Goal: Task Accomplishment & Management: Use online tool/utility

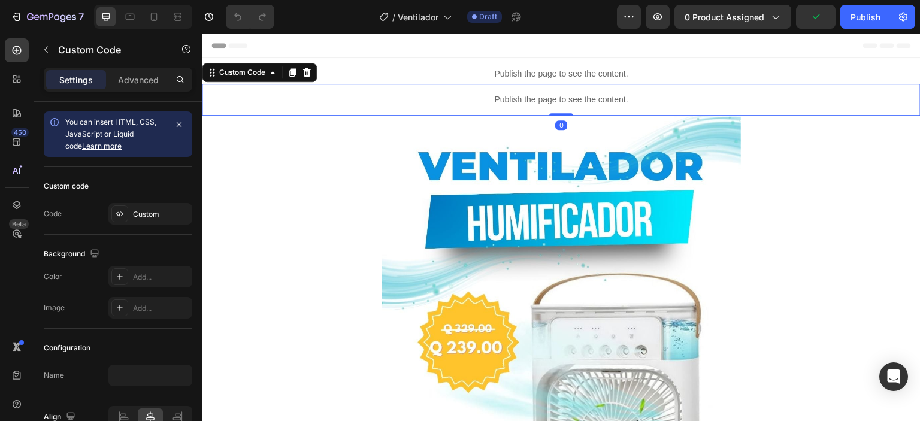
click at [144, 221] on div "Custom" at bounding box center [150, 214] width 84 height 22
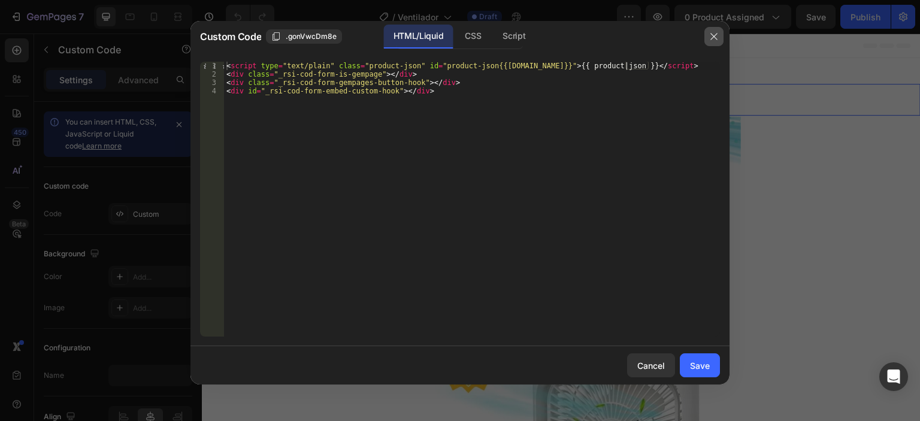
click at [718, 31] on button "button" at bounding box center [714, 36] width 19 height 19
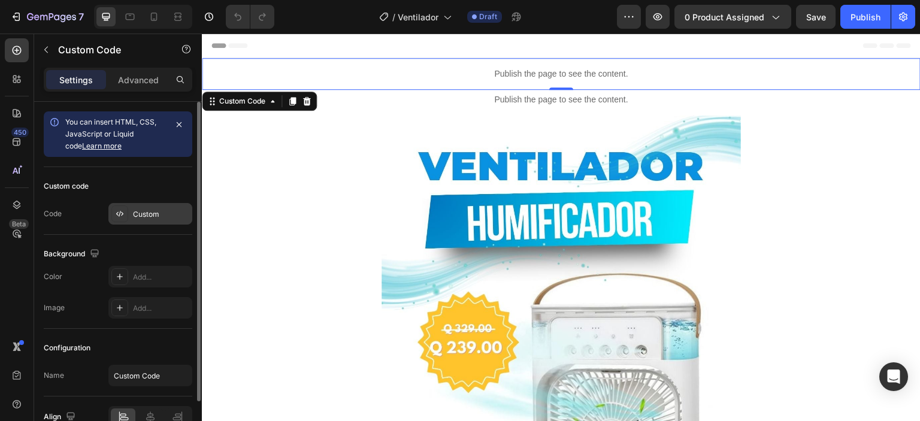
click at [146, 212] on div "Custom" at bounding box center [161, 214] width 56 height 11
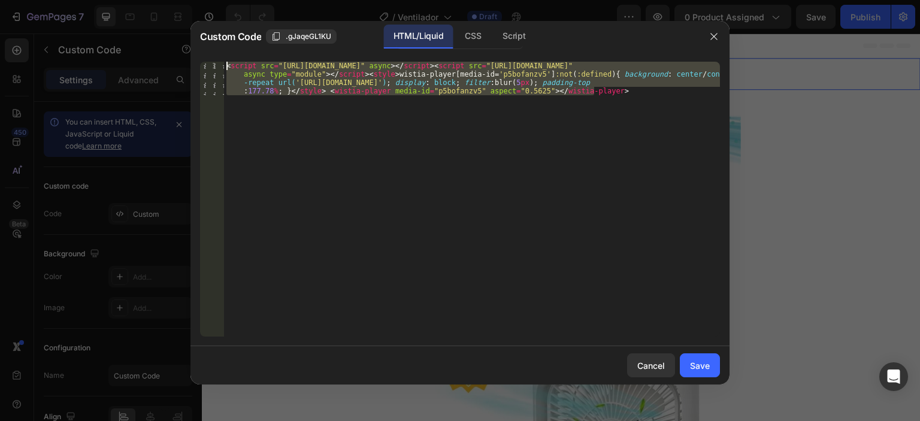
drag, startPoint x: 627, startPoint y: 95, endPoint x: 210, endPoint y: 59, distance: 418.6
click at [224, 62] on div "< script src = "https://fast.wistia.com/player.js" async > </ script > < script…" at bounding box center [472, 199] width 496 height 275
paste textarea
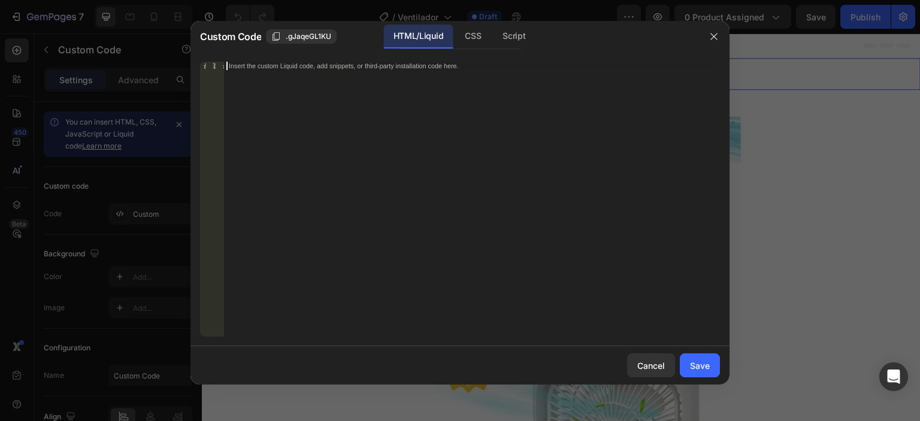
click at [336, 79] on div "Insert the custom Liquid code, add snippets, or third-party installation code h…" at bounding box center [472, 208] width 496 height 292
paste textarea
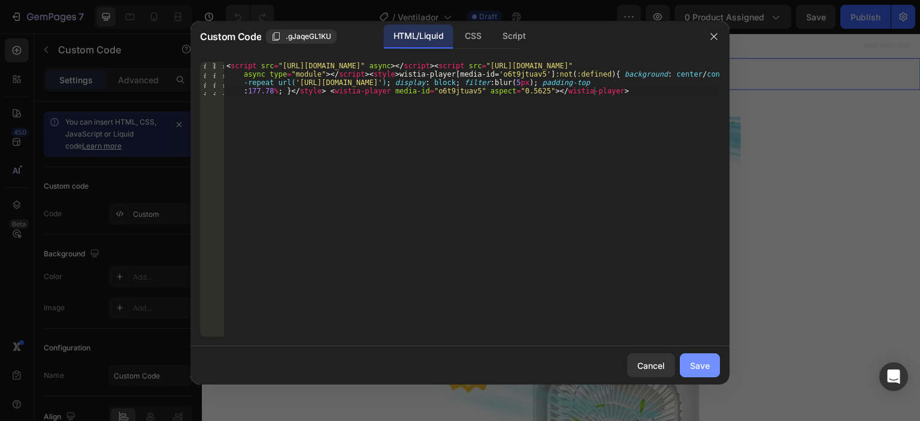
click at [712, 364] on button "Save" at bounding box center [700, 366] width 40 height 24
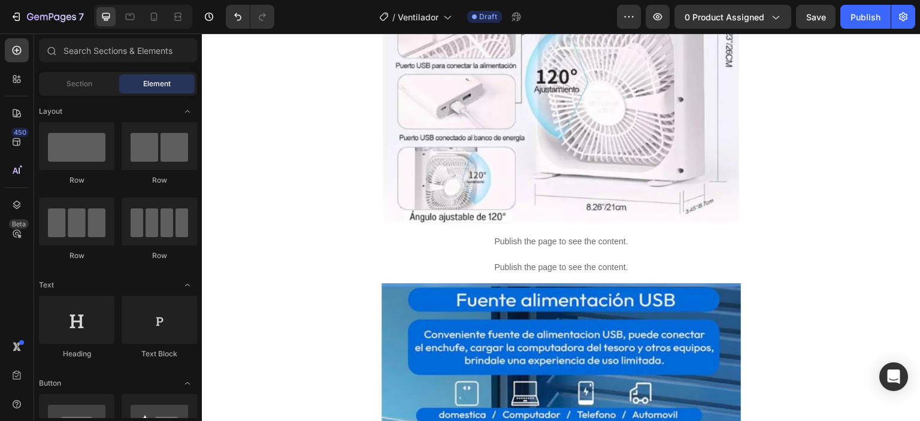
scroll to position [2108, 0]
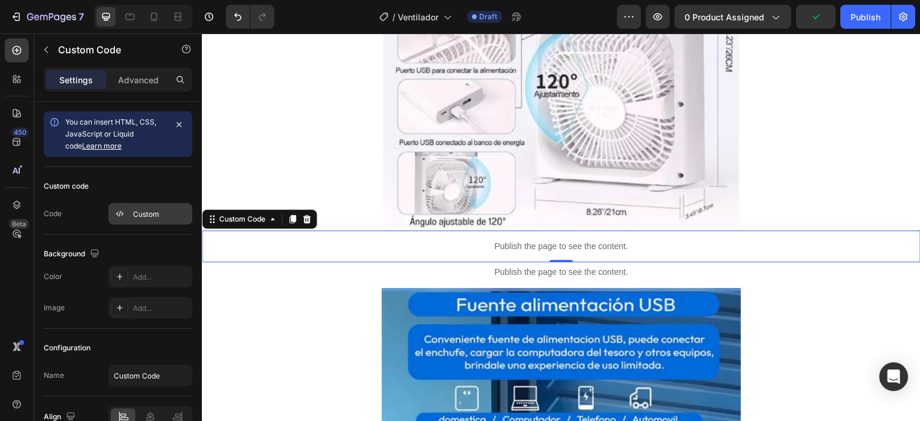
click at [136, 212] on div "Custom" at bounding box center [161, 214] width 56 height 11
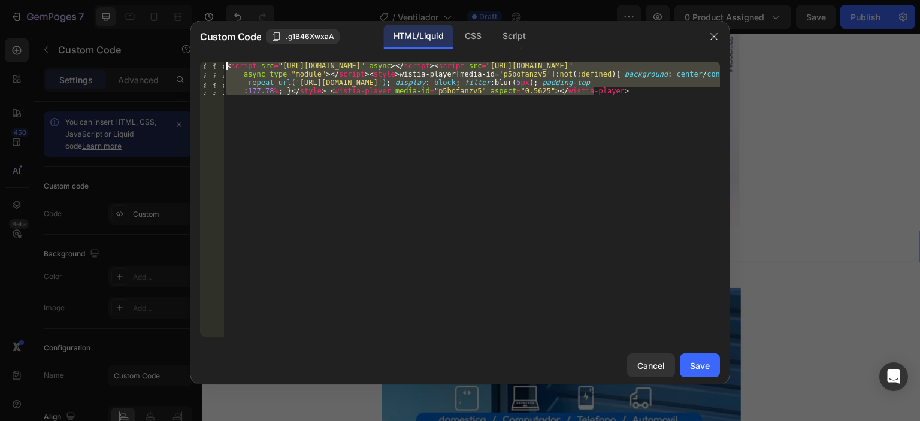
drag, startPoint x: 605, startPoint y: 91, endPoint x: 216, endPoint y: 53, distance: 390.2
click at [224, 62] on div "< script src = "https://fast.wistia.com/player.js" async > </ script > < script…" at bounding box center [472, 199] width 496 height 275
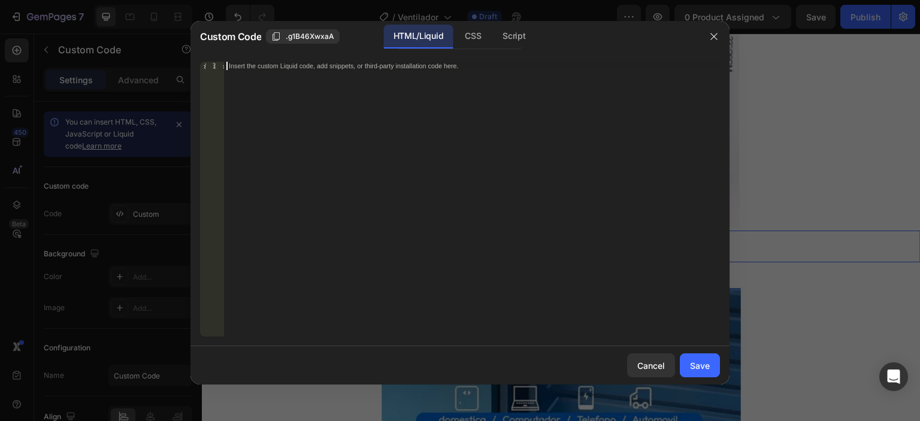
paste textarea
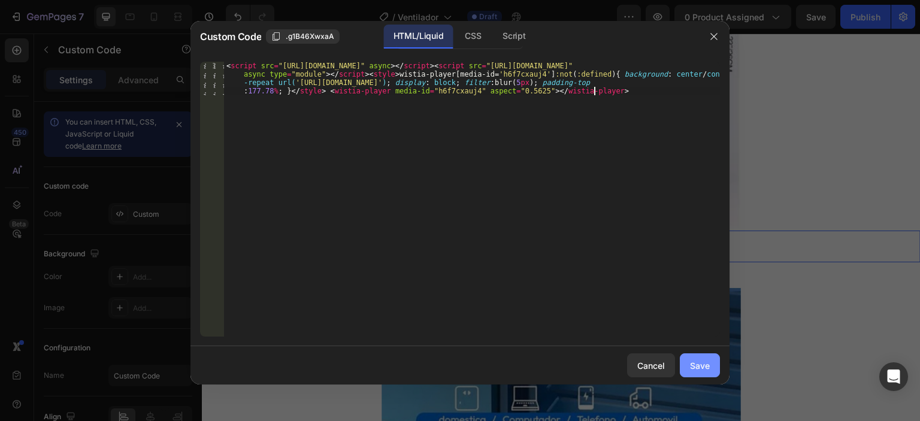
click at [699, 359] on button "Save" at bounding box center [700, 366] width 40 height 24
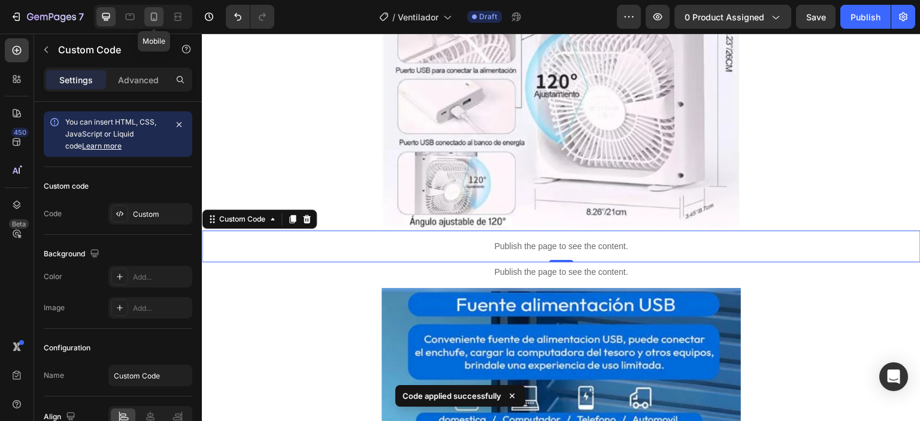
click at [152, 23] on icon at bounding box center [154, 17] width 12 height 12
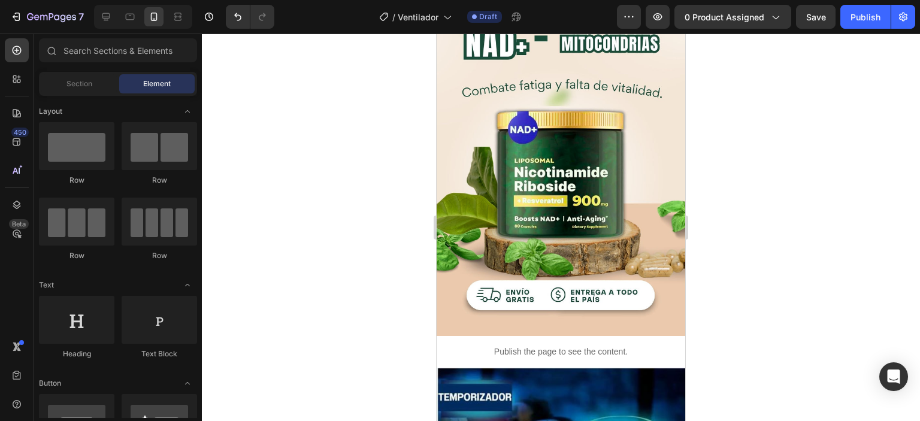
scroll to position [663, 0]
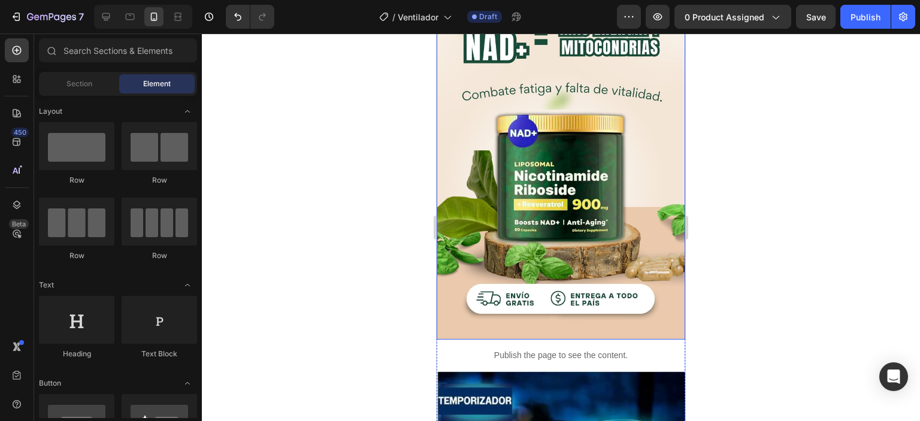
click at [594, 145] on img at bounding box center [561, 119] width 249 height 442
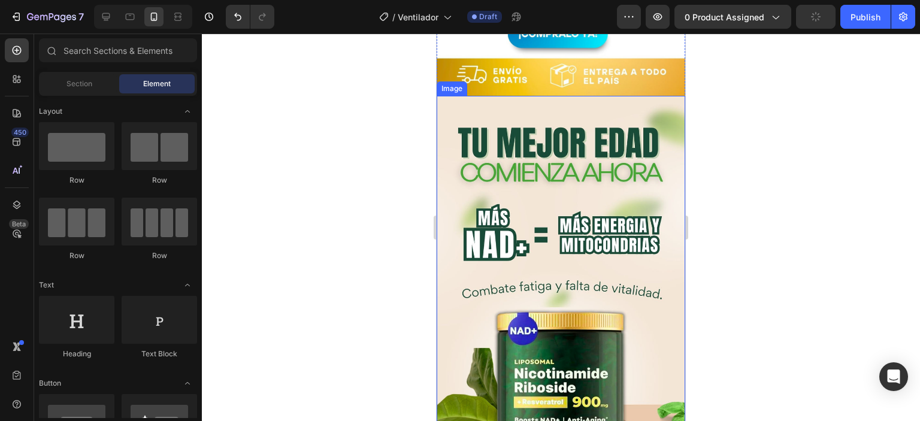
click at [585, 143] on img at bounding box center [561, 317] width 249 height 442
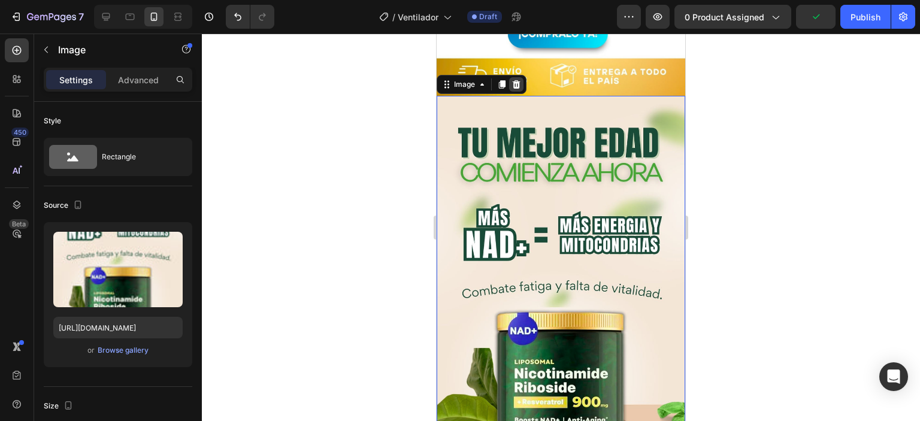
click at [515, 83] on icon at bounding box center [517, 85] width 10 height 10
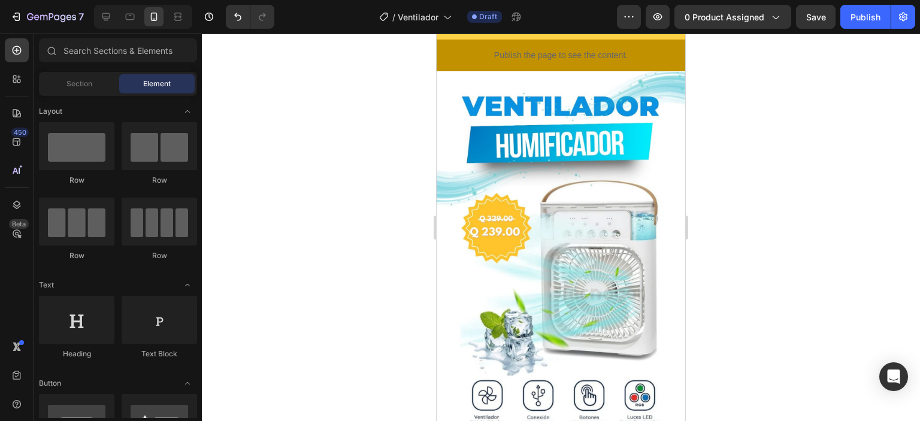
scroll to position [44, 0]
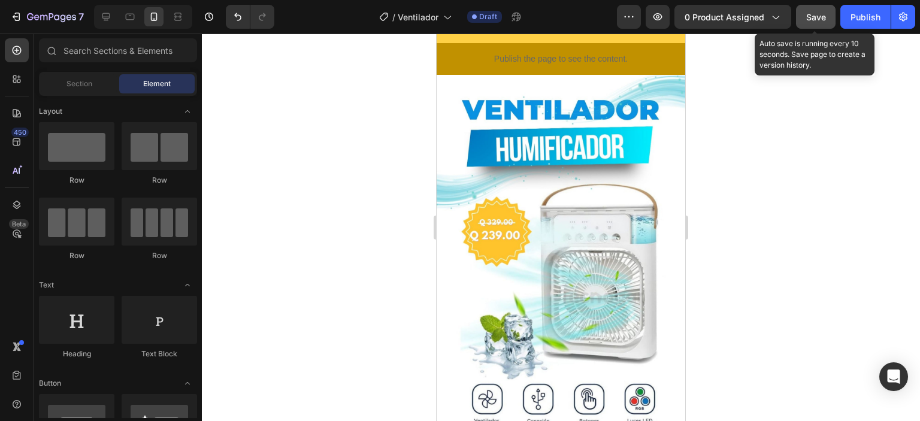
click at [811, 24] on button "Save" at bounding box center [816, 17] width 40 height 24
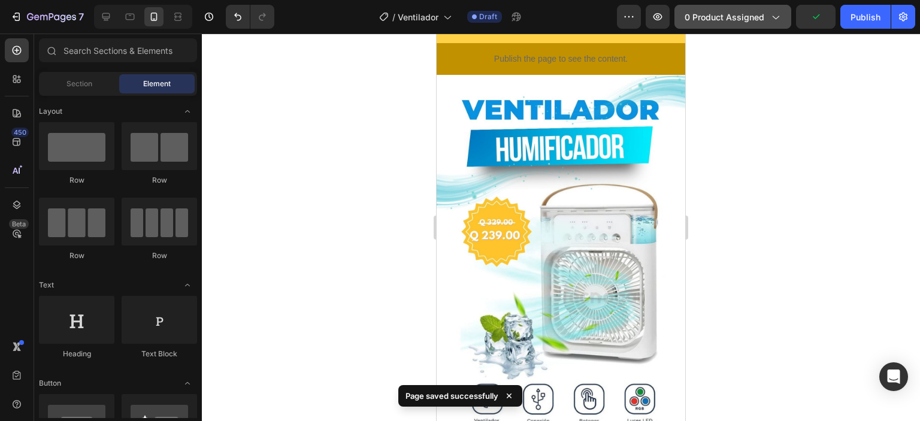
click at [787, 19] on button "0 product assigned" at bounding box center [733, 17] width 117 height 24
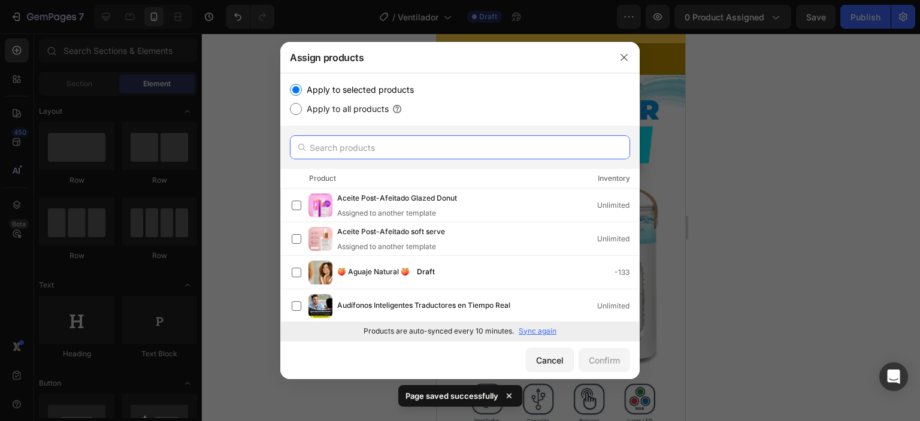
click at [459, 145] on input "text" at bounding box center [460, 147] width 340 height 24
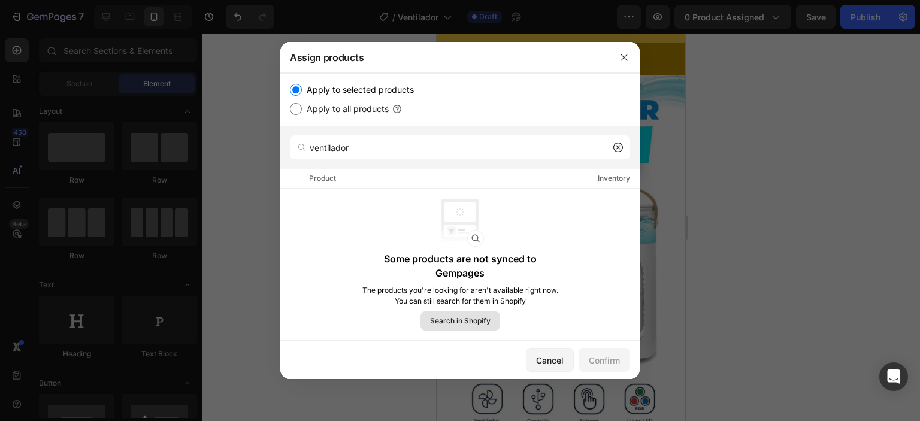
click at [469, 321] on span "Search in Shopify" at bounding box center [460, 321] width 61 height 11
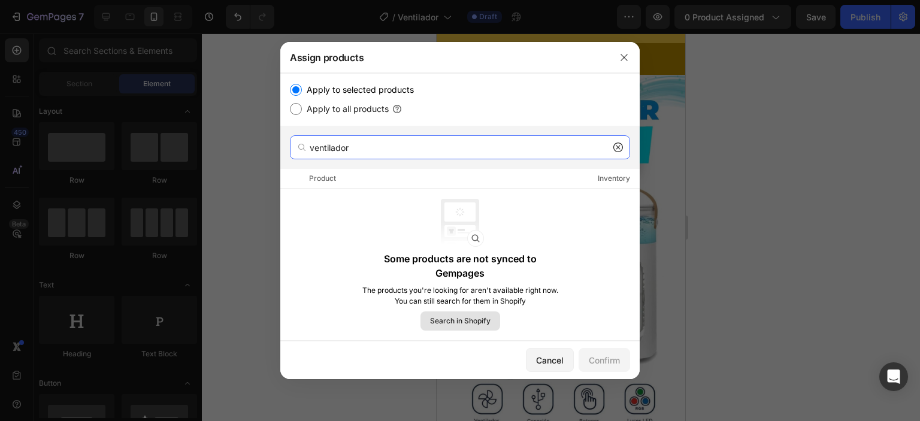
drag, startPoint x: 369, startPoint y: 150, endPoint x: 263, endPoint y: 138, distance: 106.7
click at [290, 138] on input "ventilador" at bounding box center [460, 147] width 340 height 24
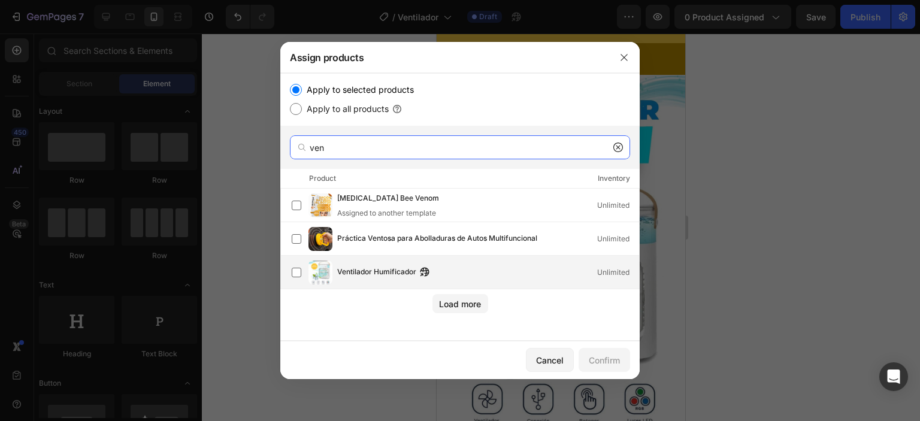
type input "ven"
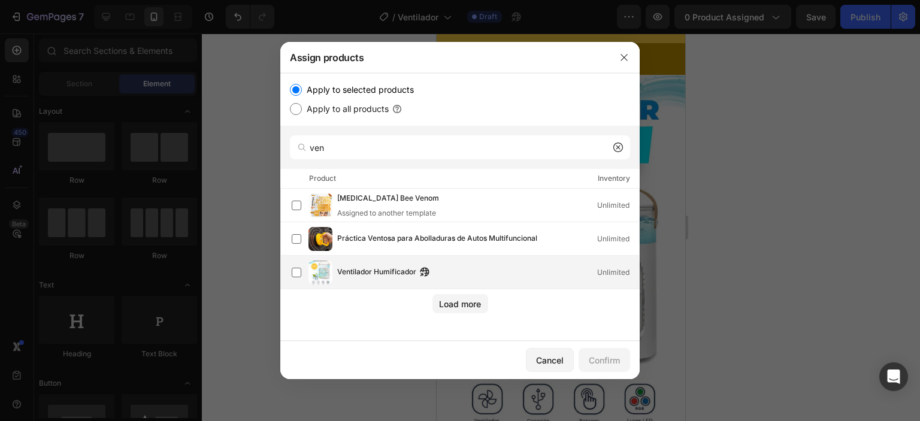
click at [306, 269] on div "Ventilador Humificador Unlimited" at bounding box center [466, 273] width 348 height 24
click at [608, 360] on div "Confirm" at bounding box center [604, 360] width 31 height 13
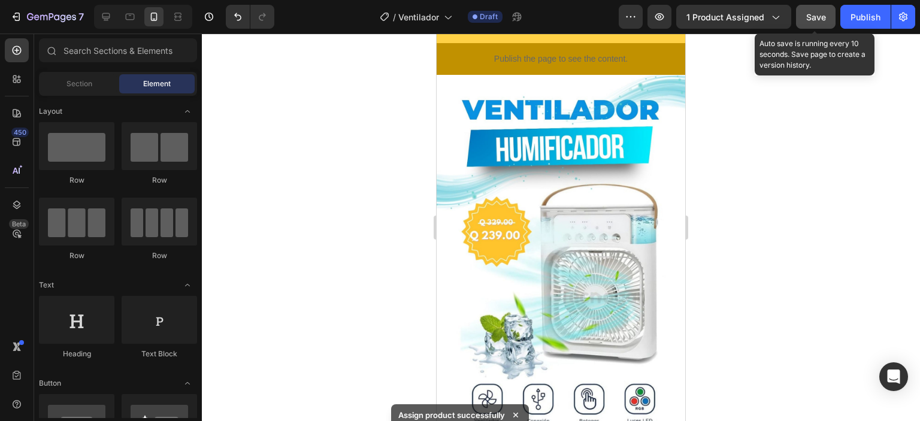
click at [821, 17] on span "Save" at bounding box center [817, 17] width 20 height 10
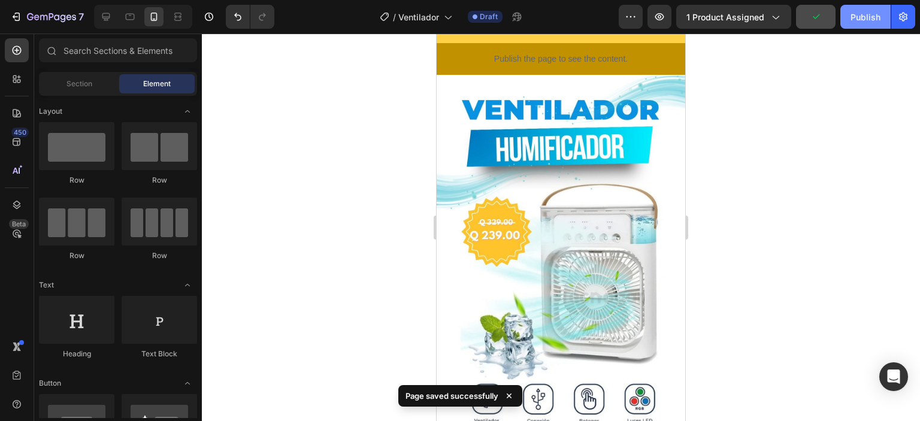
click at [857, 13] on div "Publish" at bounding box center [866, 17] width 30 height 13
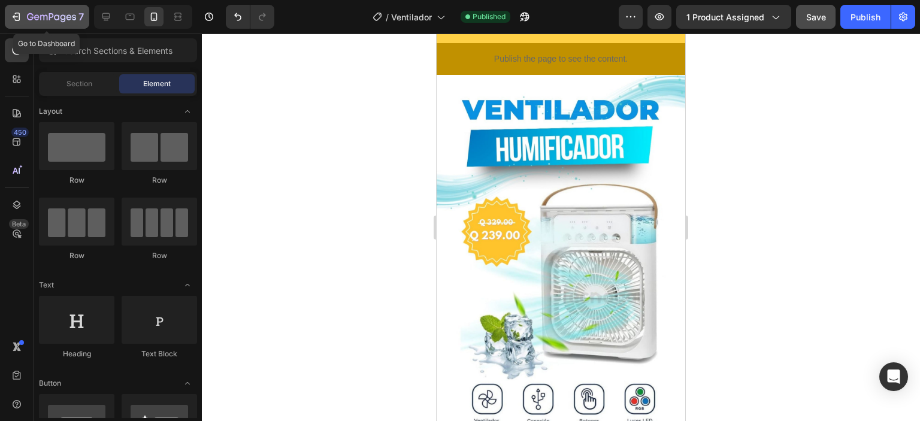
click at [11, 17] on icon "button" at bounding box center [16, 17] width 12 height 12
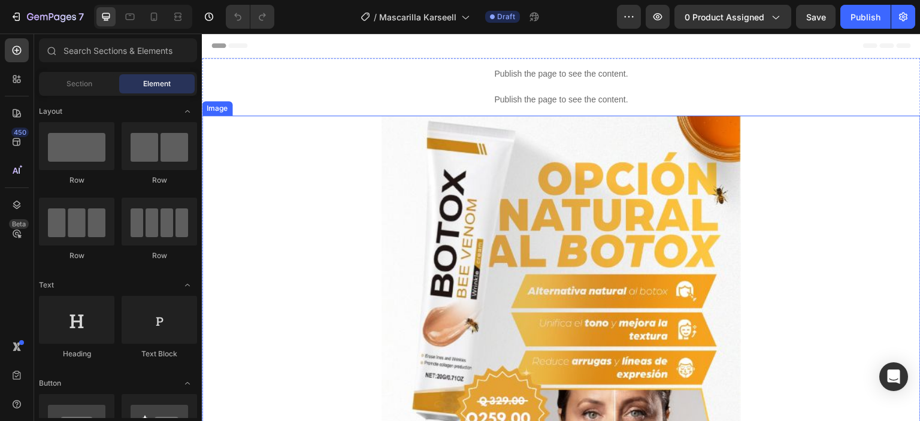
click at [502, 167] on img at bounding box center [562, 296] width 360 height 360
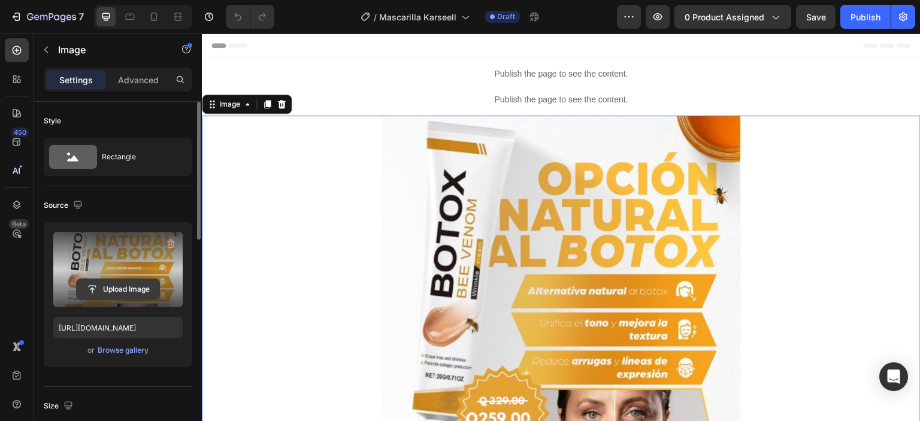
click at [119, 288] on input "file" at bounding box center [118, 289] width 83 height 20
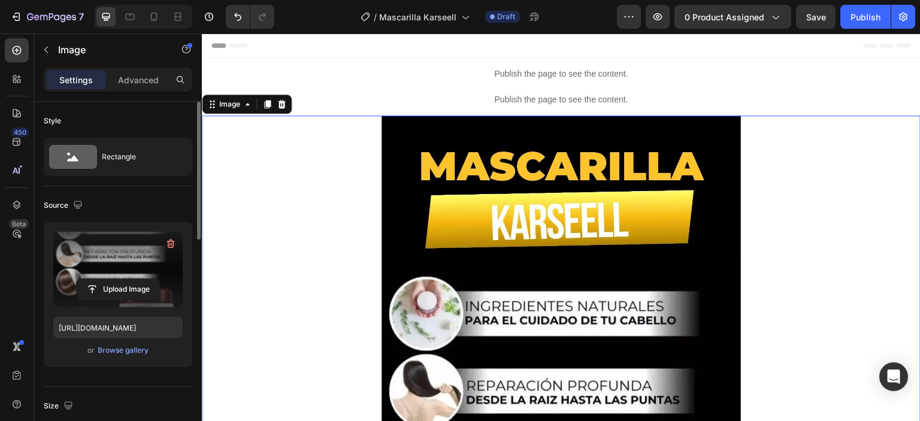
type input "[URL][DOMAIN_NAME]"
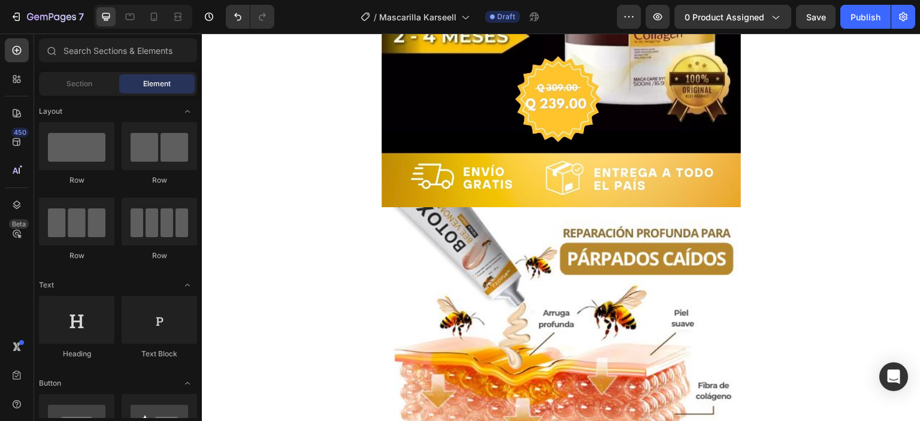
scroll to position [605, 0]
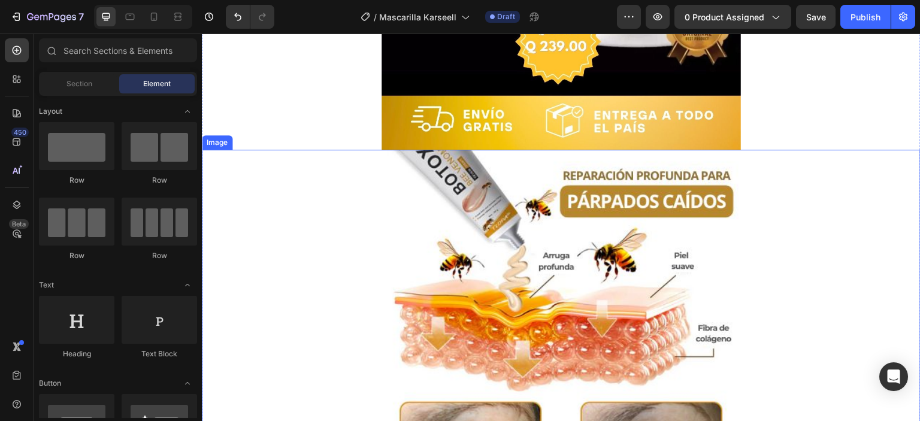
click at [508, 182] on img at bounding box center [562, 330] width 360 height 360
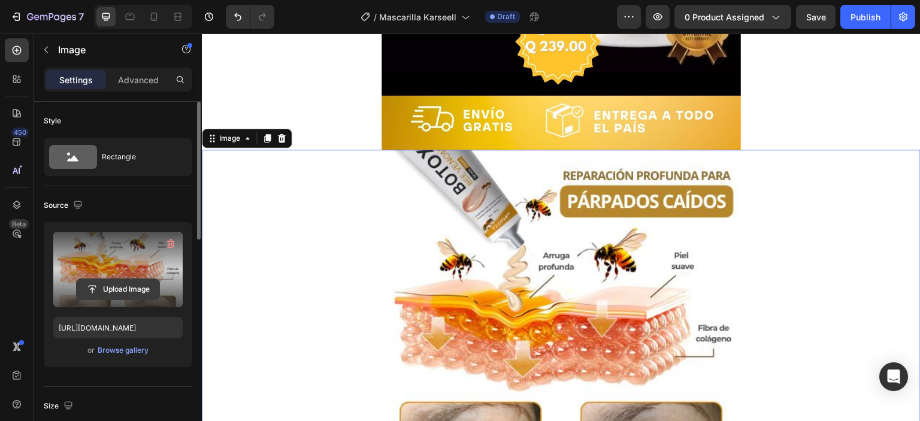
click at [110, 289] on input "file" at bounding box center [118, 289] width 83 height 20
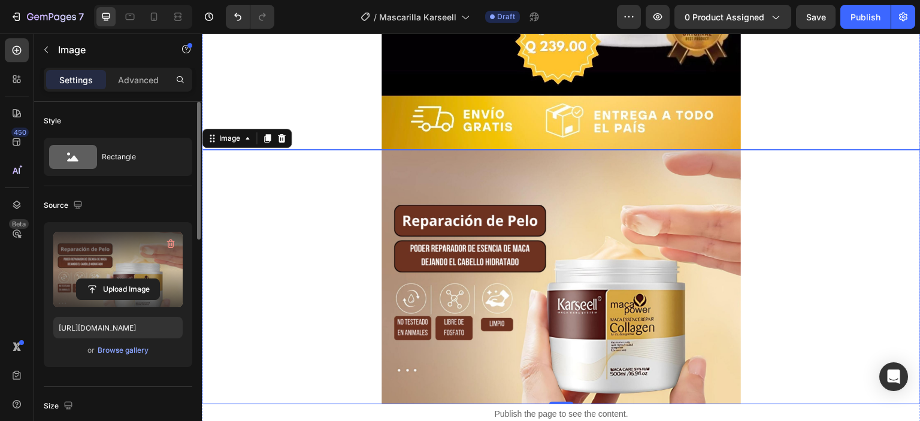
type input "https://cdn.shopify.com/s/files/1/0711/2091/2419/files/gempages_555272683223253…"
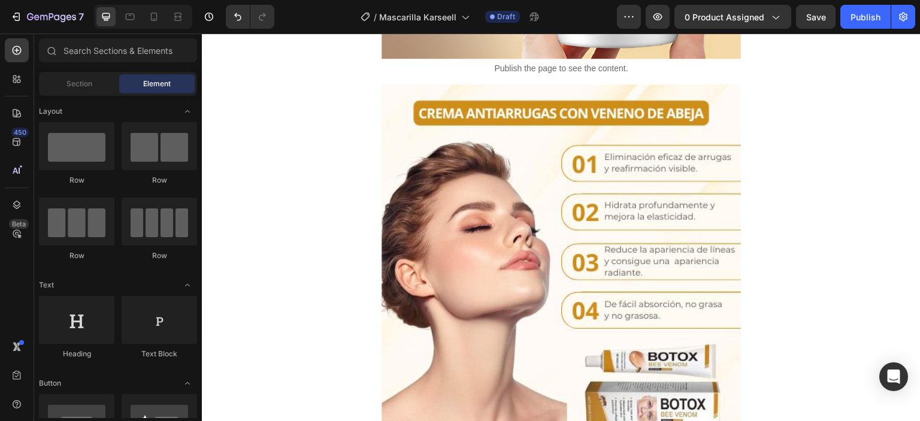
scroll to position [987, 0]
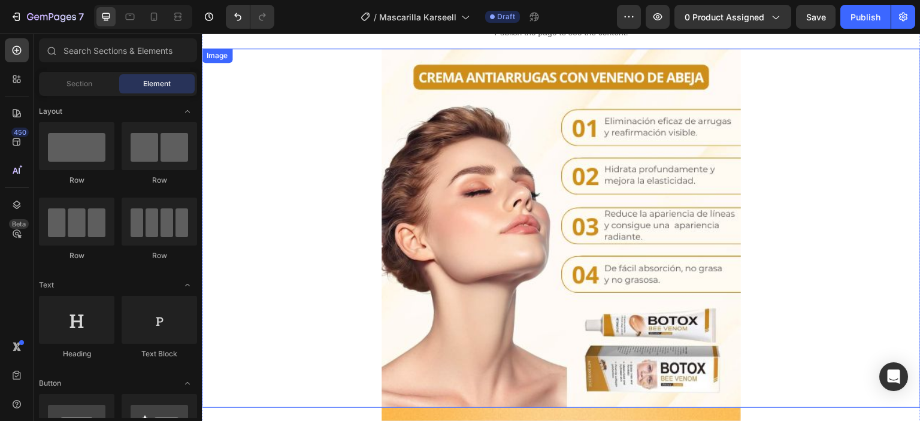
click at [624, 203] on img at bounding box center [562, 229] width 360 height 360
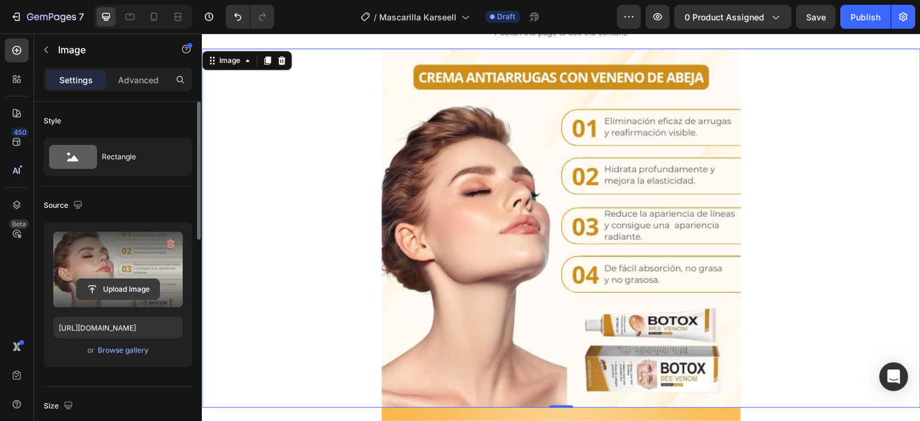
click at [119, 283] on input "file" at bounding box center [118, 289] width 83 height 20
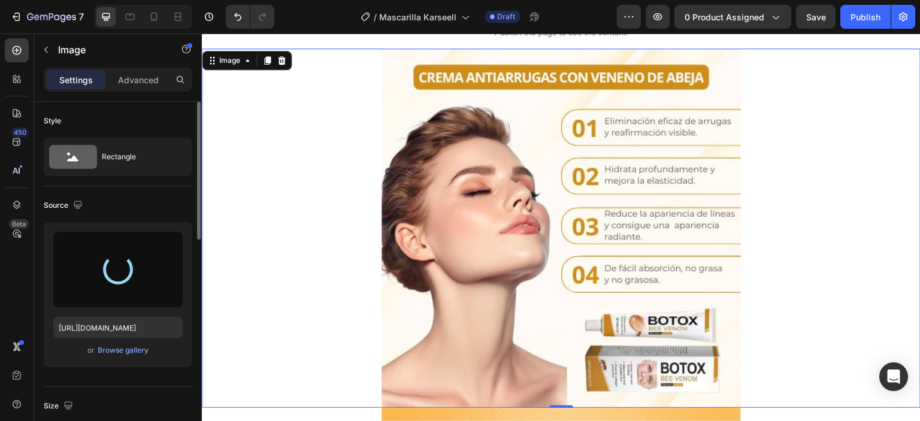
type input "https://cdn.shopify.com/s/files/1/0711/2091/2419/files/gempages_555272683223253…"
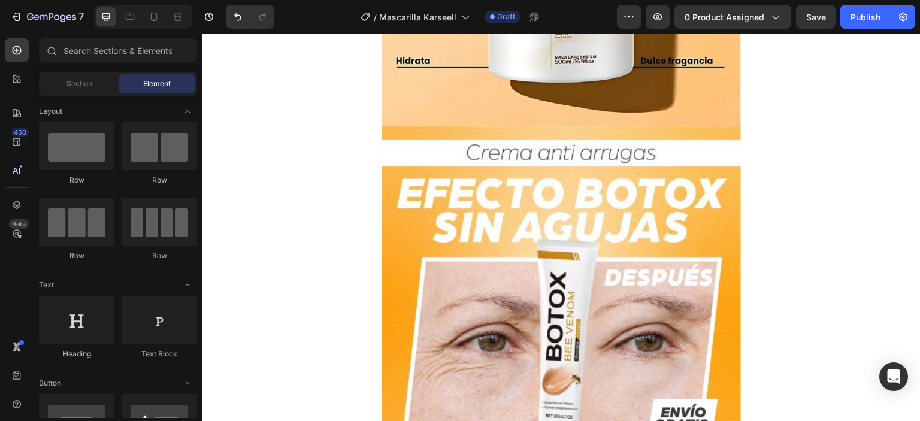
scroll to position [1209, 0]
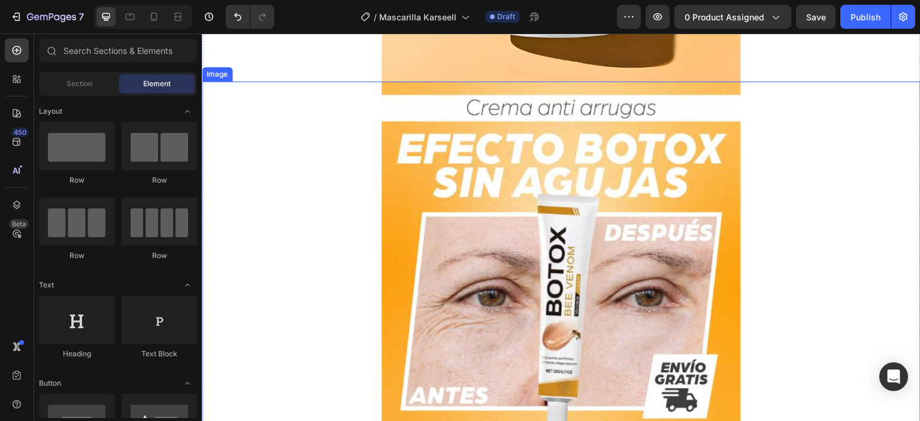
click at [579, 206] on img at bounding box center [562, 261] width 360 height 360
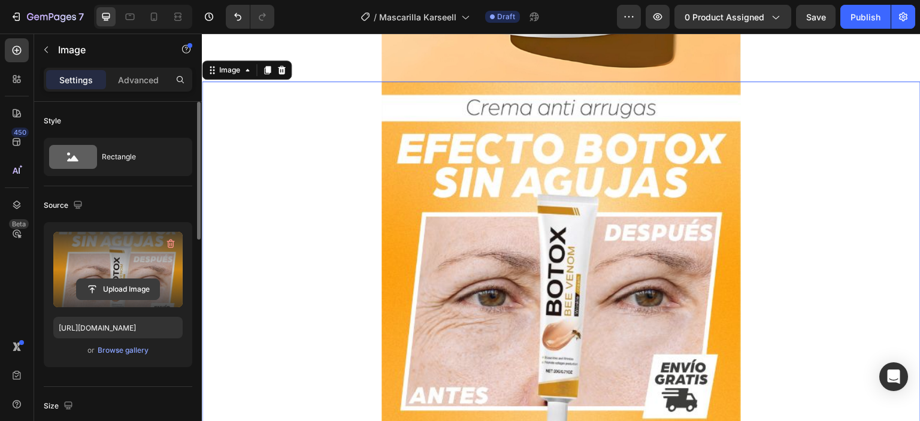
click at [97, 279] on input "file" at bounding box center [118, 289] width 83 height 20
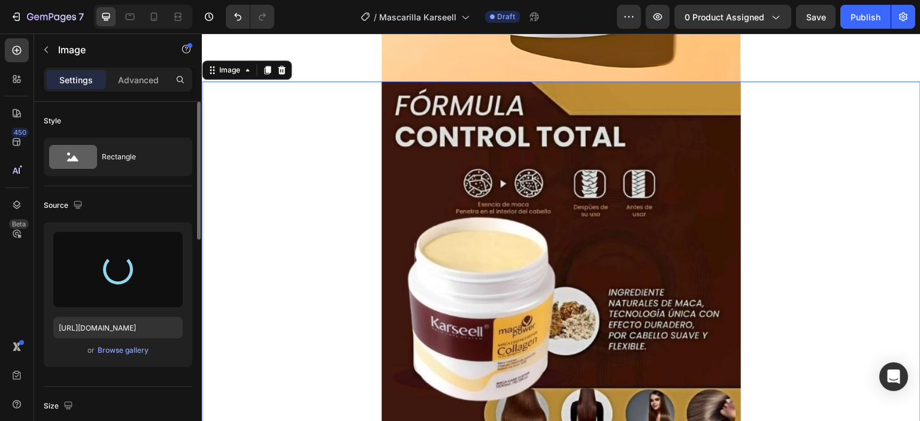
type input "https://cdn.shopify.com/s/files/1/0711/2091/2419/files/gempages_555272683223253…"
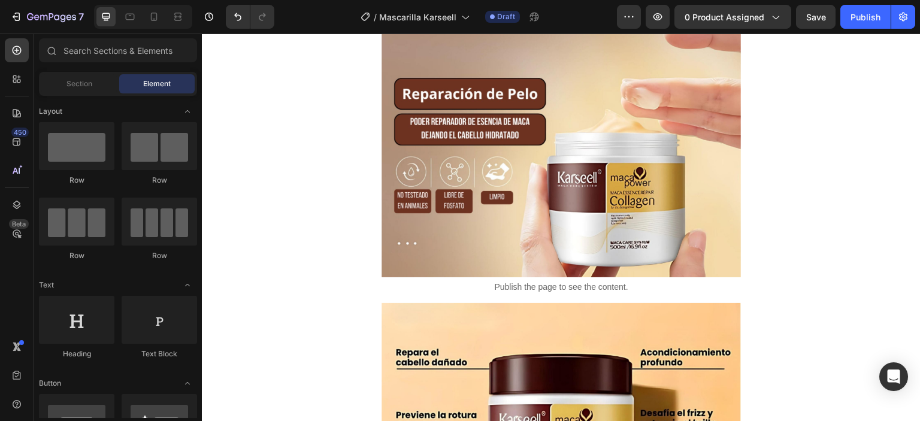
scroll to position [742, 0]
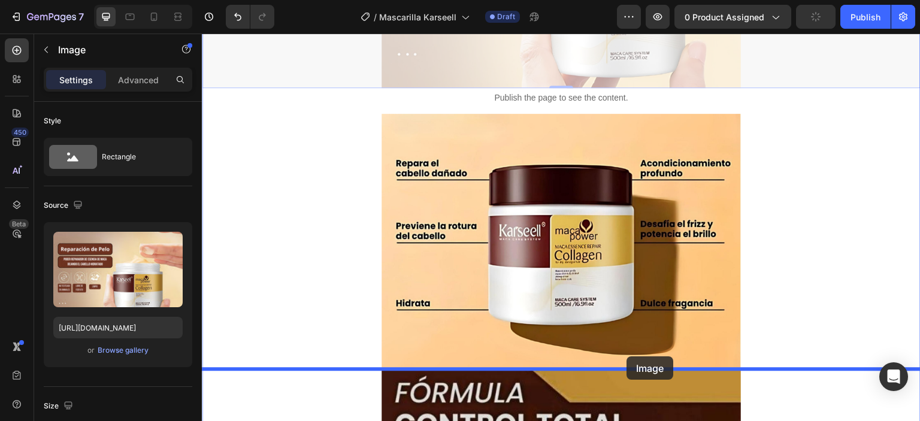
drag, startPoint x: 648, startPoint y: 134, endPoint x: 627, endPoint y: 357, distance: 223.9
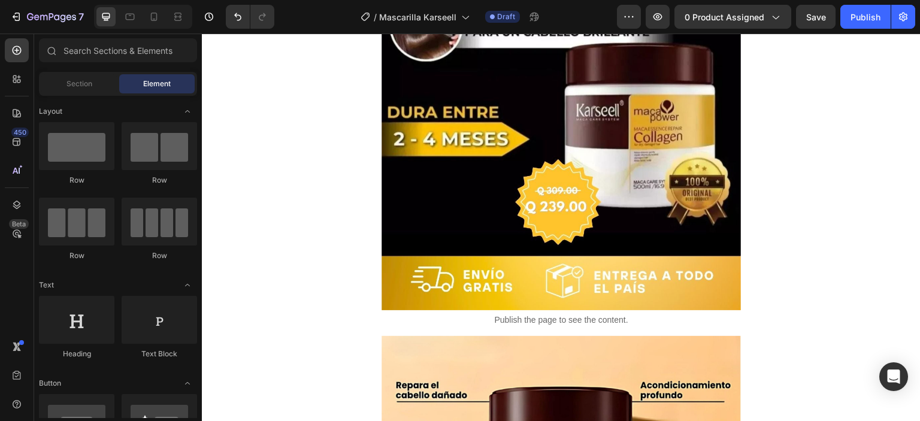
scroll to position [454, 0]
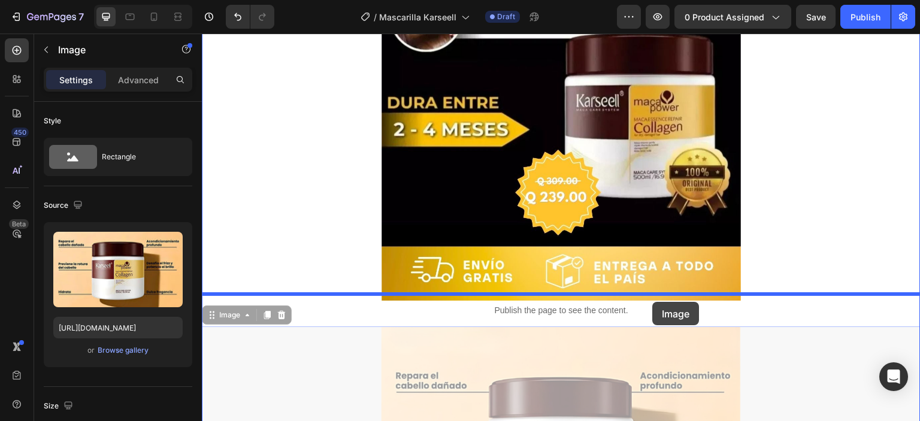
drag, startPoint x: 627, startPoint y: 373, endPoint x: 653, endPoint y: 302, distance: 75.3
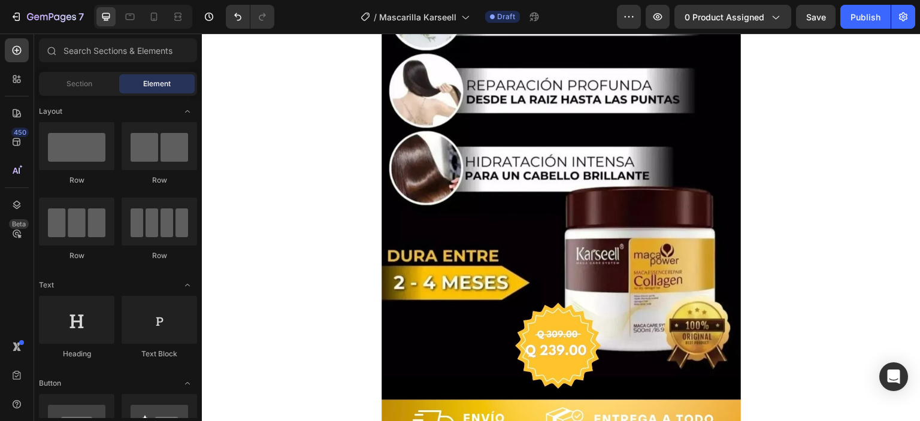
scroll to position [366, 0]
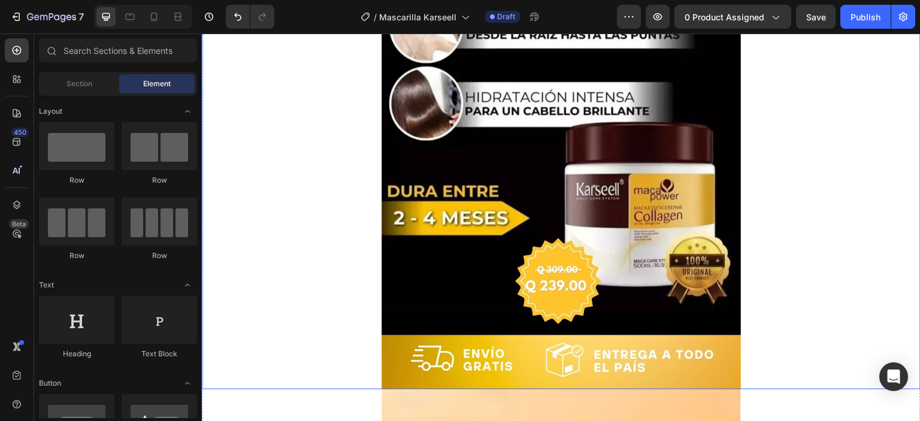
click at [544, 83] on img at bounding box center [562, 69] width 360 height 639
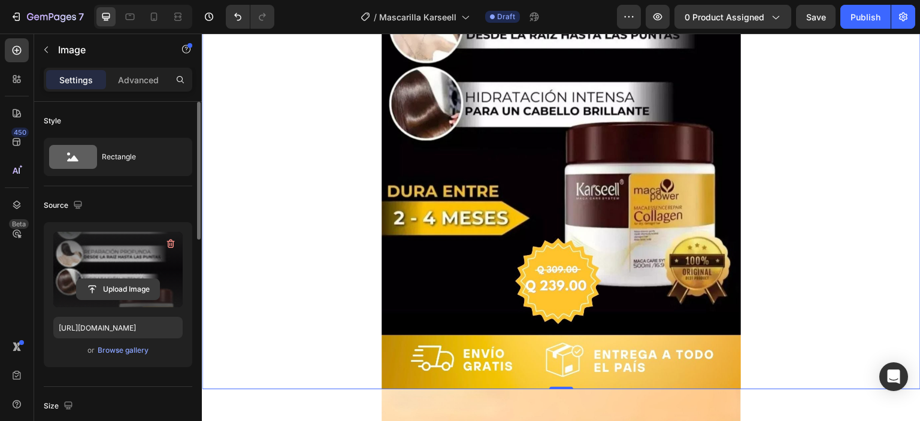
click at [121, 285] on input "file" at bounding box center [118, 289] width 83 height 20
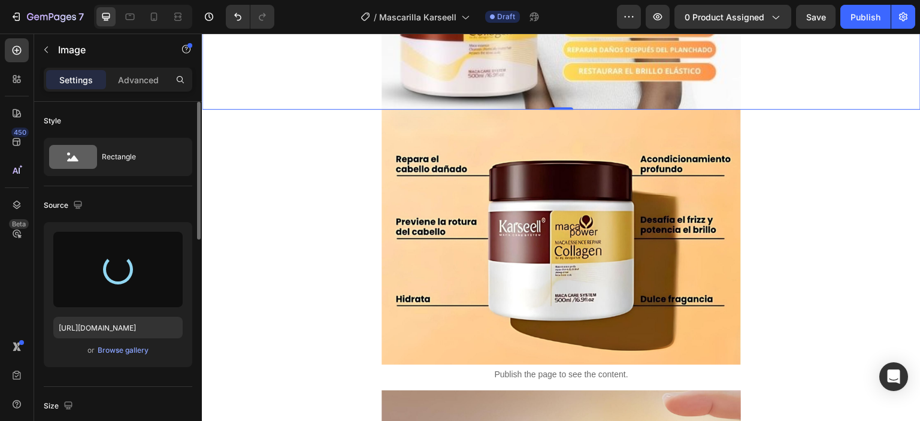
type input "https://cdn.shopify.com/s/files/1/0711/2091/2419/files/gempages_555272683223253…"
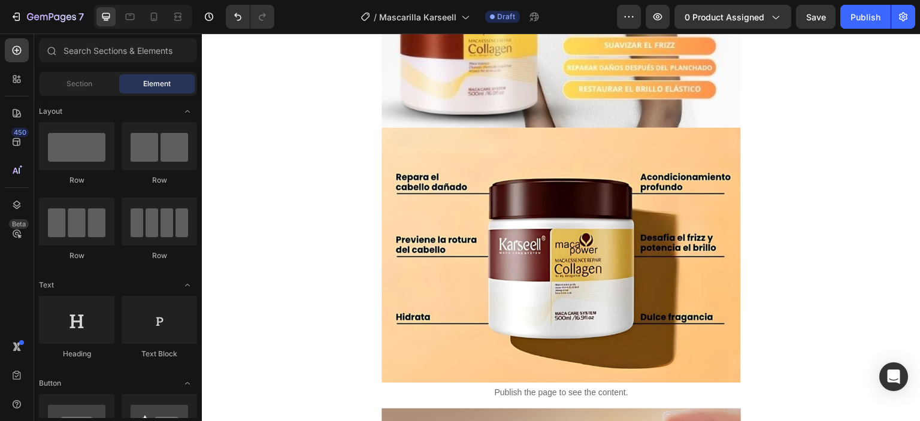
scroll to position [334, 0]
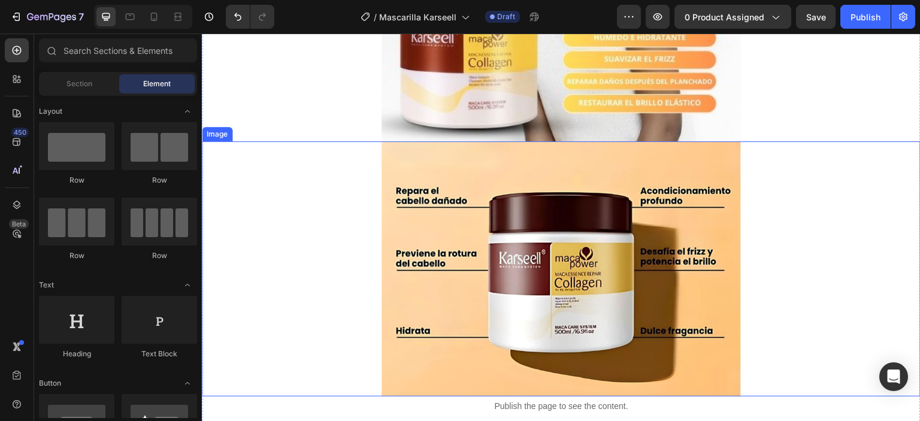
click at [698, 204] on img at bounding box center [562, 268] width 360 height 255
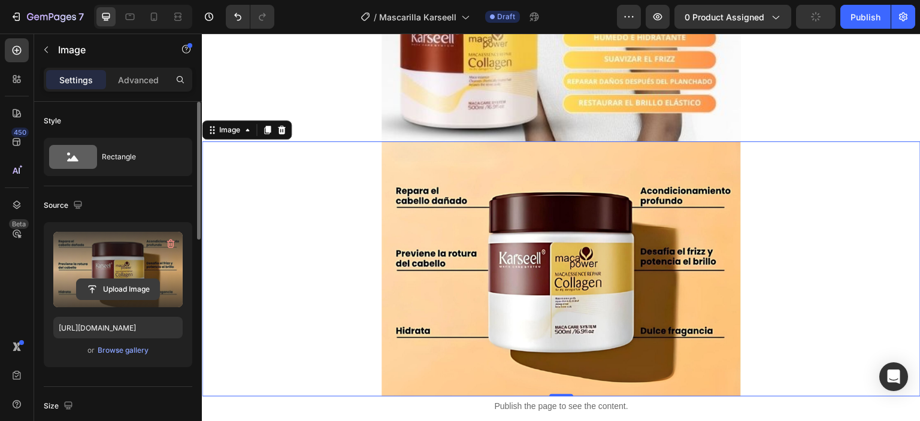
click at [125, 279] on button "Upload Image" at bounding box center [118, 290] width 84 height 22
click at [123, 289] on input "file" at bounding box center [118, 289] width 83 height 20
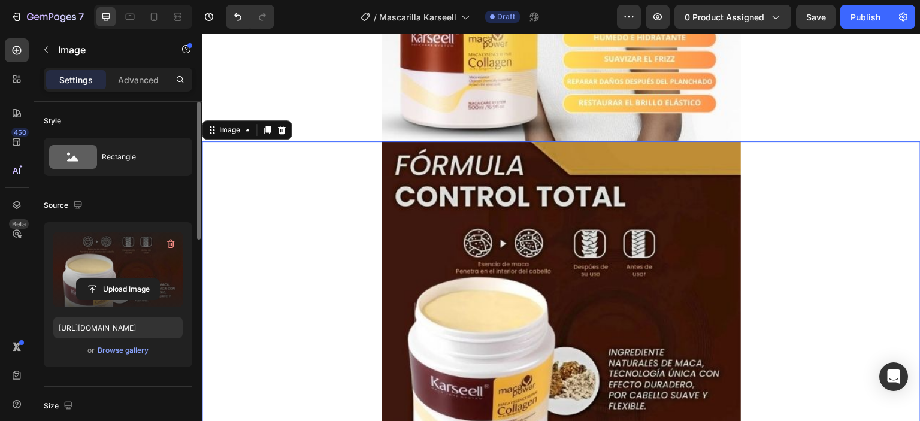
type input "https://cdn.shopify.com/s/files/1/0711/2091/2419/files/gempages_555272683223253…"
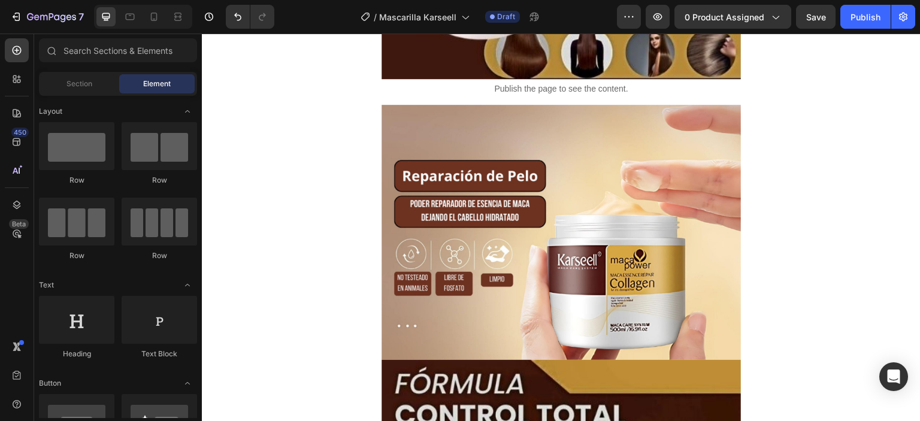
scroll to position [851, 0]
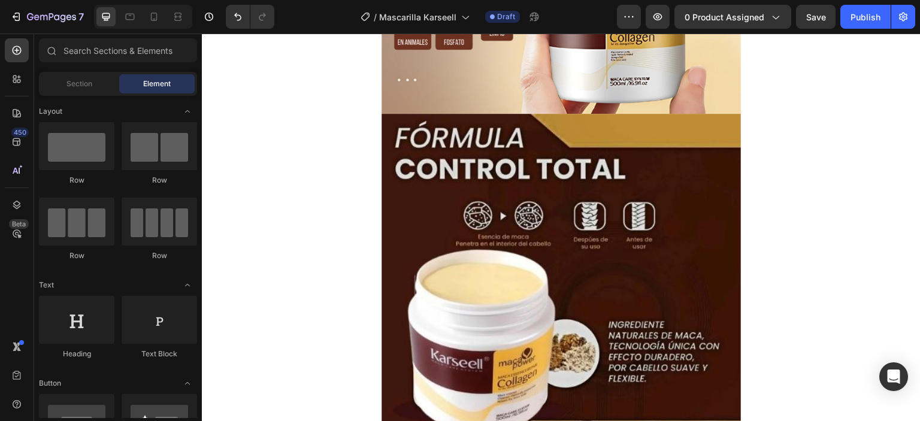
scroll to position [1040, 0]
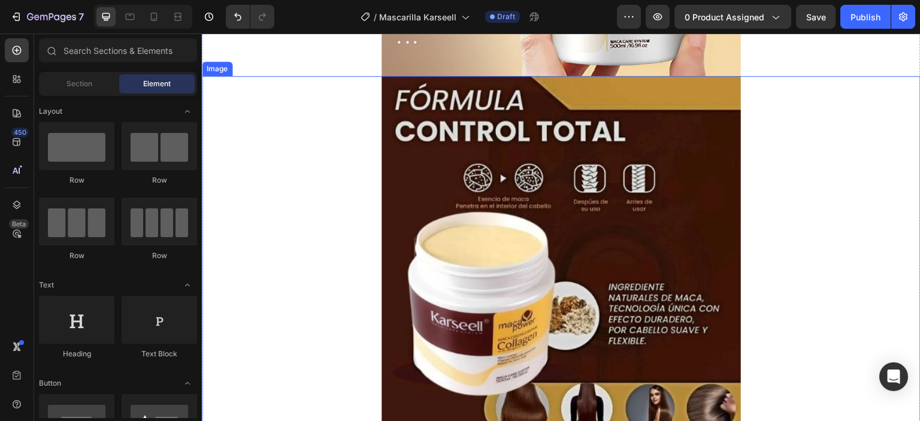
click at [552, 199] on img at bounding box center [562, 256] width 360 height 360
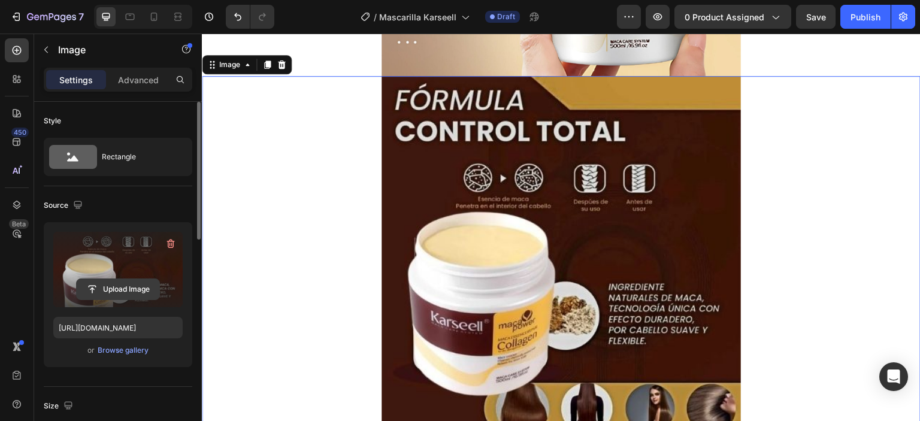
click at [121, 286] on input "file" at bounding box center [118, 289] width 83 height 20
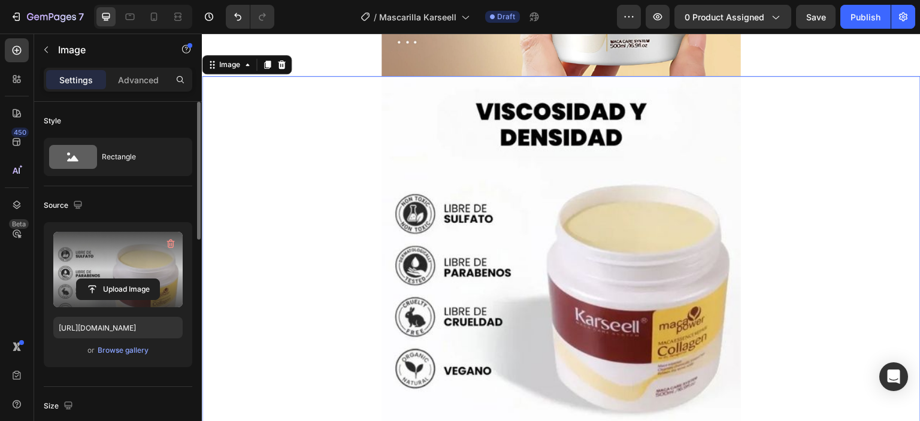
type input "https://cdn.shopify.com/s/files/1/0711/2091/2419/files/gempages_555272683223253…"
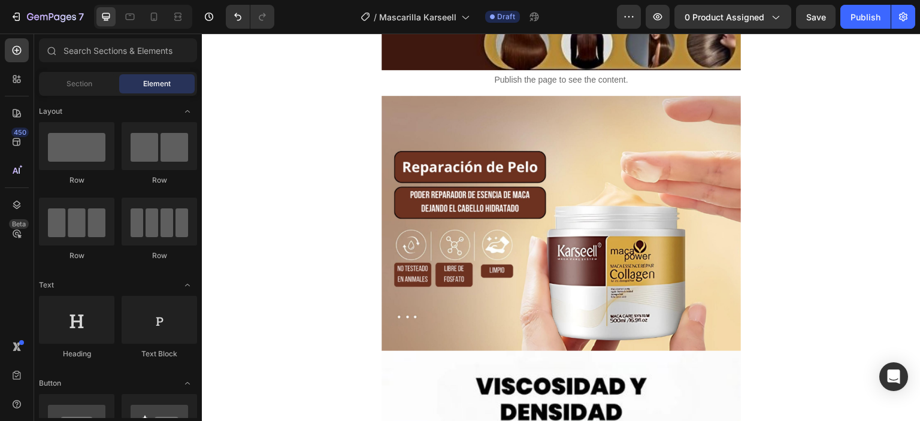
scroll to position [760, 0]
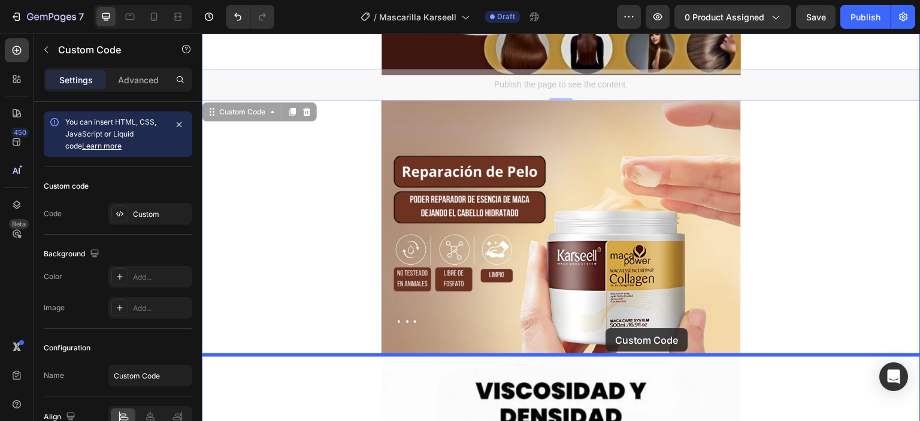
drag, startPoint x: 606, startPoint y: 85, endPoint x: 609, endPoint y: 326, distance: 240.9
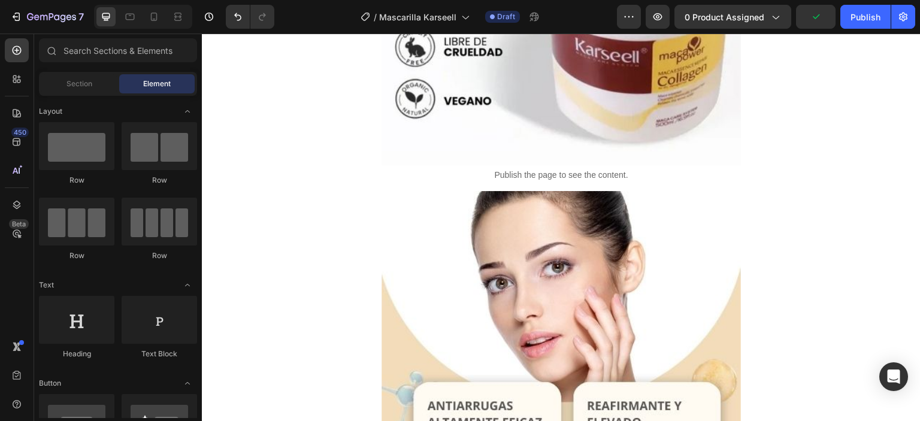
scroll to position [1442, 0]
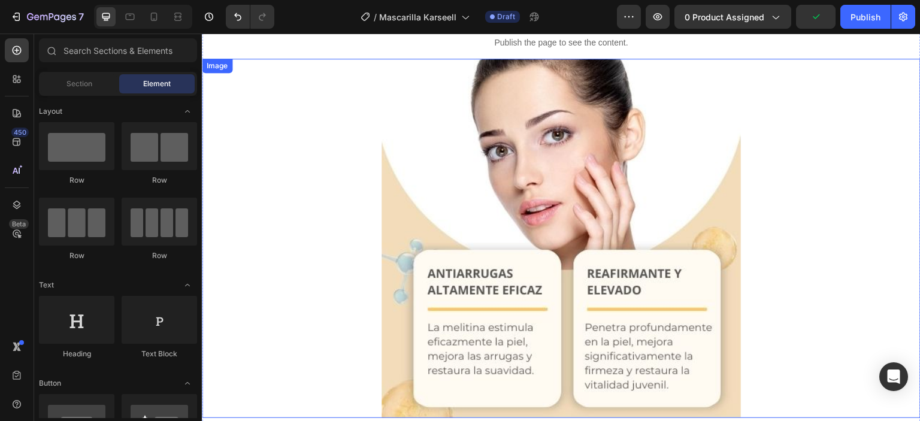
click at [566, 159] on img at bounding box center [562, 239] width 360 height 360
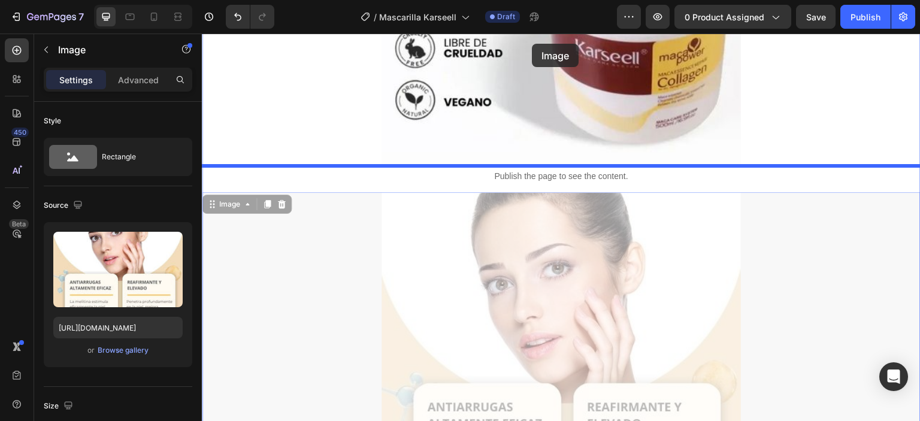
scroll to position [1228, 0]
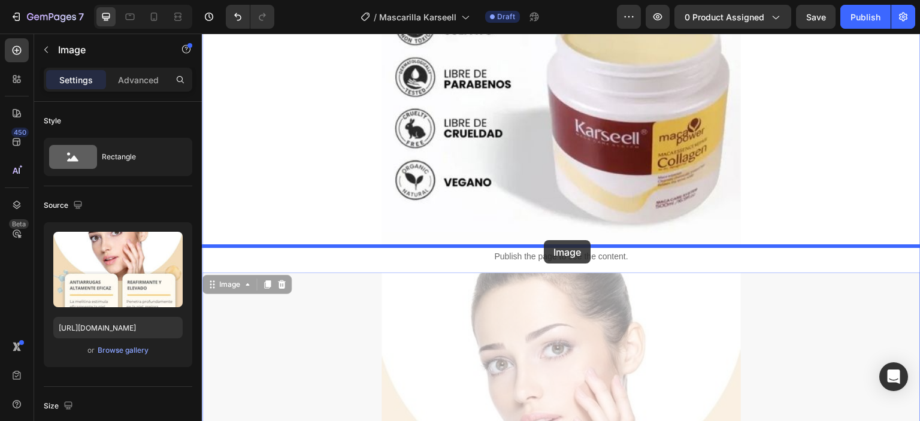
drag, startPoint x: 528, startPoint y: 160, endPoint x: 547, endPoint y: 237, distance: 79.1
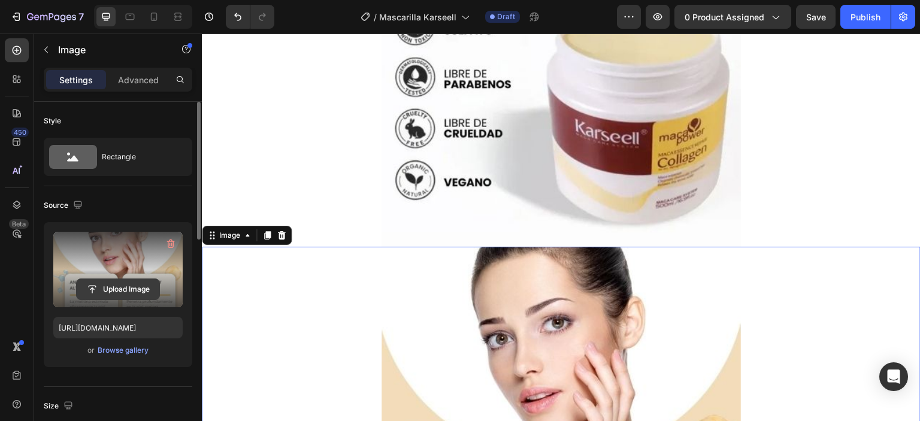
click at [96, 280] on input "file" at bounding box center [118, 289] width 83 height 20
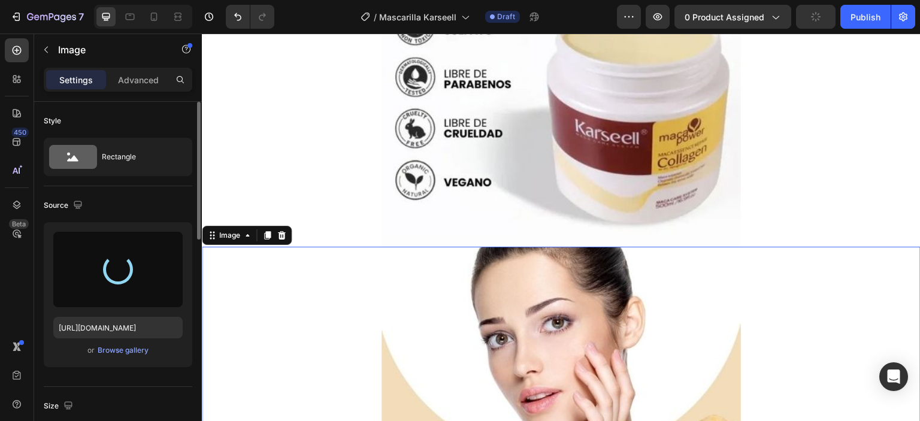
type input "https://cdn.shopify.com/s/files/1/0711/2091/2419/files/gempages_555272683223253…"
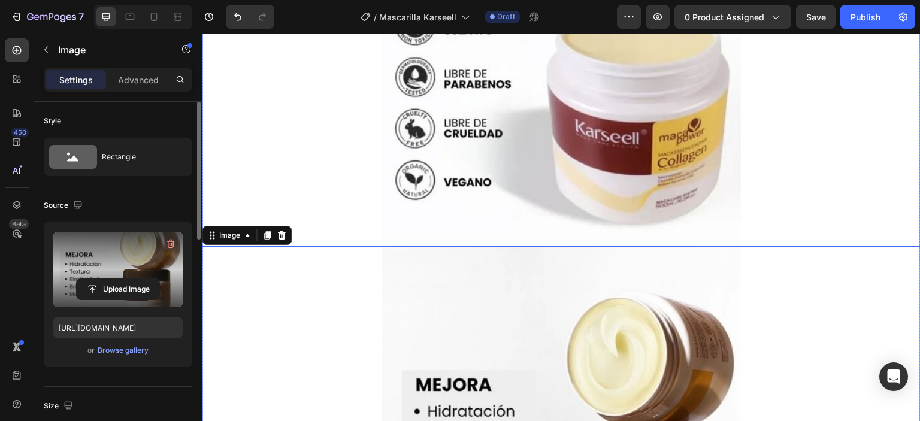
click at [823, 145] on div "Image" at bounding box center [561, 67] width 719 height 360
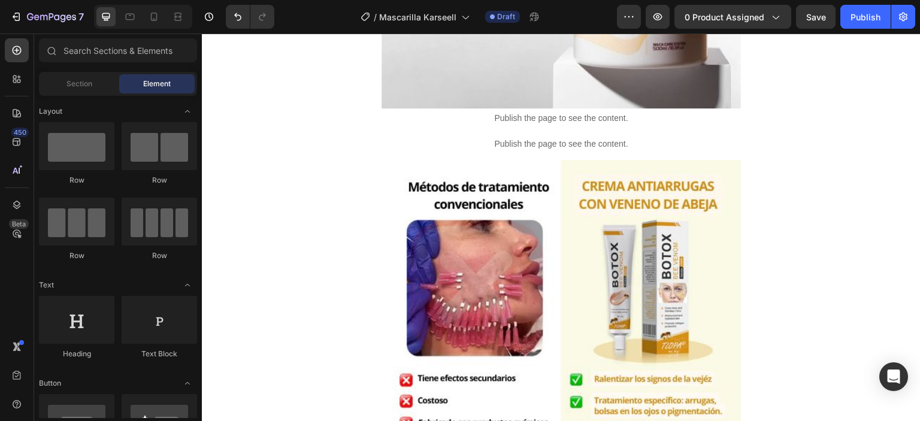
scroll to position [1760, 0]
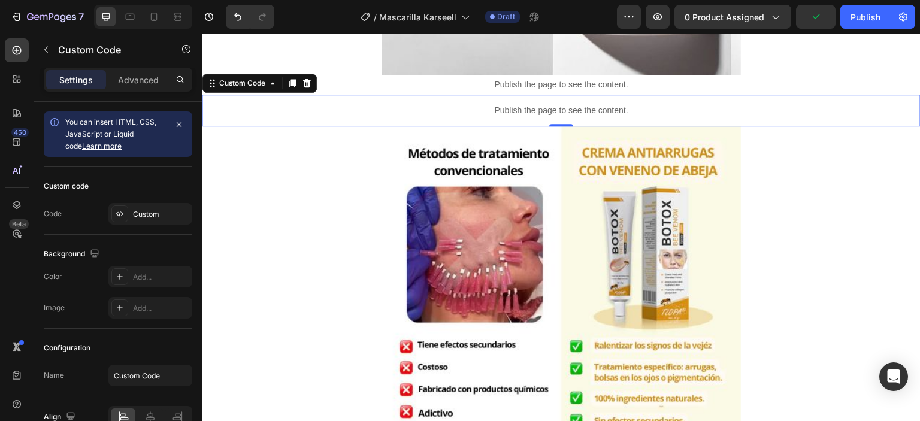
click at [588, 104] on div "Publish the page to see the content." at bounding box center [562, 111] width 360 height 32
click at [143, 217] on div "Custom" at bounding box center [161, 214] width 56 height 11
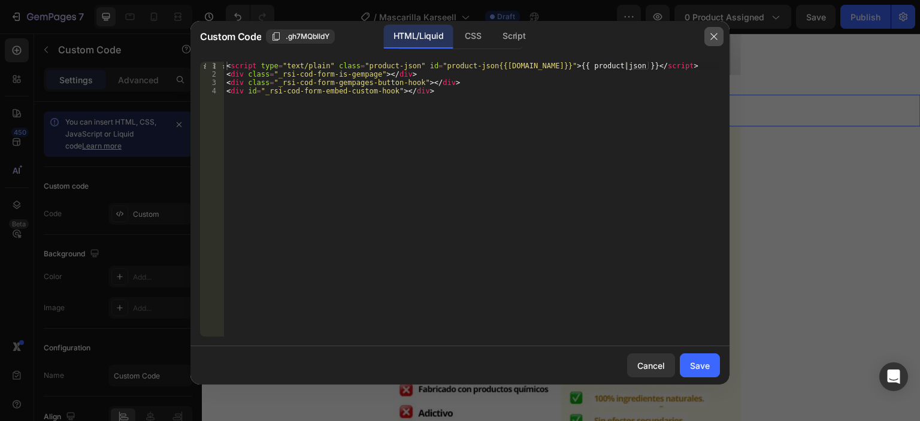
click at [711, 35] on icon "button" at bounding box center [714, 37] width 10 height 10
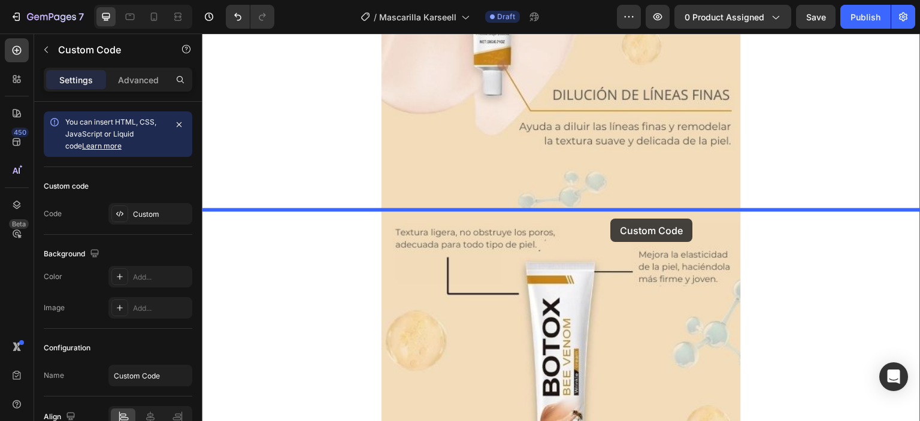
drag, startPoint x: 665, startPoint y: 103, endPoint x: 609, endPoint y: 219, distance: 128.4
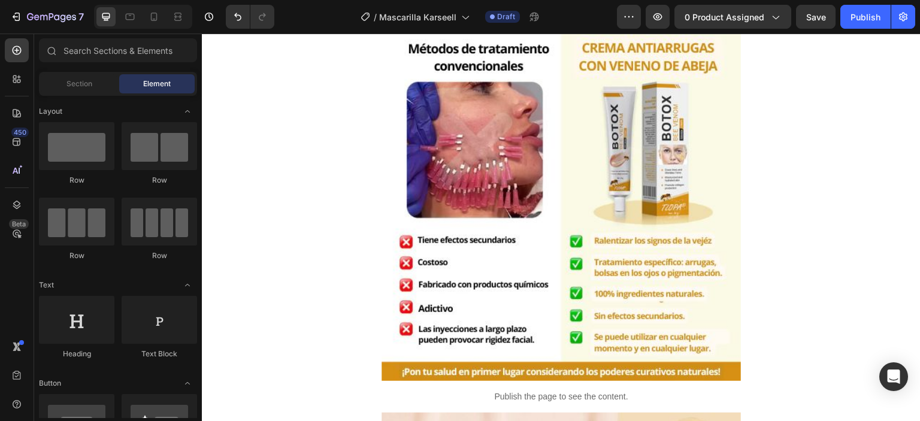
scroll to position [1844, 0]
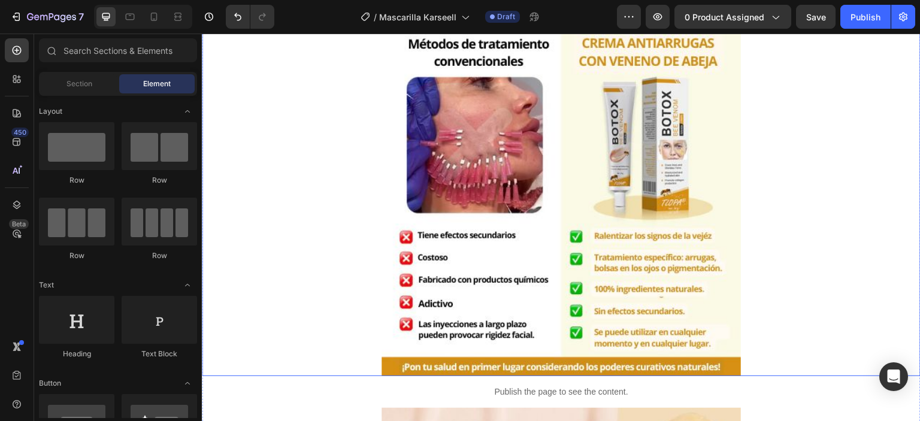
click at [566, 210] on img at bounding box center [562, 197] width 360 height 360
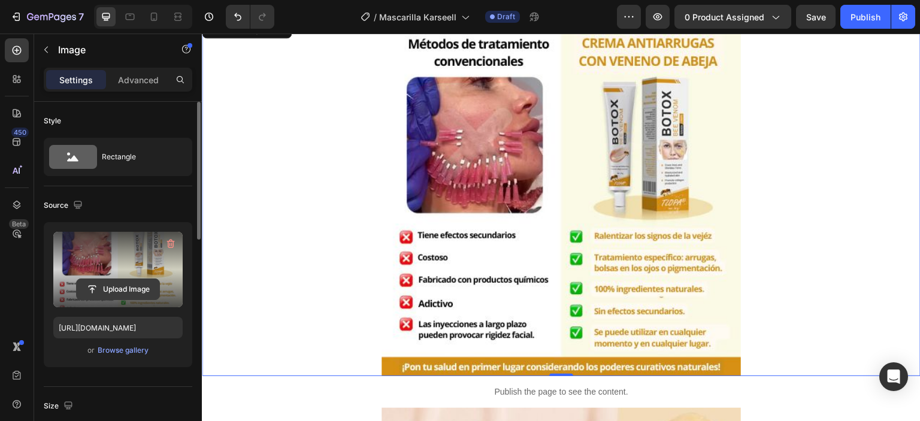
click at [116, 286] on input "file" at bounding box center [118, 289] width 83 height 20
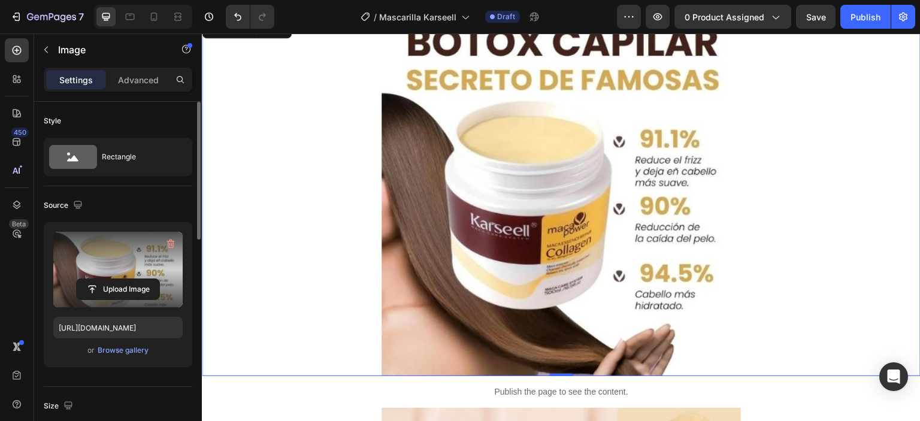
type input "https://cdn.shopify.com/s/files/1/0711/2091/2419/files/gempages_555272683223253…"
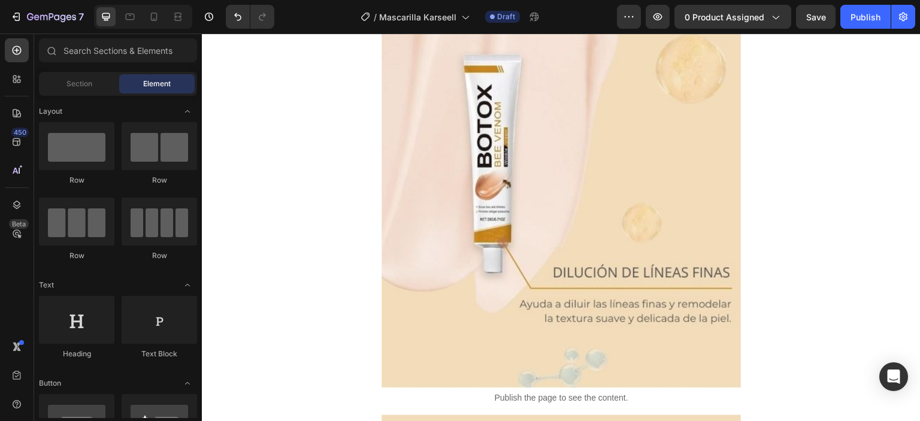
scroll to position [2214, 0]
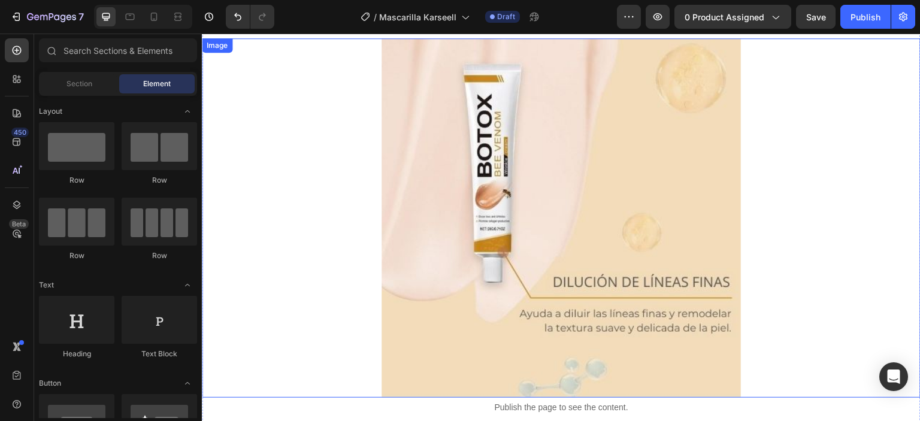
click at [588, 261] on img at bounding box center [562, 218] width 360 height 360
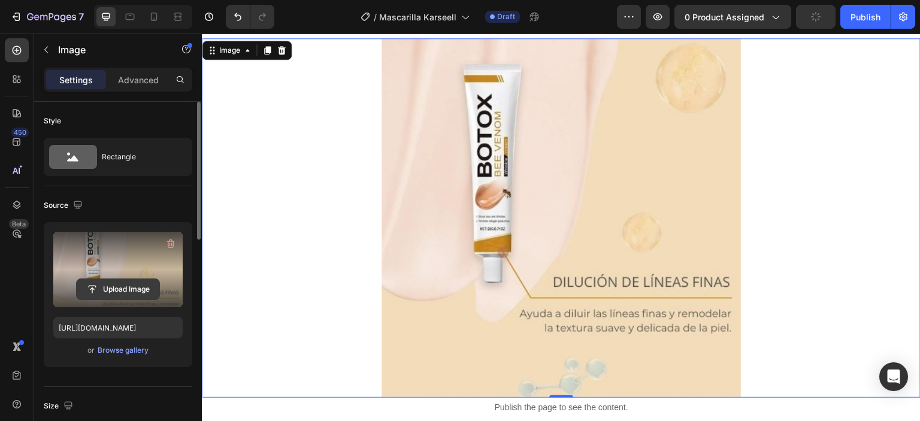
click at [112, 289] on input "file" at bounding box center [118, 289] width 83 height 20
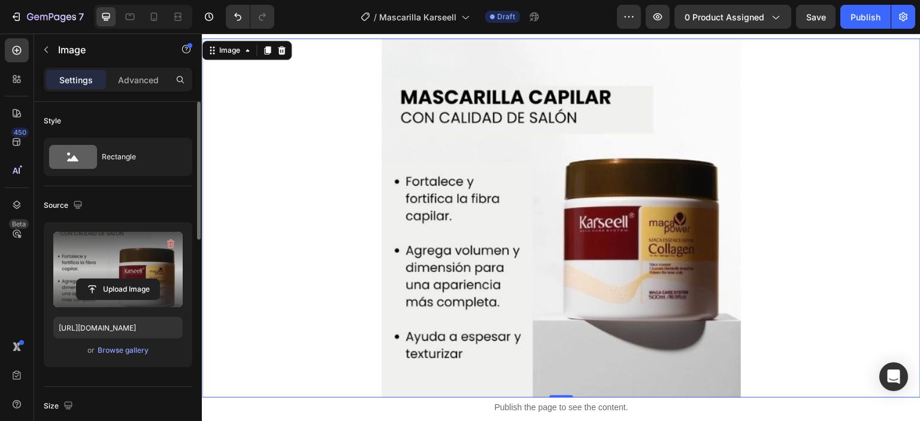
type input "https://cdn.shopify.com/s/files/1/0711/2091/2419/files/gempages_555272683223253…"
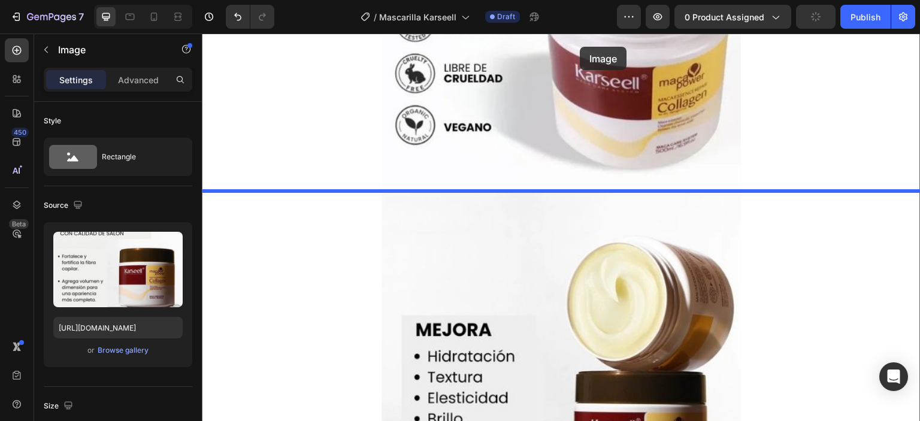
scroll to position [1267, 0]
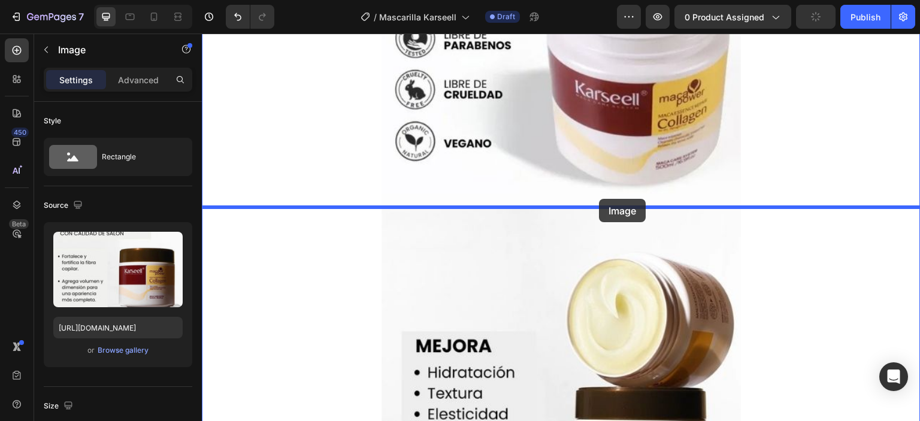
drag, startPoint x: 650, startPoint y: 264, endPoint x: 603, endPoint y: 200, distance: 79.0
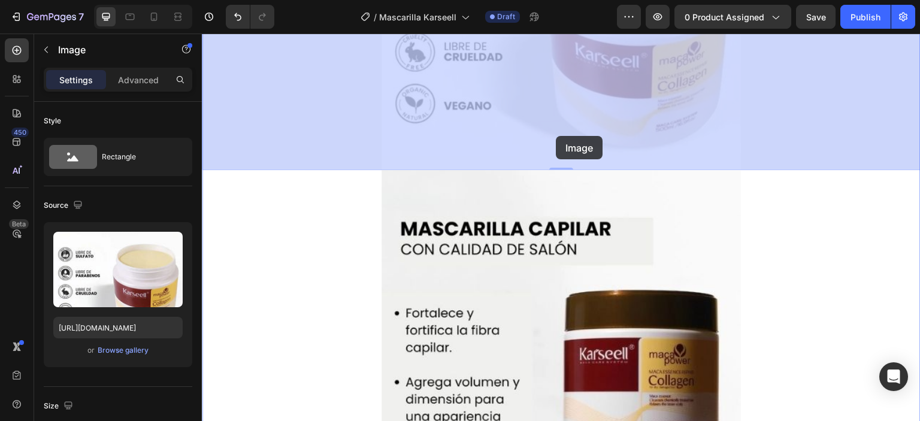
scroll to position [1293, 0]
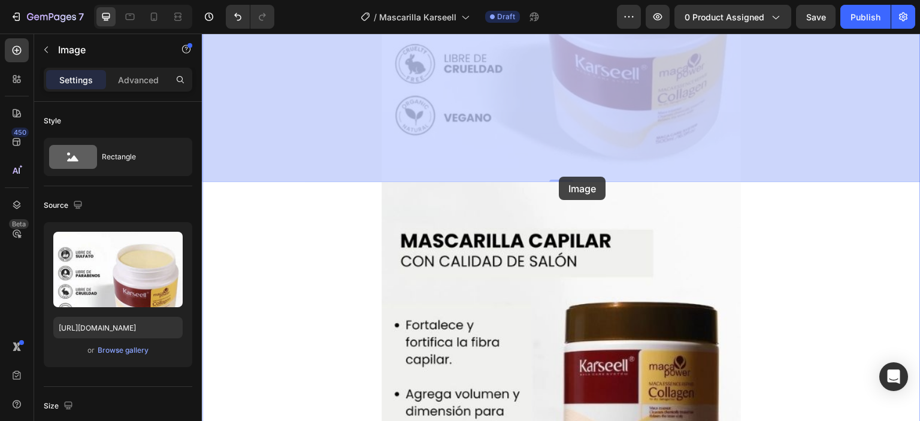
drag, startPoint x: 582, startPoint y: 126, endPoint x: 556, endPoint y: 170, distance: 50.6
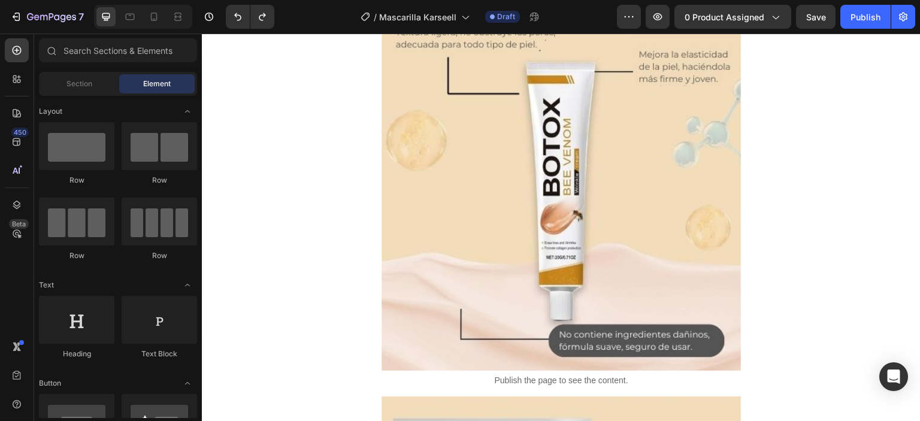
scroll to position [2641, 0]
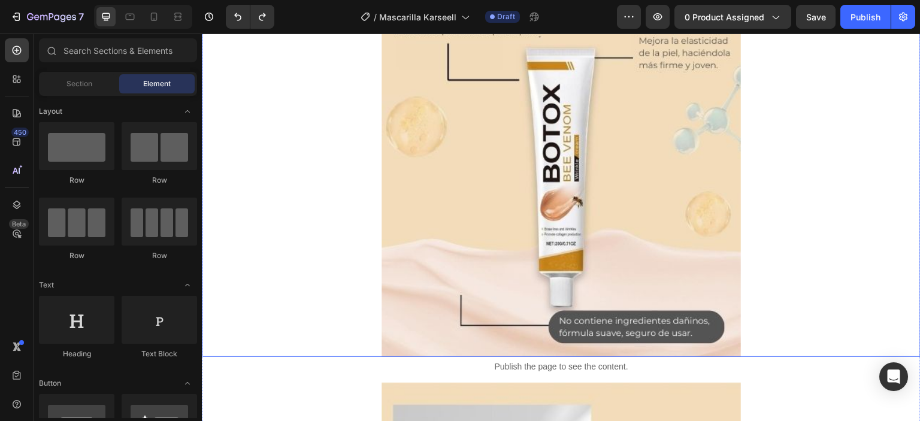
click at [519, 158] on img at bounding box center [562, 178] width 360 height 360
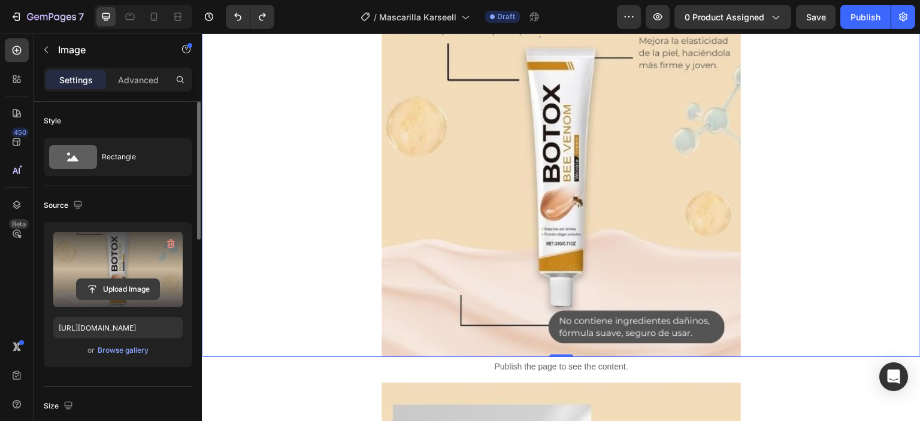
click at [111, 290] on input "file" at bounding box center [118, 289] width 83 height 20
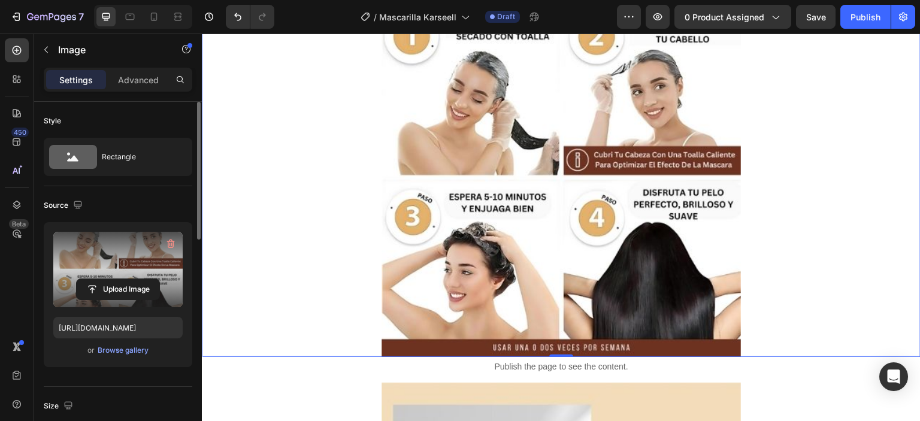
type input "https://cdn.shopify.com/s/files/1/0711/2091/2419/files/gempages_555272683223253…"
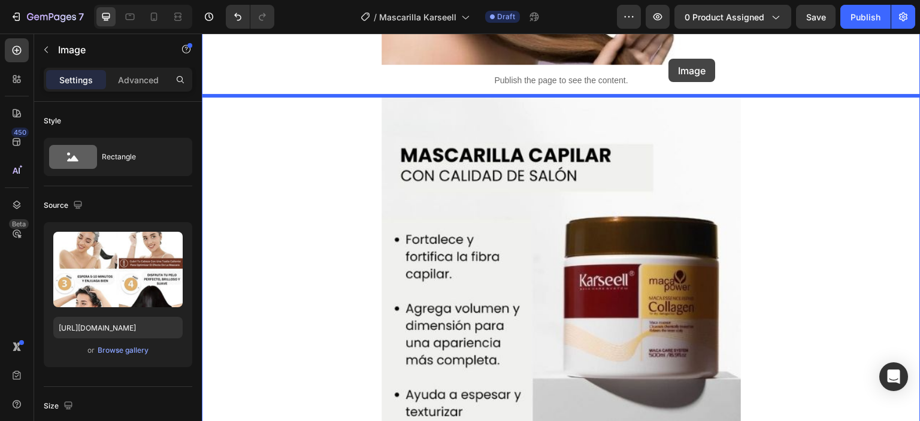
scroll to position [2139, 0]
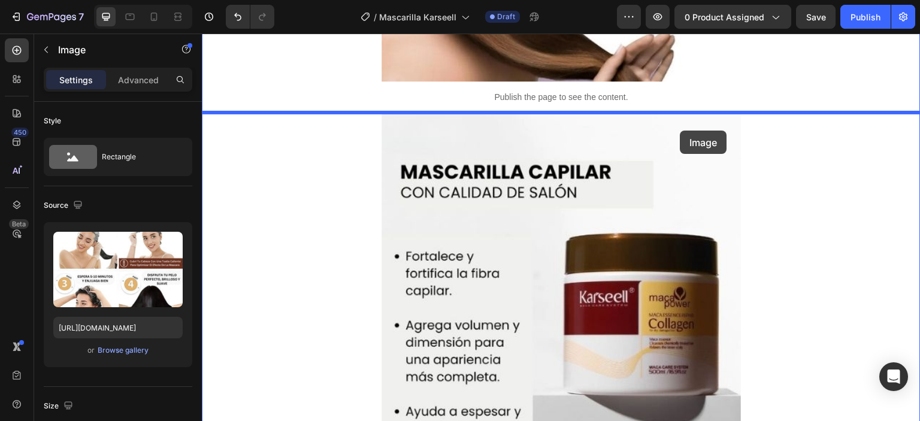
drag, startPoint x: 726, startPoint y: 322, endPoint x: 680, endPoint y: 126, distance: 201.3
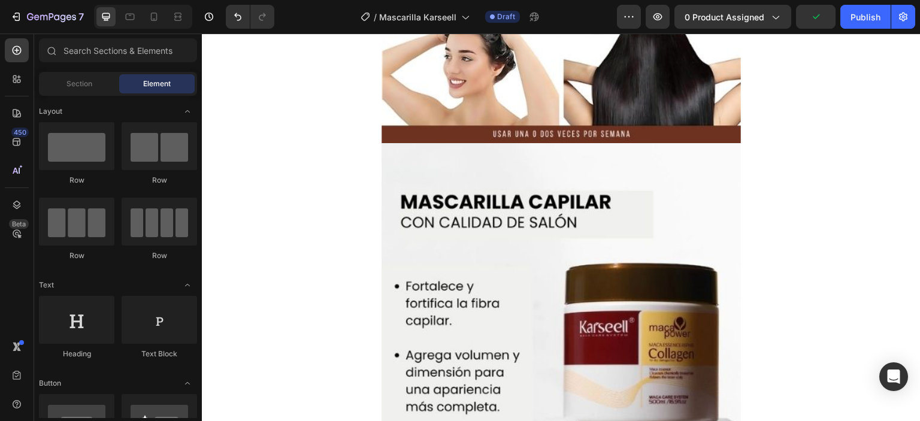
scroll to position [2460, 0]
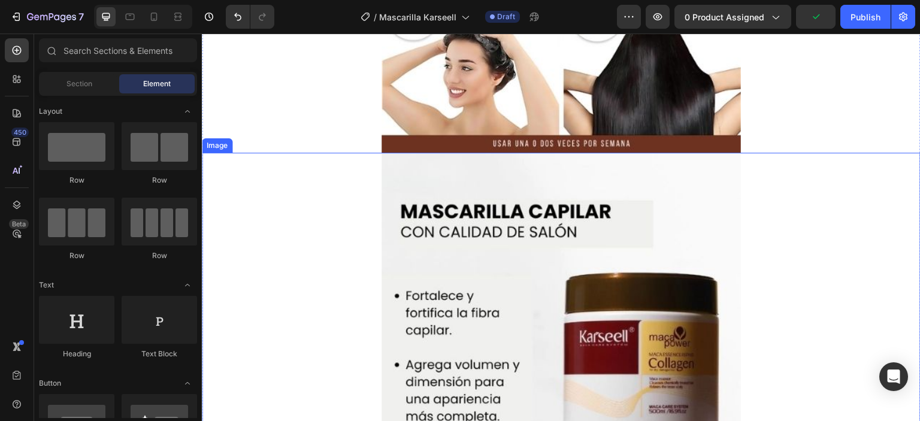
click at [582, 249] on img at bounding box center [562, 333] width 360 height 360
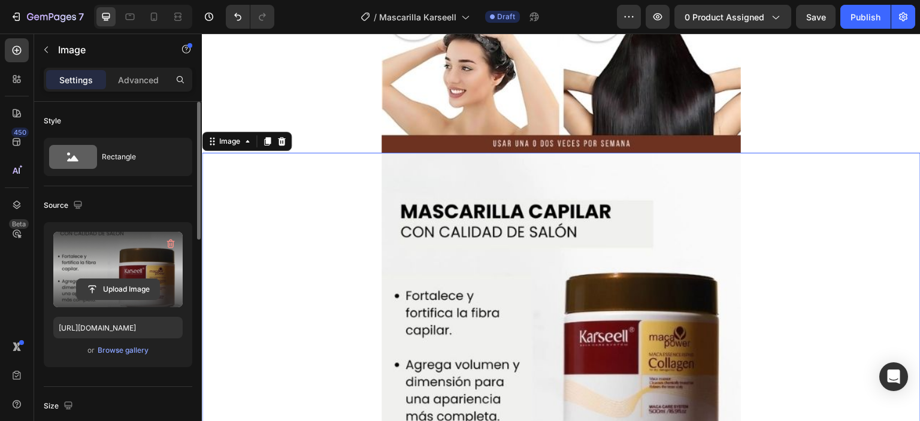
click at [117, 285] on input "file" at bounding box center [118, 289] width 83 height 20
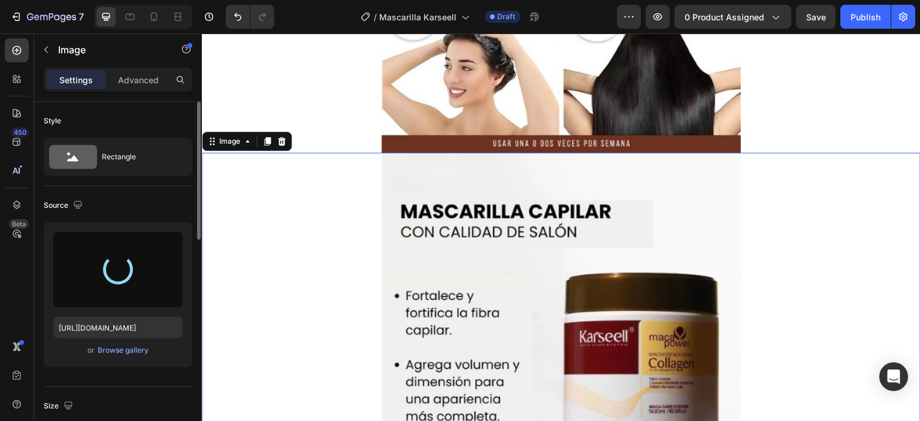
type input "https://cdn.shopify.com/s/files/1/0711/2091/2419/files/gempages_555272683223253…"
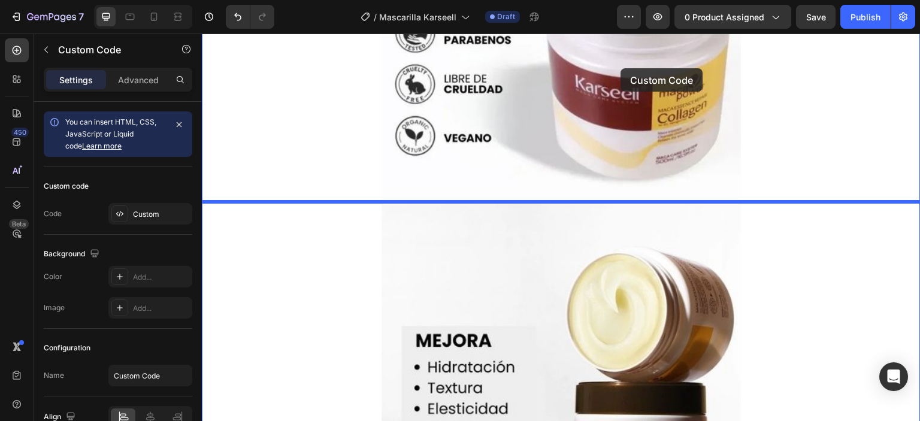
scroll to position [1194, 0]
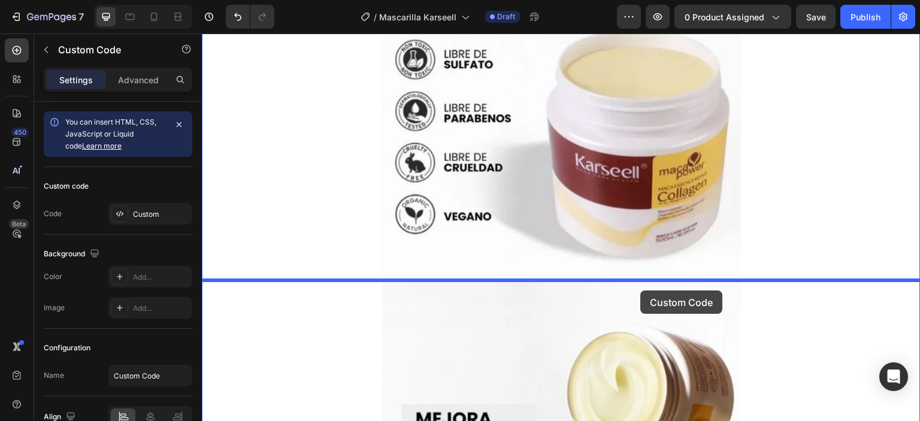
drag, startPoint x: 635, startPoint y: 229, endPoint x: 645, endPoint y: 290, distance: 61.9
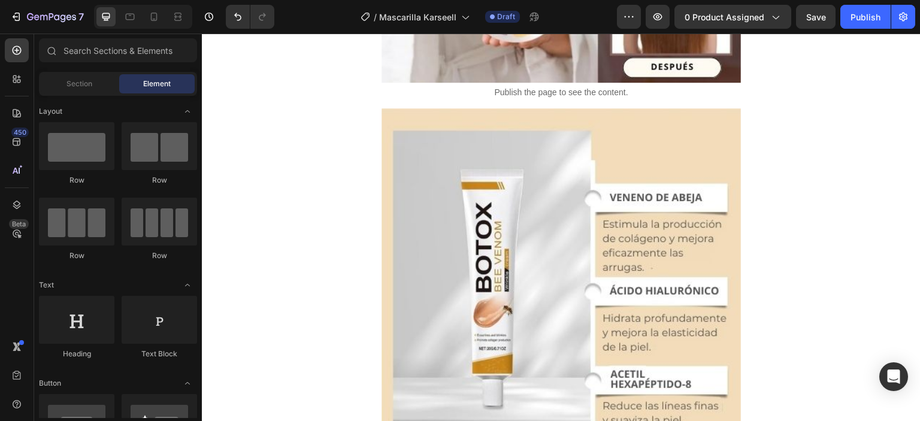
scroll to position [2934, 0]
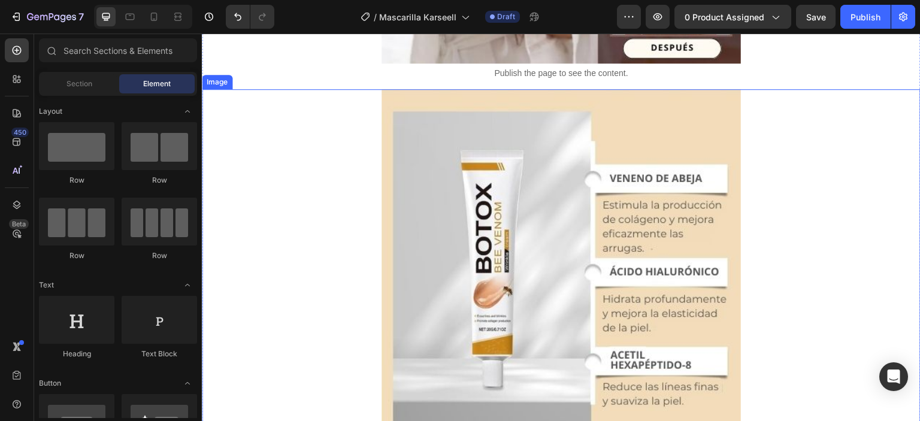
click at [607, 254] on img at bounding box center [562, 269] width 360 height 360
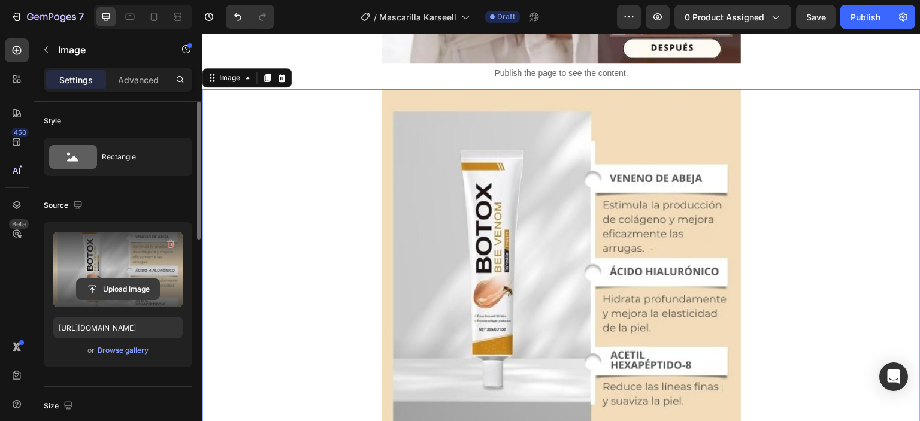
click at [126, 285] on input "file" at bounding box center [118, 289] width 83 height 20
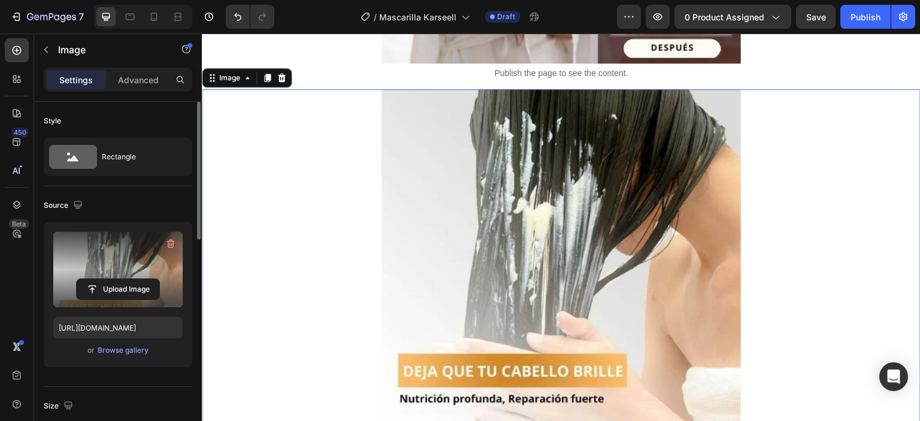
type input "https://cdn.shopify.com/s/files/1/0711/2091/2419/files/gempages_555272683223253…"
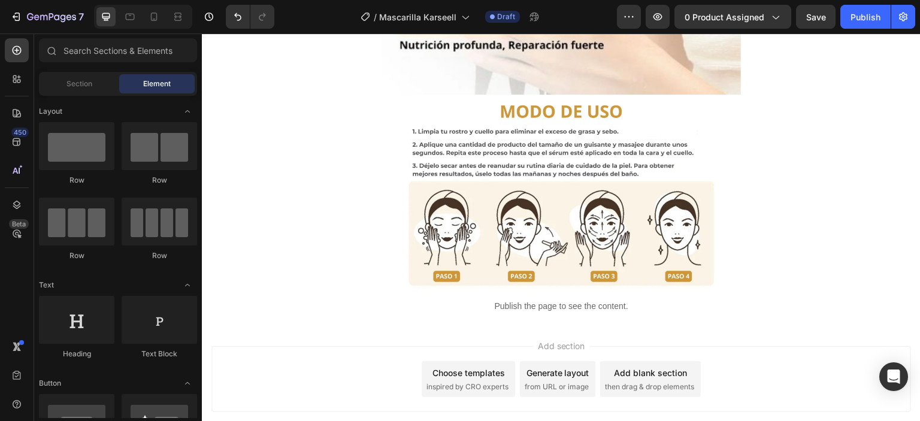
scroll to position [3317, 0]
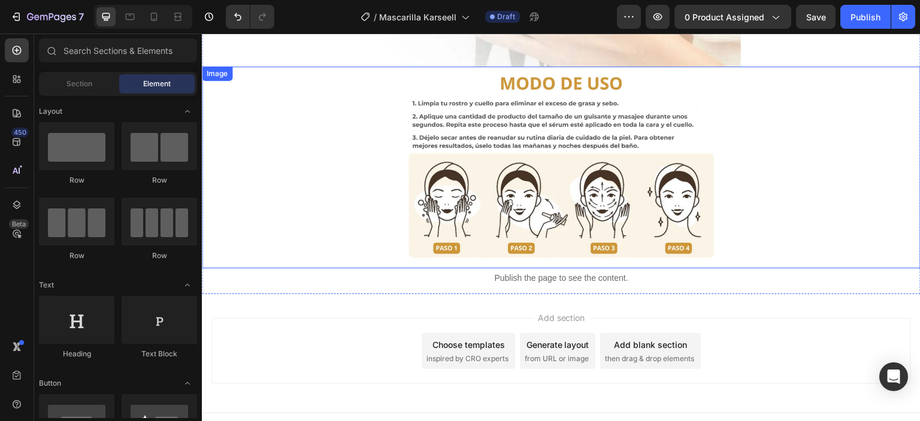
click at [590, 218] on img at bounding box center [562, 168] width 360 height 203
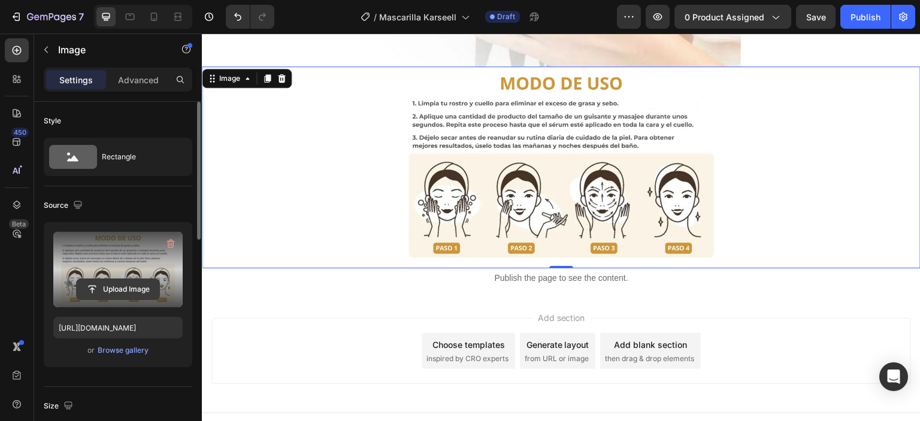
click at [114, 291] on input "file" at bounding box center [118, 289] width 83 height 20
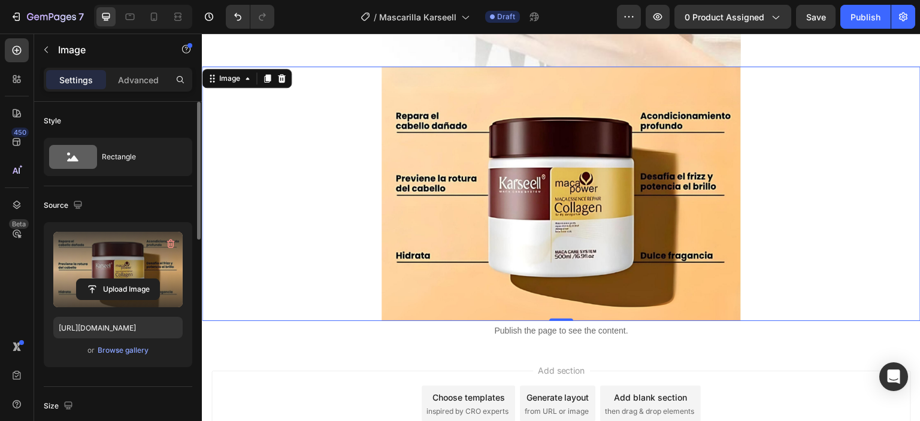
type input "https://cdn.shopify.com/s/files/1/0711/2091/2419/files/gempages_555272683223253…"
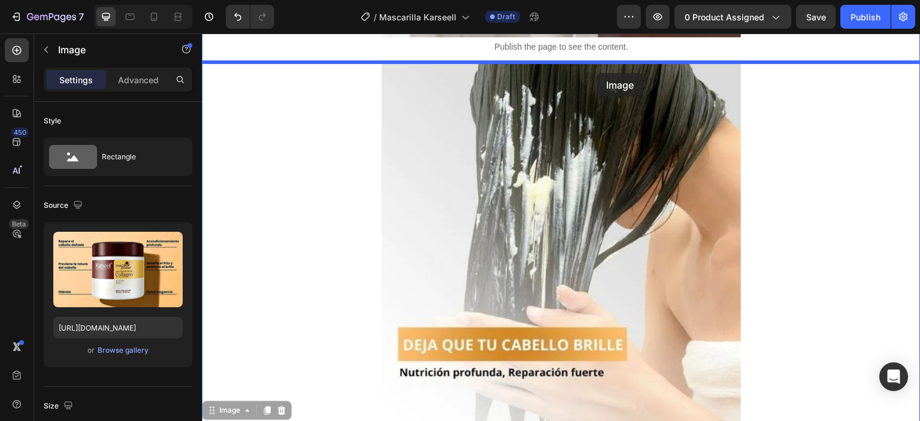
scroll to position [2951, 0]
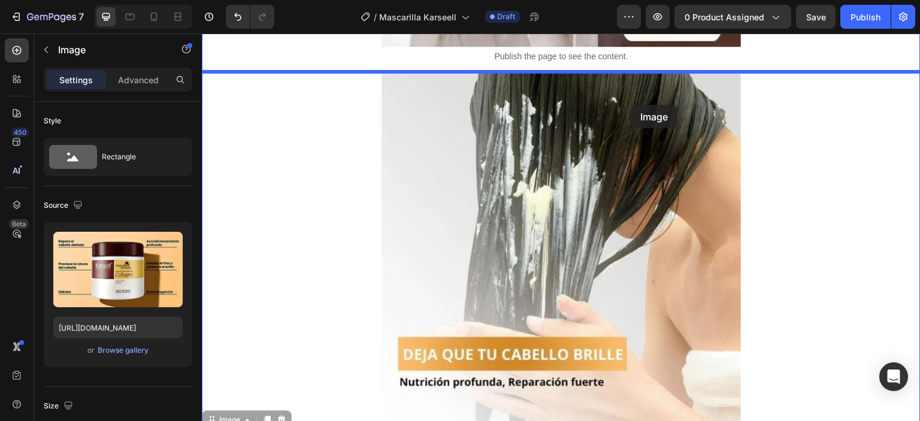
drag, startPoint x: 624, startPoint y: 351, endPoint x: 631, endPoint y: 105, distance: 245.8
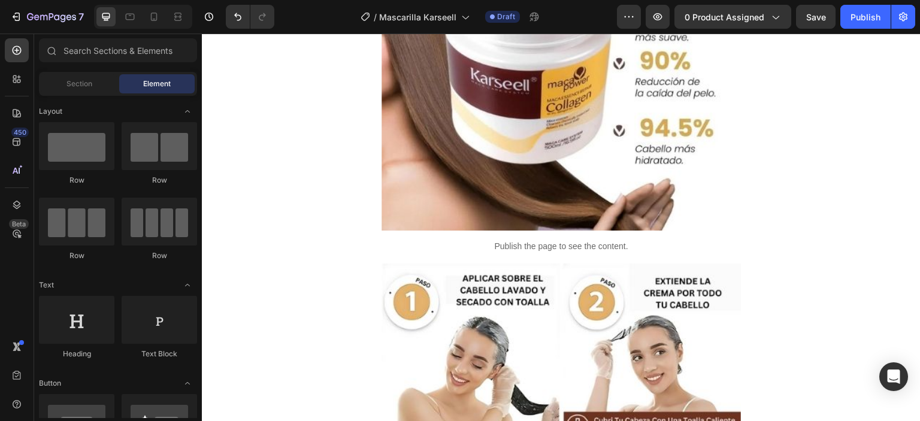
scroll to position [1996, 0]
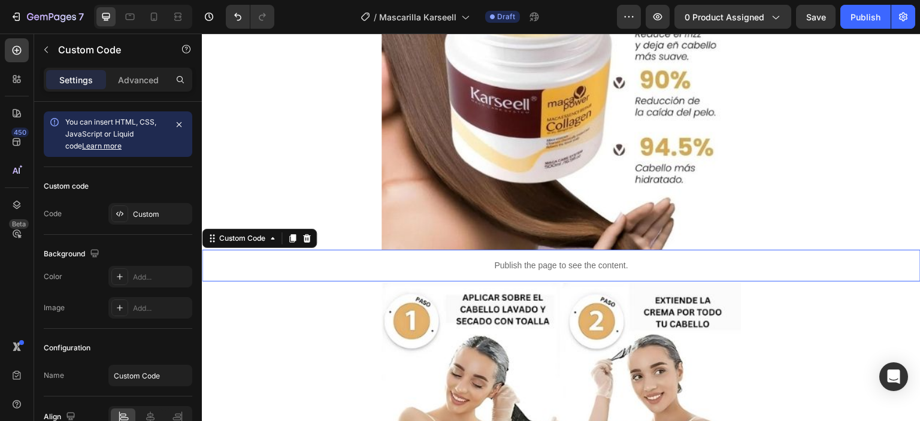
click at [118, 215] on icon at bounding box center [117, 214] width 2 height 4
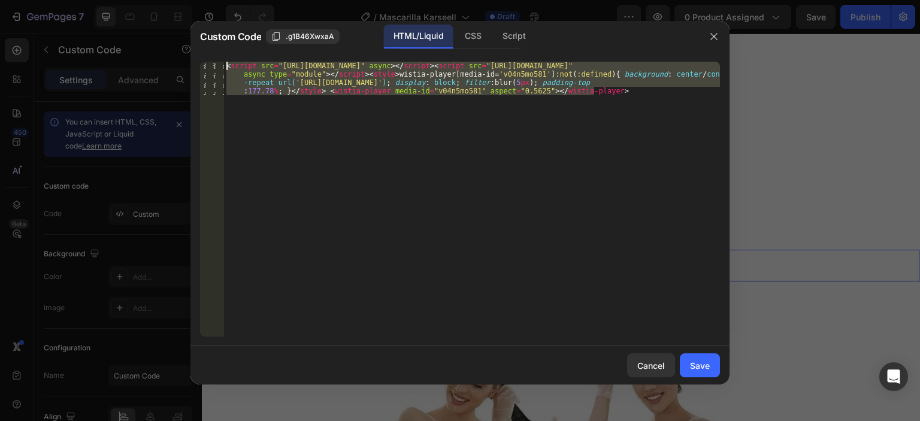
drag, startPoint x: 624, startPoint y: 93, endPoint x: 272, endPoint y: 32, distance: 357.6
click at [272, 62] on div "< script src = "https://fast.wistia.com/player.js" async > </ script > < script…" at bounding box center [472, 199] width 496 height 275
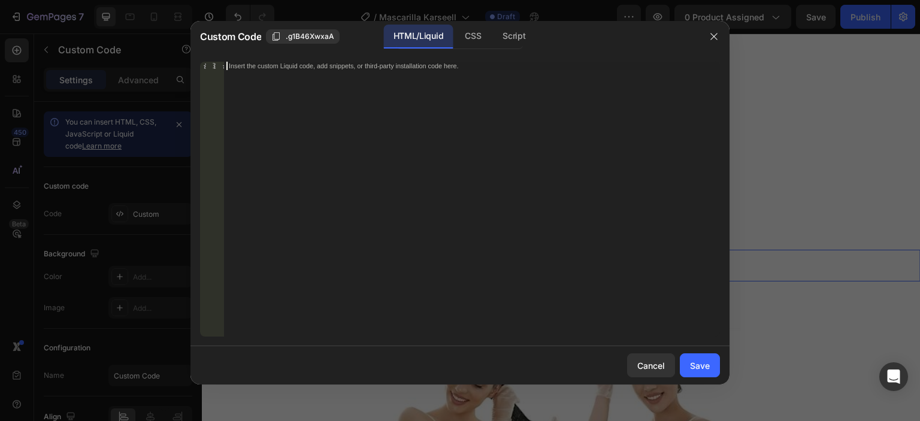
paste textarea
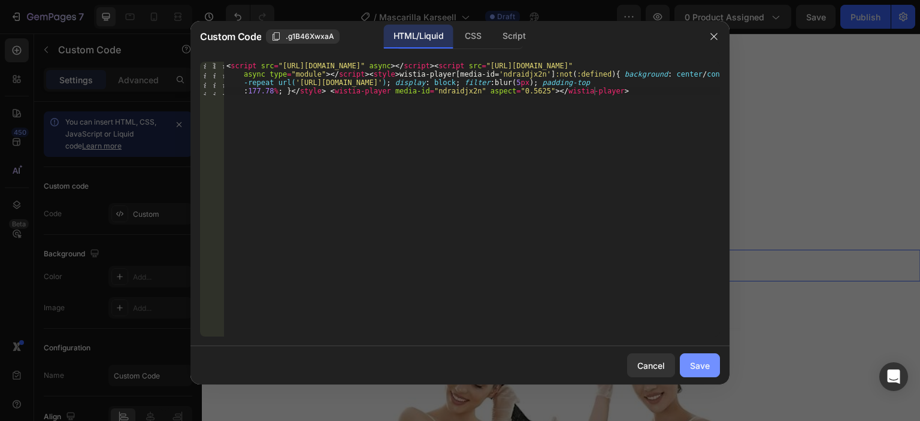
click at [707, 366] on div "Save" at bounding box center [700, 366] width 20 height 13
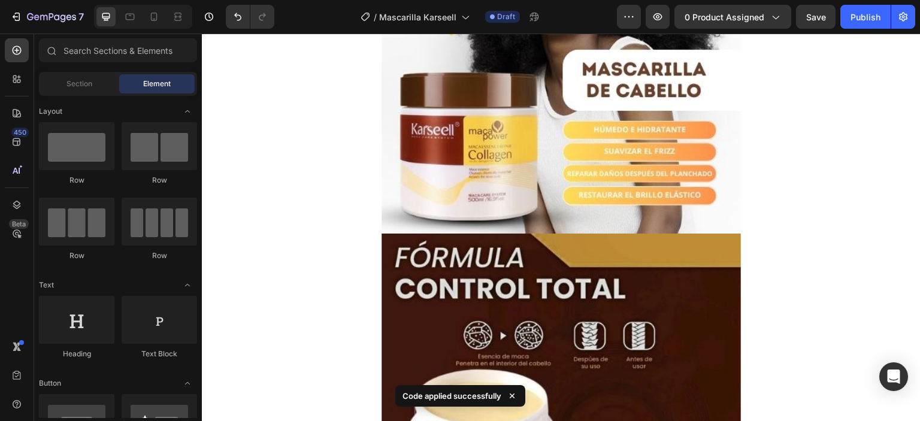
scroll to position [0, 0]
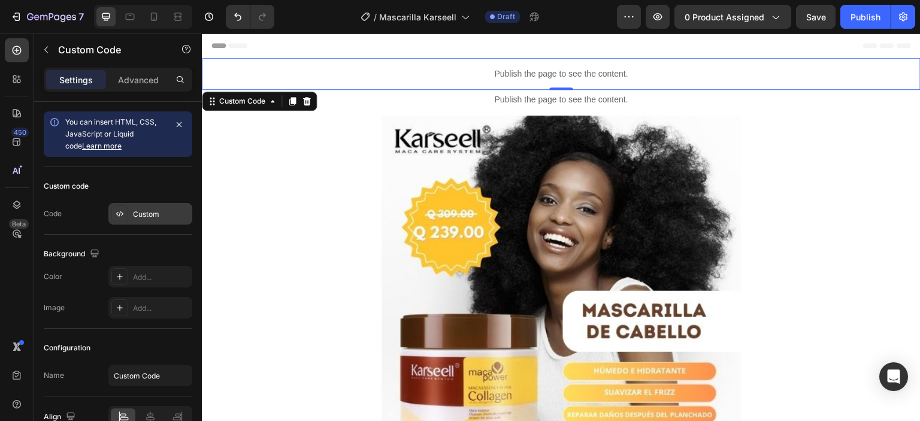
click at [131, 217] on div "Custom" at bounding box center [150, 214] width 84 height 22
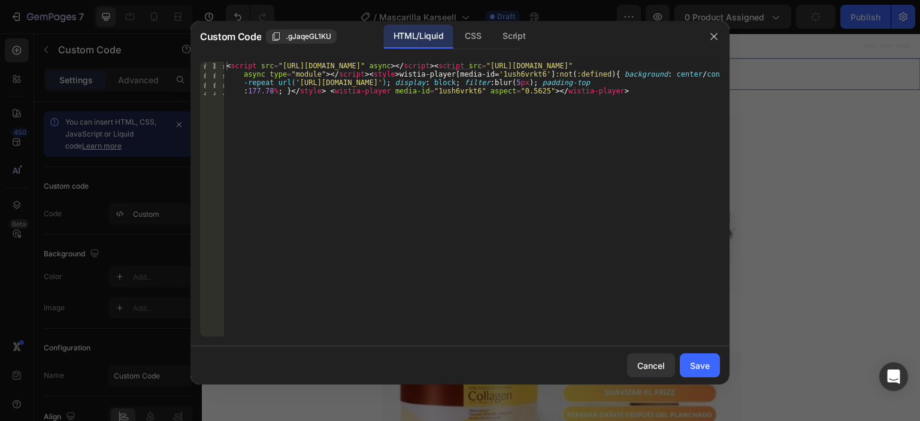
click at [614, 92] on div "< script src = "https://fast.wistia.com/player.js" async > </ script > < script…" at bounding box center [472, 233] width 496 height 342
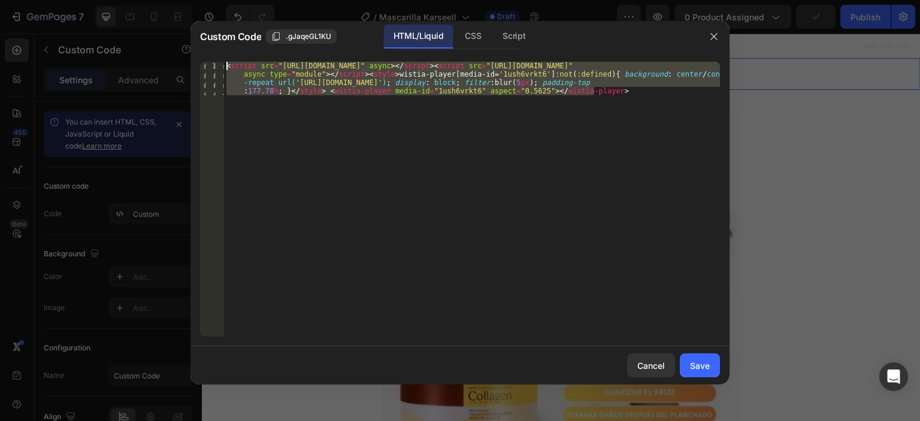
drag, startPoint x: 614, startPoint y: 92, endPoint x: 294, endPoint y: 29, distance: 326.0
click at [294, 62] on div "< script src = "https://fast.wistia.com/player.js" async > </ script > < script…" at bounding box center [472, 199] width 496 height 275
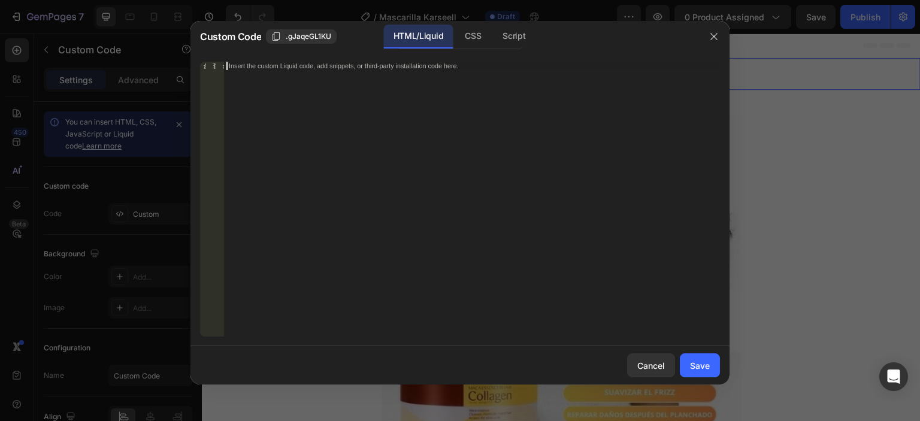
click at [320, 96] on div "Insert the custom Liquid code, add snippets, or third-party installation code h…" at bounding box center [472, 208] width 496 height 292
paste textarea
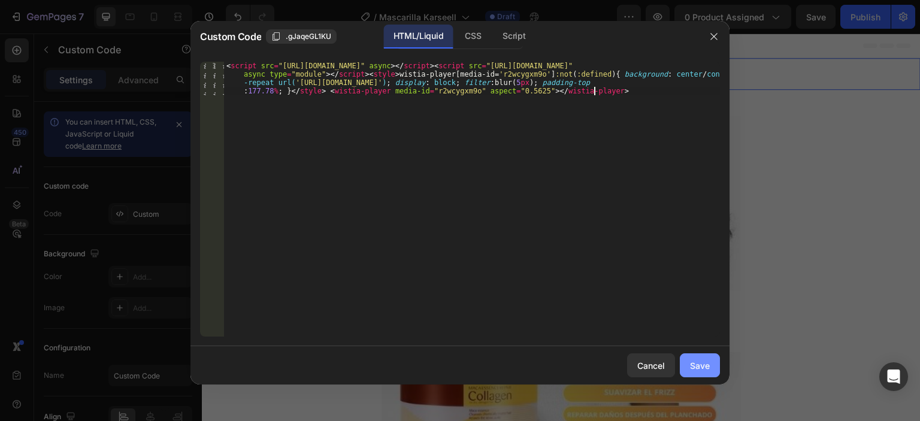
click at [690, 370] on button "Save" at bounding box center [700, 366] width 40 height 24
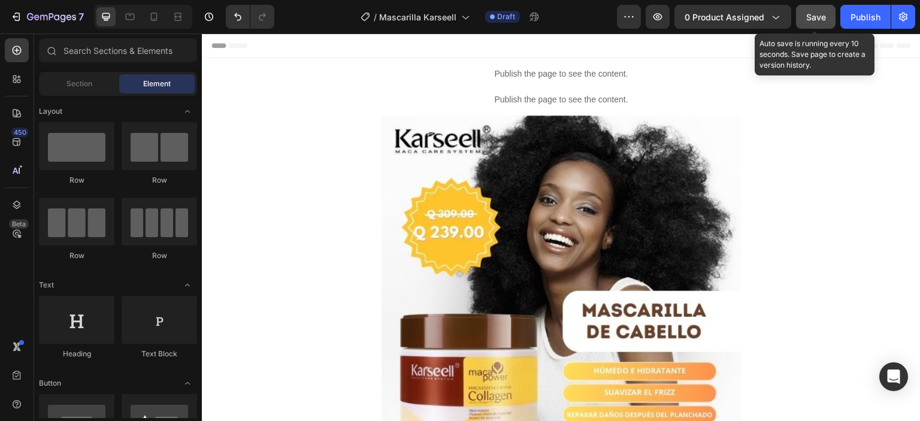
click at [826, 19] on span "Save" at bounding box center [817, 17] width 20 height 10
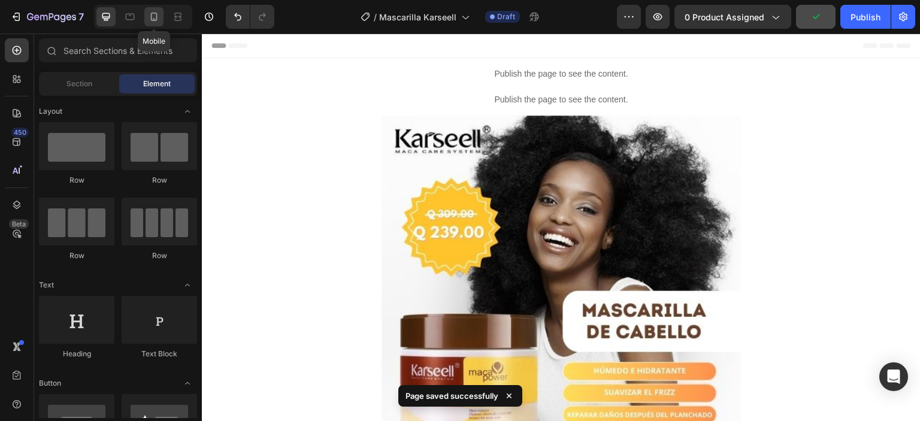
click at [155, 20] on icon at bounding box center [154, 17] width 12 height 12
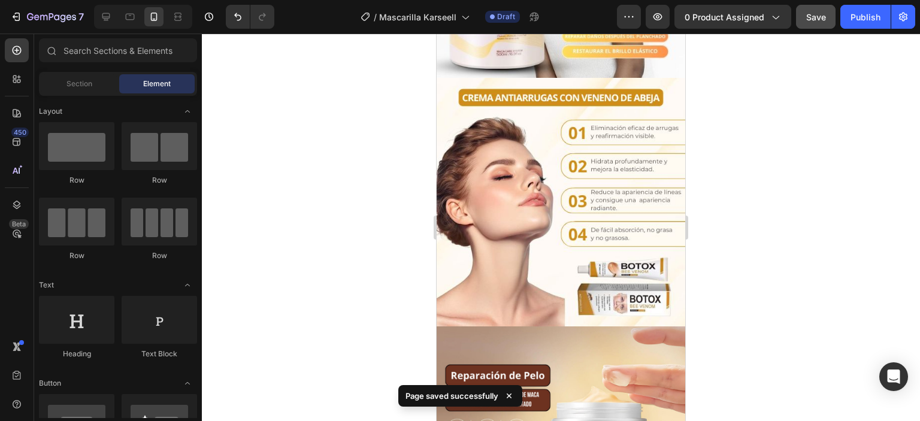
scroll to position [329, 0]
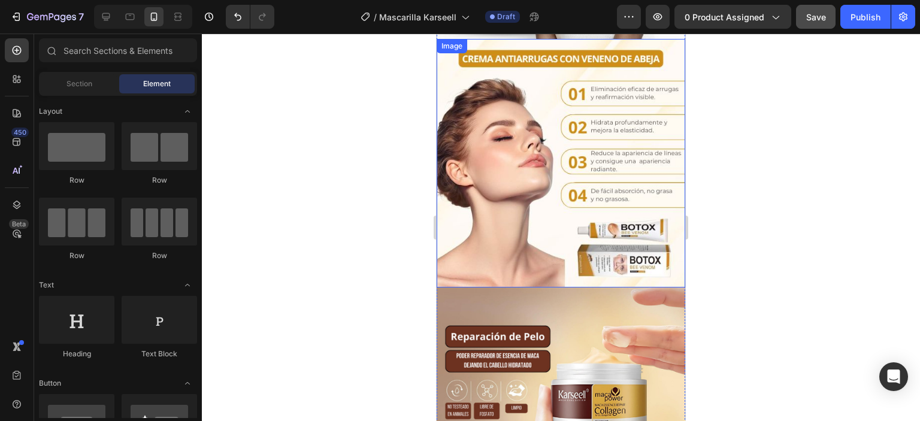
click at [555, 147] on img at bounding box center [561, 163] width 249 height 249
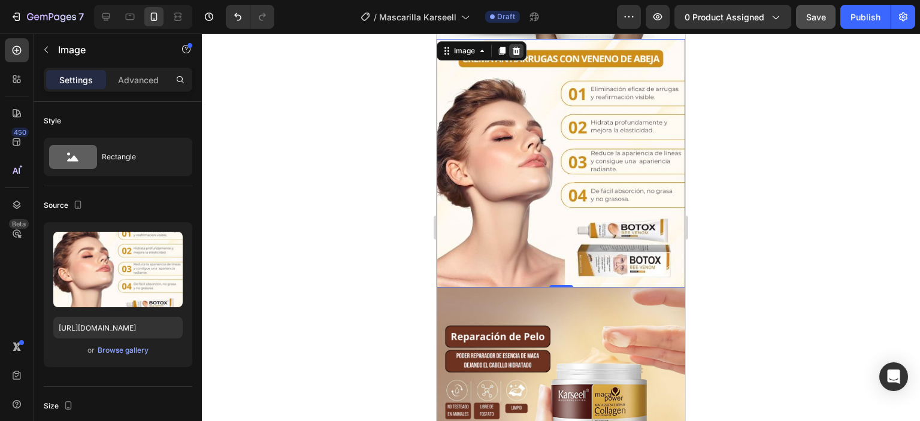
click at [516, 52] on icon at bounding box center [517, 51] width 8 height 8
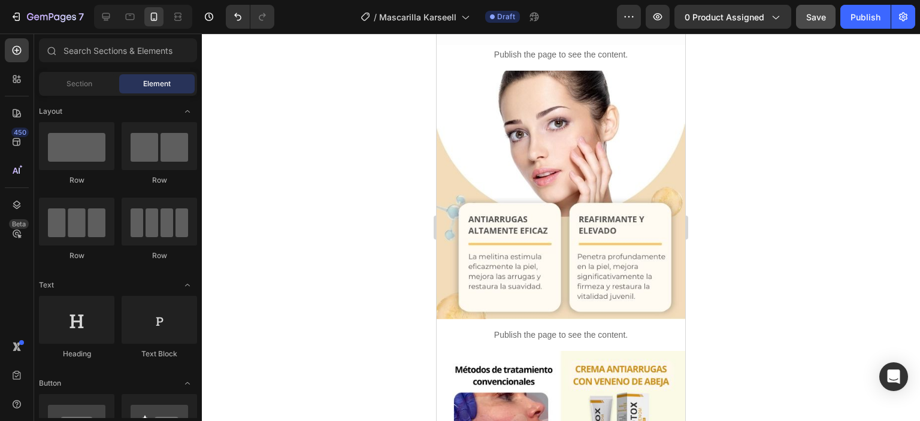
scroll to position [741, 0]
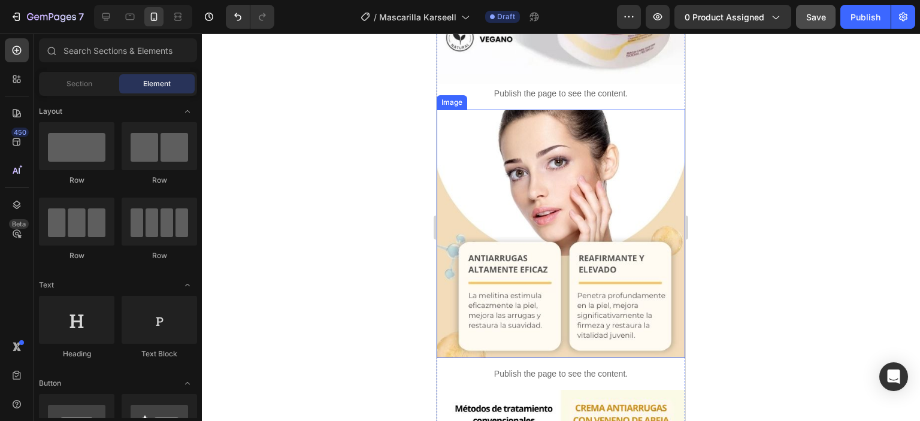
click at [620, 193] on img at bounding box center [561, 234] width 249 height 249
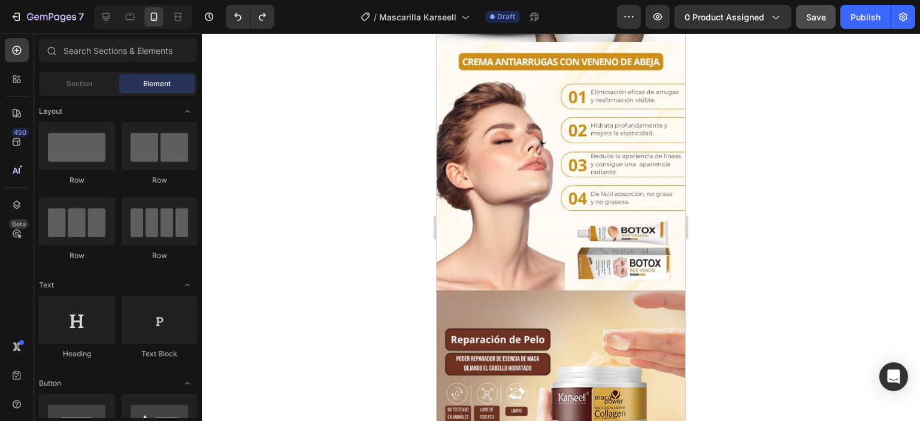
scroll to position [315, 0]
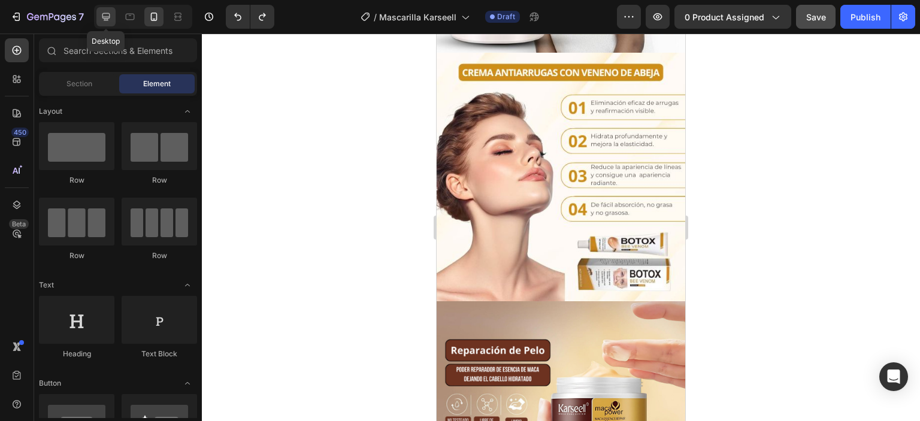
click at [105, 17] on icon at bounding box center [106, 17] width 8 height 8
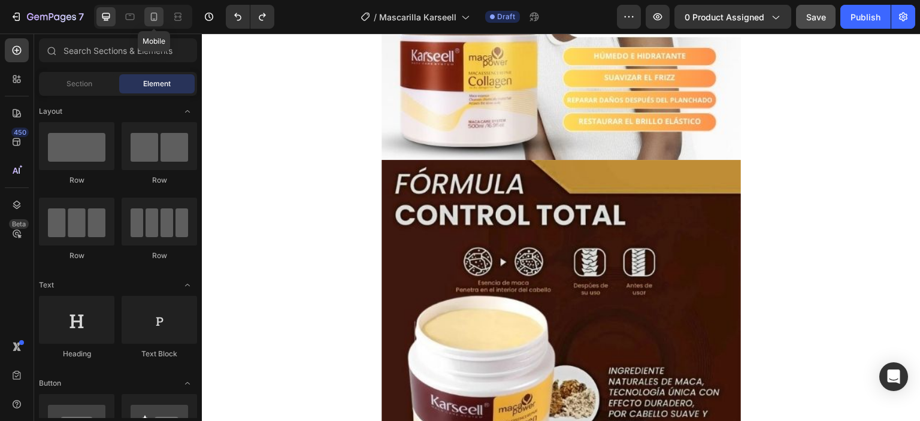
click at [150, 16] on icon at bounding box center [154, 17] width 12 height 12
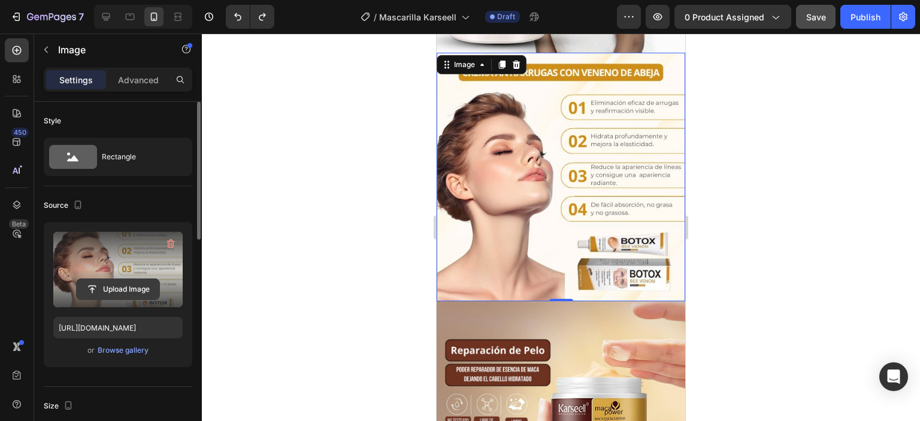
click at [114, 285] on input "file" at bounding box center [118, 289] width 83 height 20
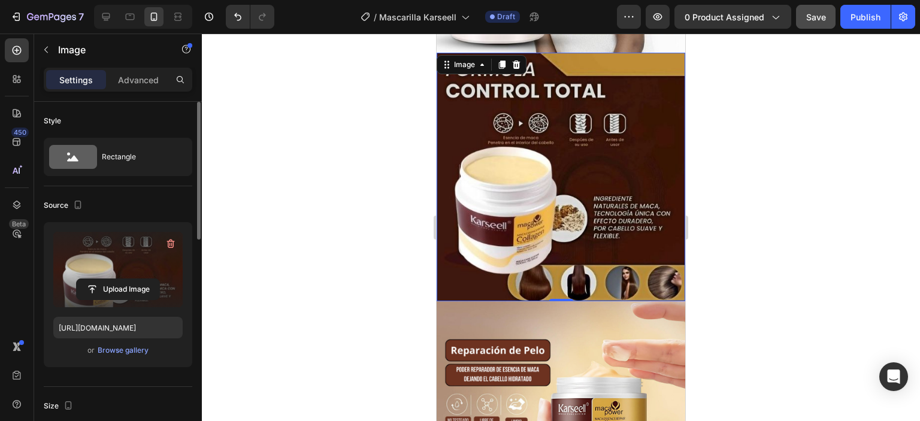
type input "https://cdn.shopify.com/s/files/1/0711/2091/2419/files/gempages_555272683223253…"
click at [111, 16] on icon at bounding box center [106, 17] width 12 height 12
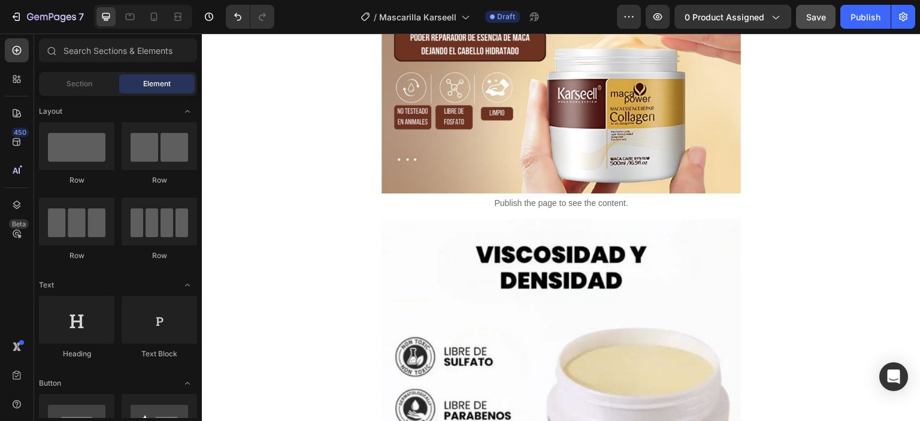
scroll to position [907, 0]
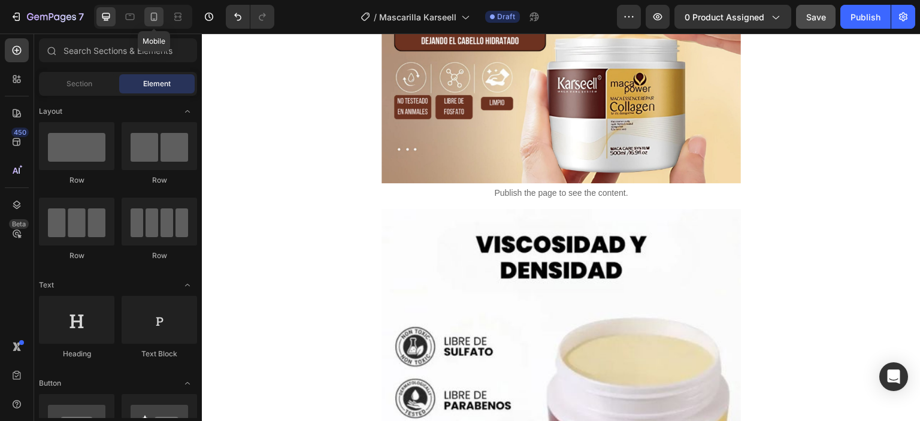
click at [152, 17] on icon at bounding box center [154, 17] width 12 height 12
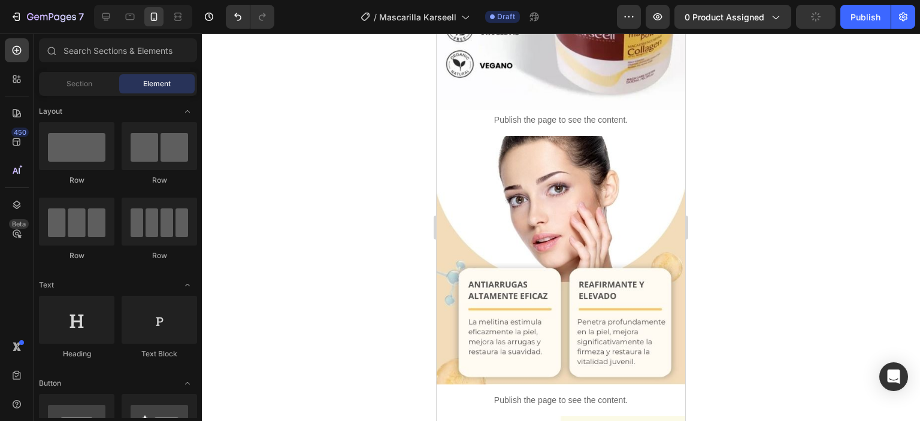
scroll to position [967, 0]
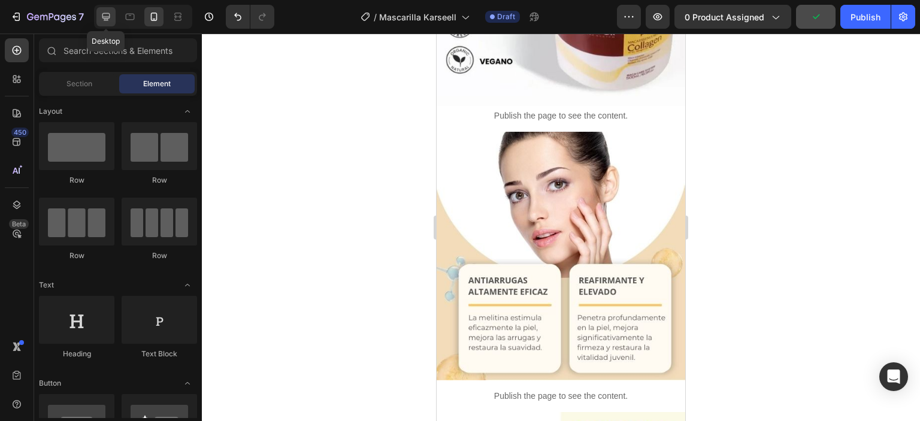
click at [108, 20] on icon at bounding box center [106, 17] width 8 height 8
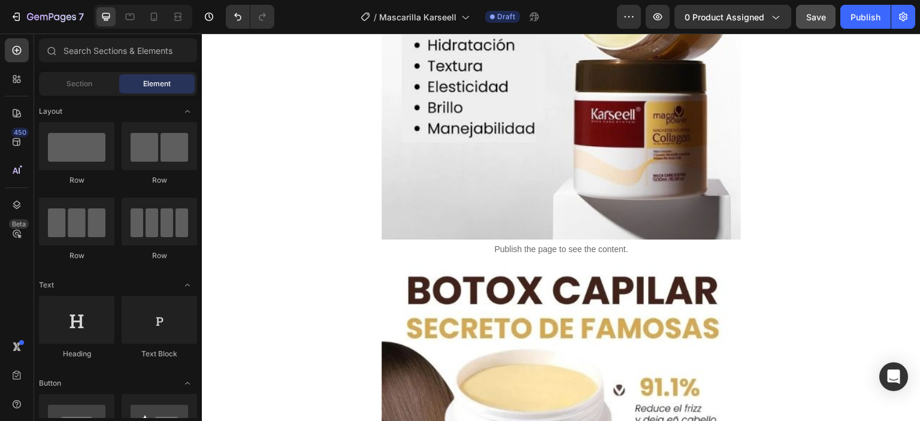
scroll to position [1626, 0]
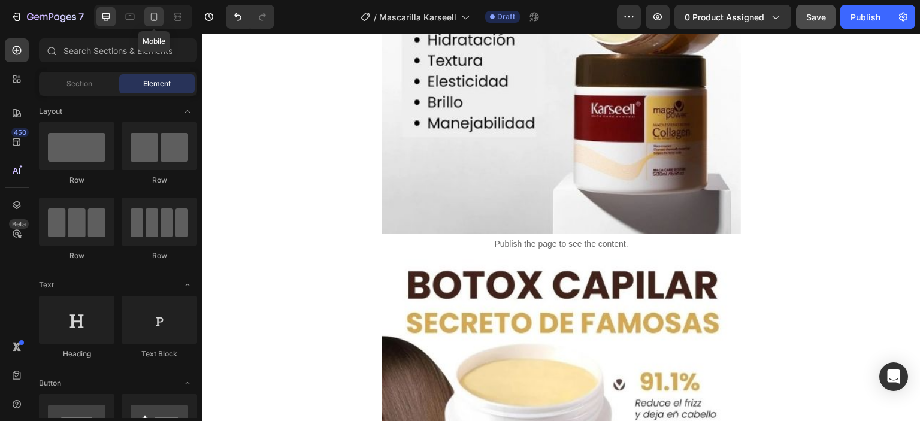
click at [150, 23] on div at bounding box center [153, 16] width 19 height 19
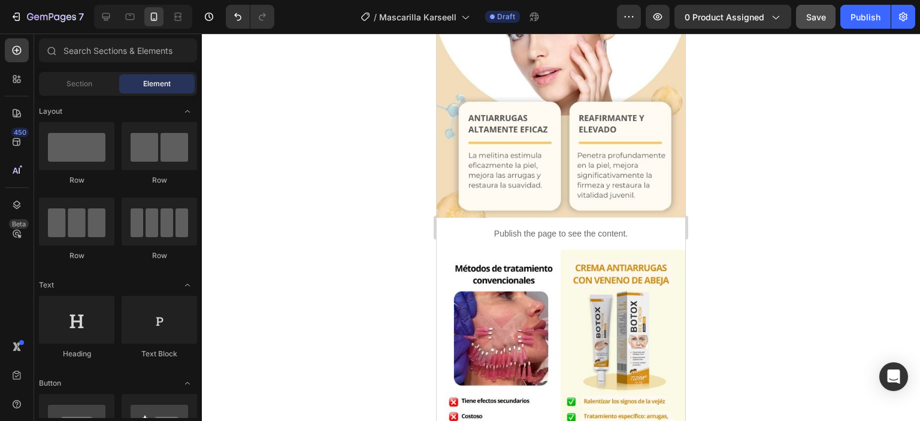
scroll to position [1127, 0]
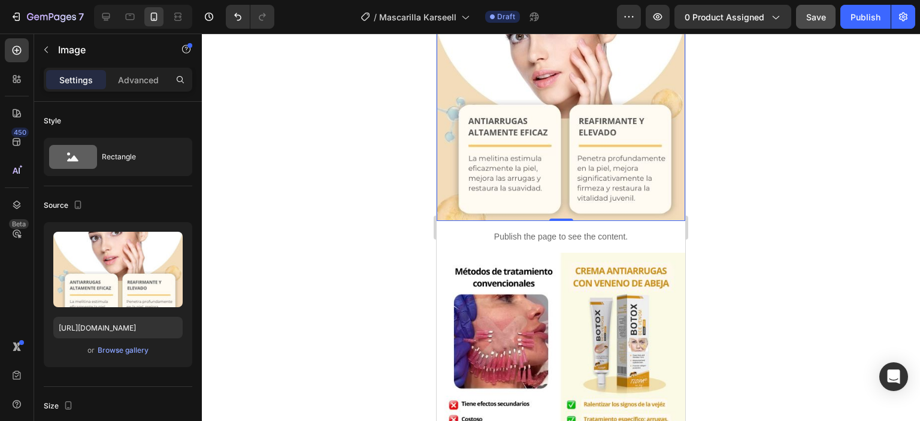
click at [546, 177] on img at bounding box center [561, 96] width 249 height 249
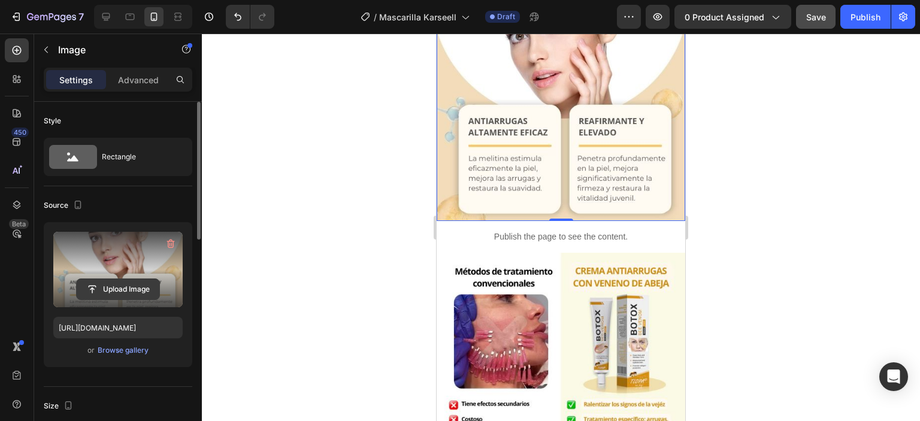
click at [122, 281] on input "file" at bounding box center [118, 289] width 83 height 20
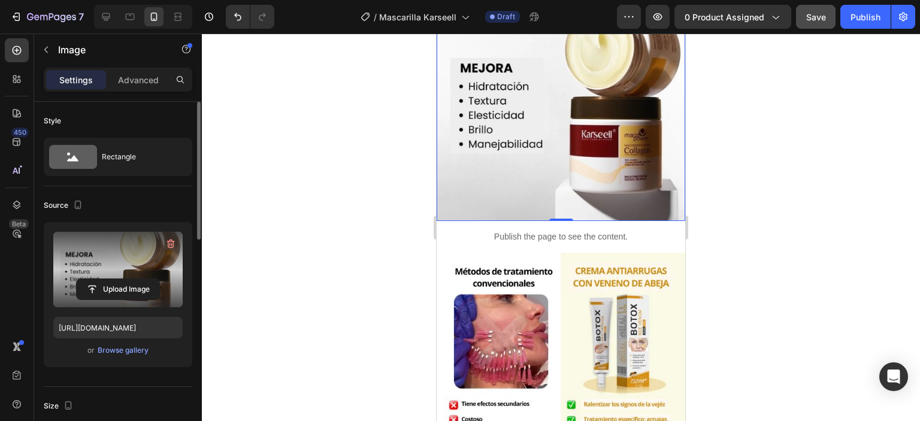
type input "https://cdn.shopify.com/s/files/1/0711/2091/2419/files/gempages_555272683223253…"
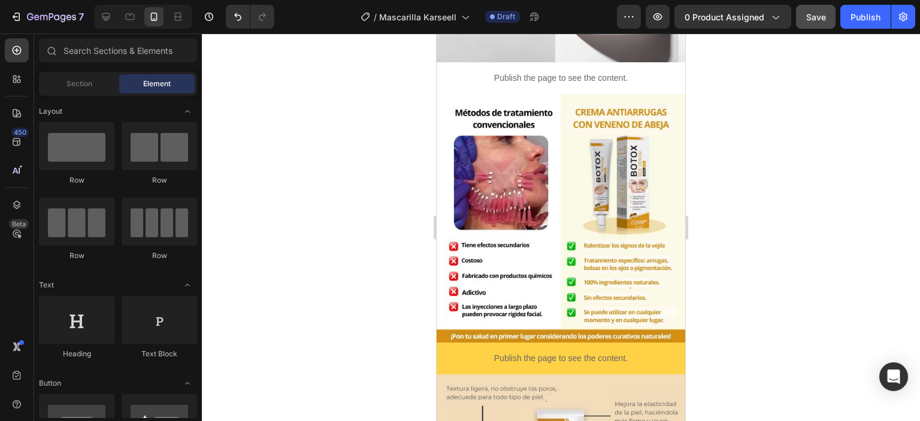
scroll to position [1290, 0]
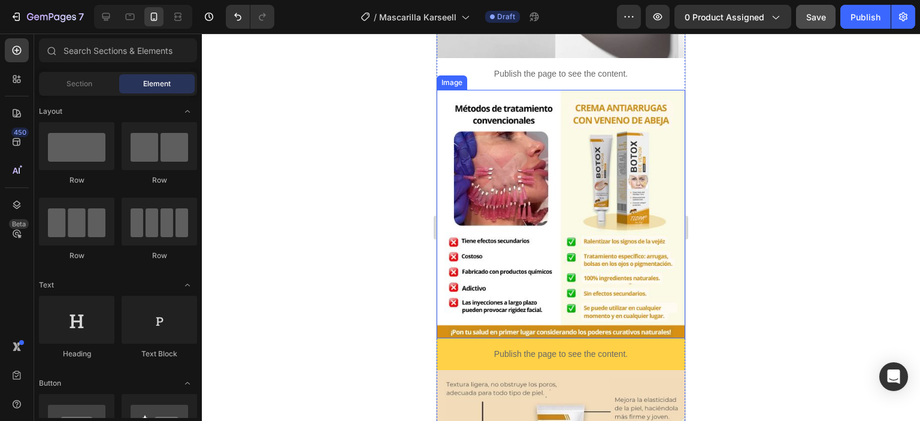
click at [550, 227] on img at bounding box center [561, 214] width 249 height 249
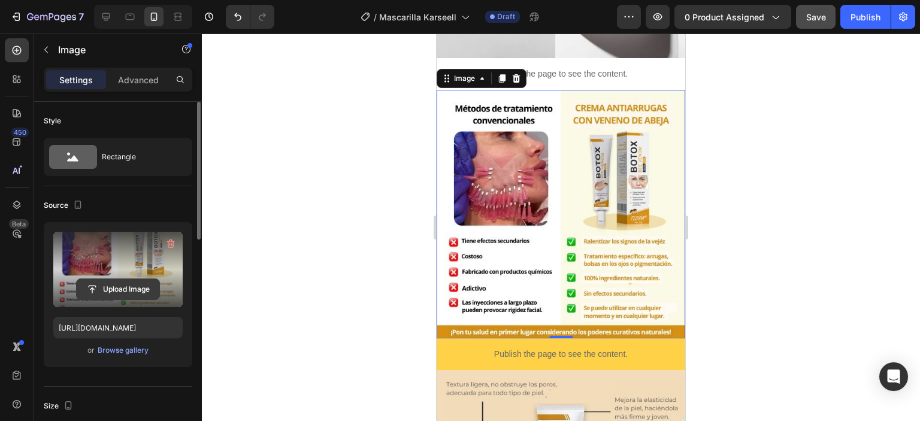
click at [129, 281] on input "file" at bounding box center [118, 289] width 83 height 20
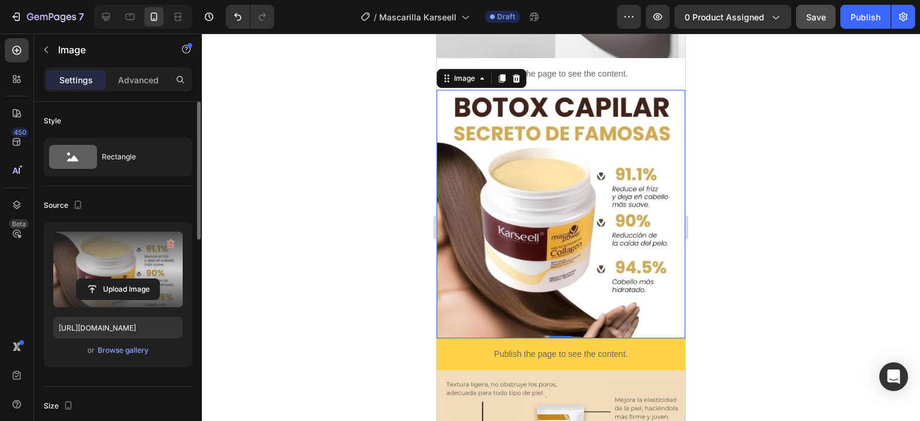
type input "https://cdn.shopify.com/s/files/1/0711/2091/2419/files/gempages_555272683223253…"
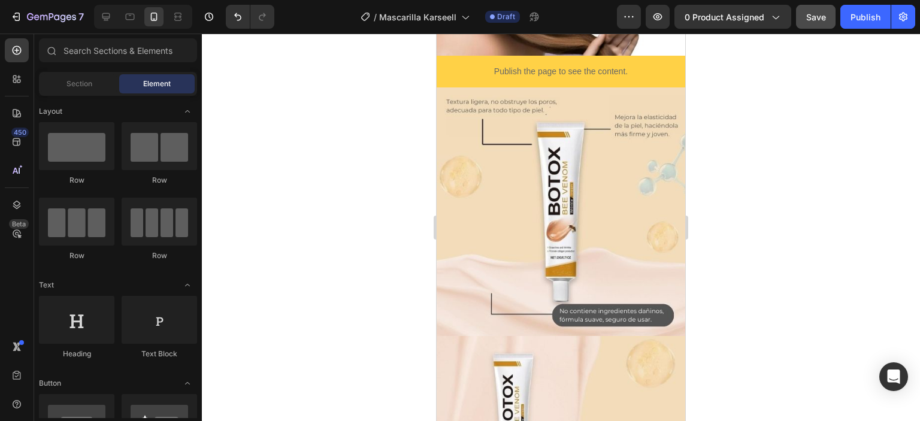
scroll to position [1590, 0]
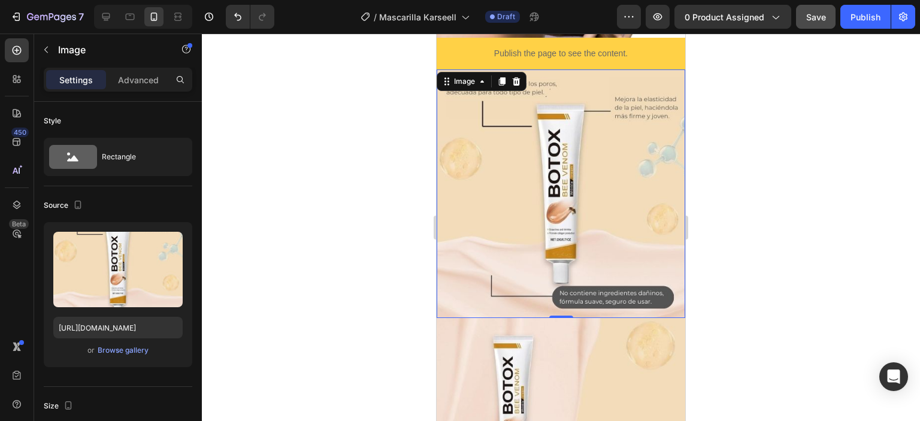
click at [556, 218] on img at bounding box center [561, 194] width 249 height 249
click at [104, 11] on icon at bounding box center [106, 17] width 12 height 12
type input "https://cdn.shopify.com/s/files/1/0711/2091/2419/files/gempages_555272683223253…"
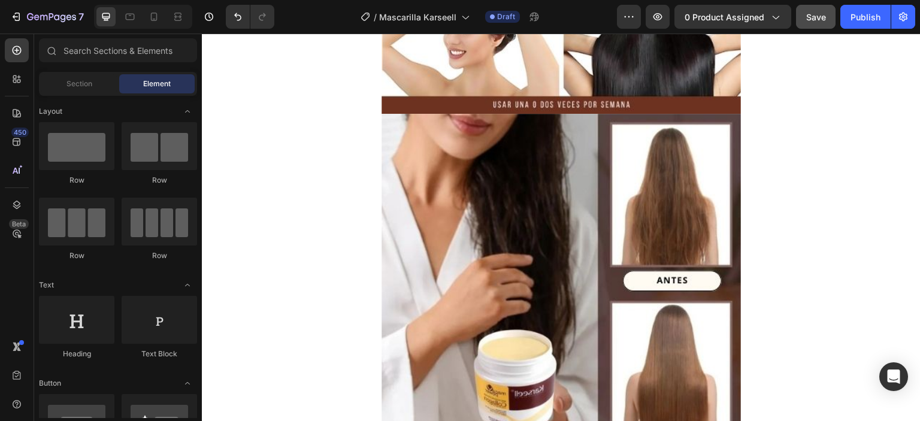
scroll to position [2520, 0]
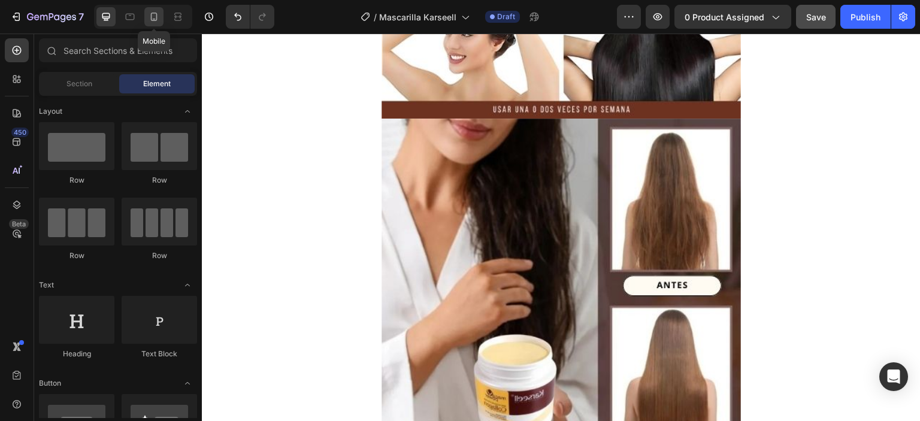
click at [155, 23] on div at bounding box center [153, 16] width 19 height 19
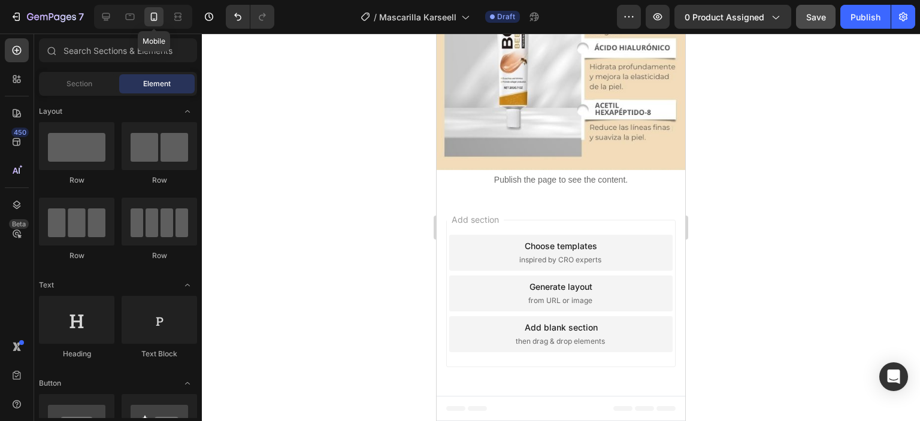
scroll to position [1425, 0]
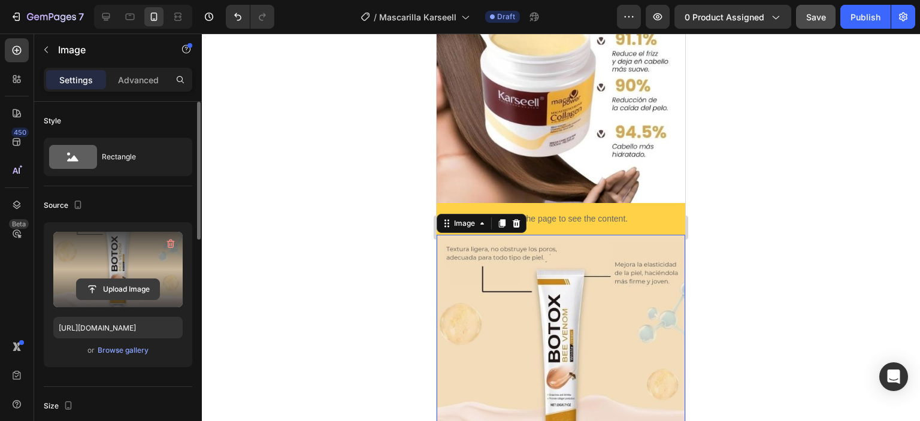
click at [123, 282] on input "file" at bounding box center [118, 289] width 83 height 20
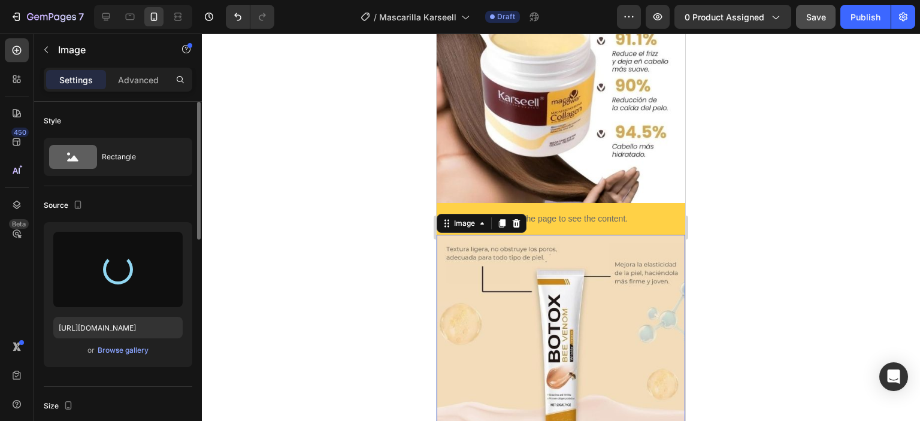
type input "https://cdn.shopify.com/s/files/1/0711/2091/2419/files/gempages_555272683223253…"
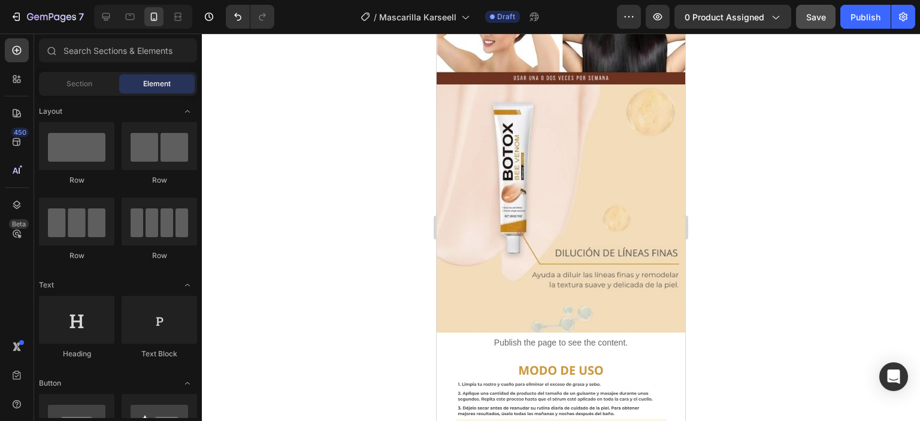
scroll to position [1838, 0]
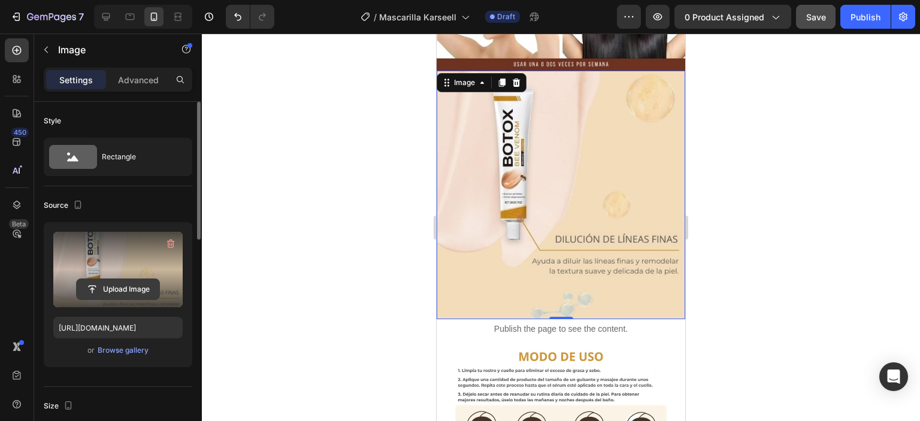
click at [126, 296] on input "file" at bounding box center [118, 289] width 83 height 20
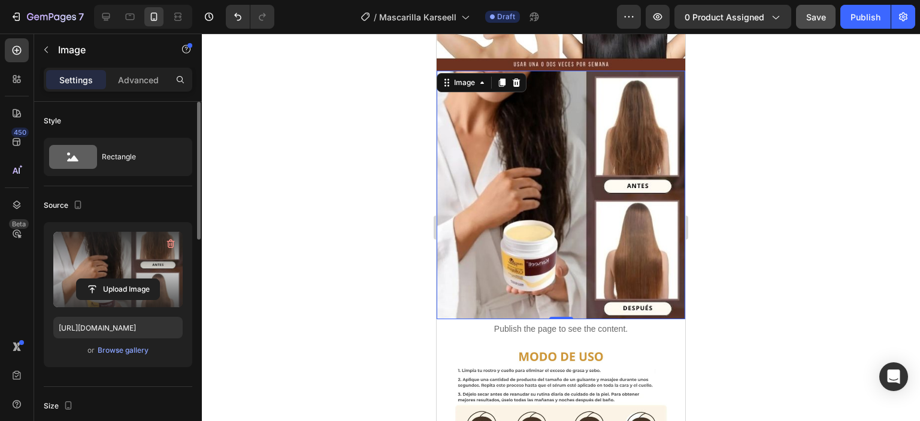
type input "https://cdn.shopify.com/s/files/1/0711/2091/2419/files/gempages_555272683223253…"
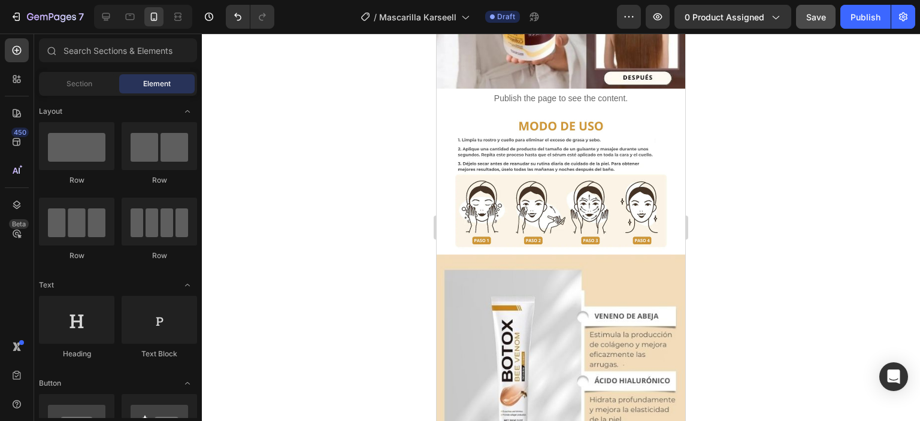
scroll to position [2040, 0]
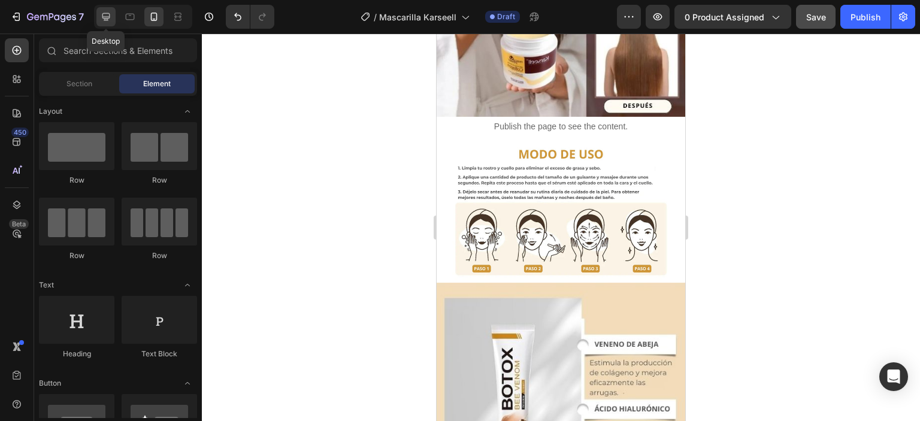
click at [104, 17] on icon at bounding box center [106, 17] width 8 height 8
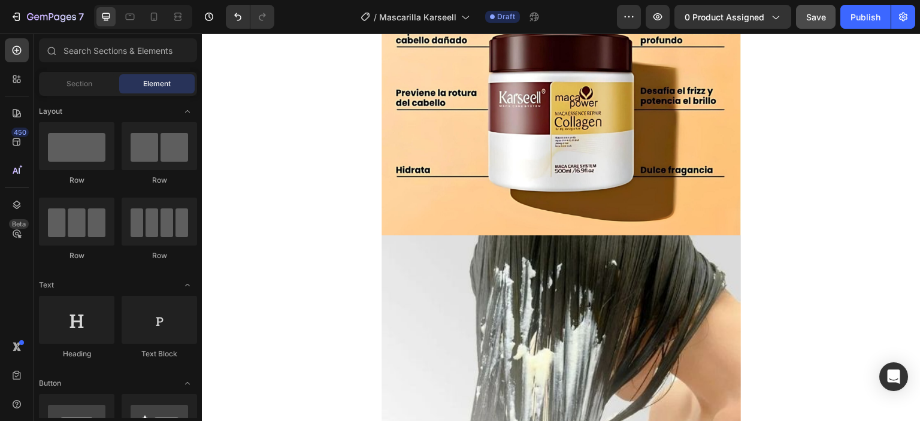
scroll to position [3053, 0]
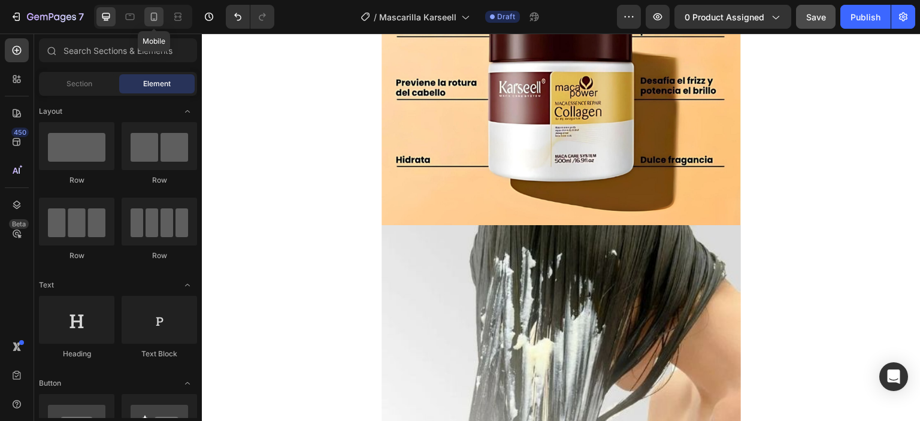
click at [153, 14] on icon at bounding box center [154, 17] width 12 height 12
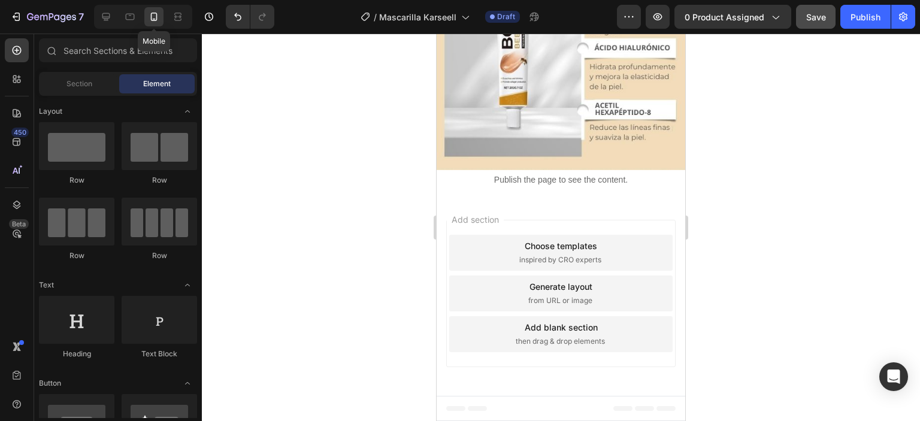
scroll to position [1317, 0]
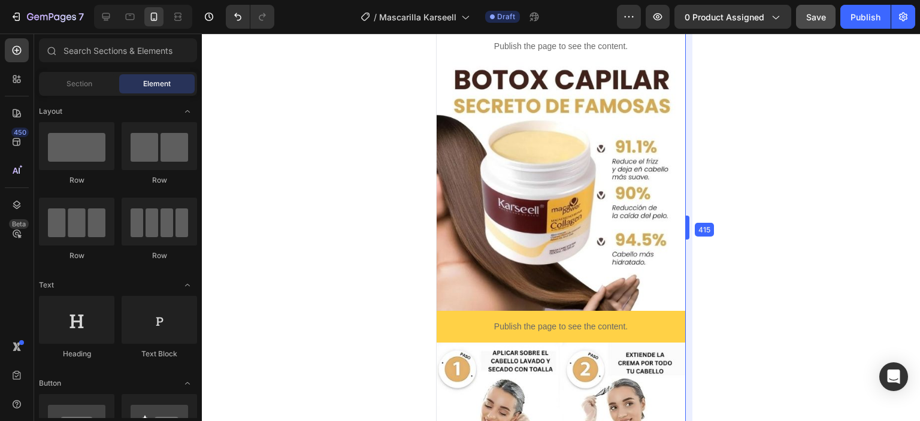
click at [686, 0] on body "7 Version history / Mascarilla Karseell Draft Preview 0 product assigned Save P…" at bounding box center [460, 0] width 920 height 0
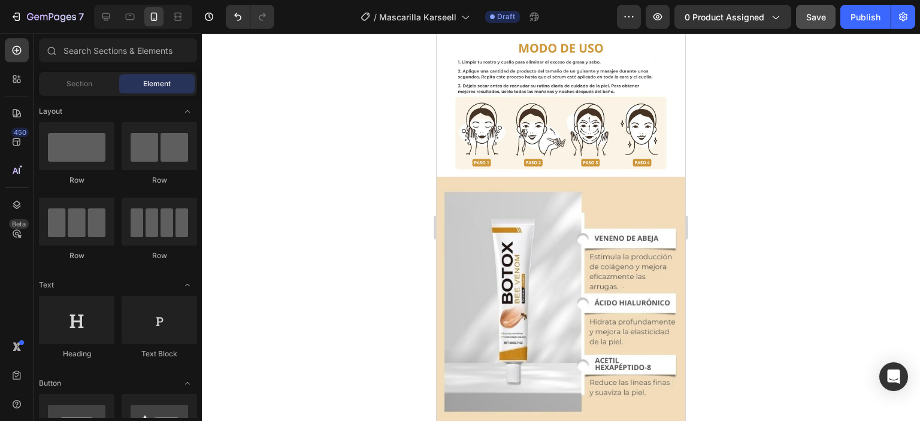
scroll to position [2185, 0]
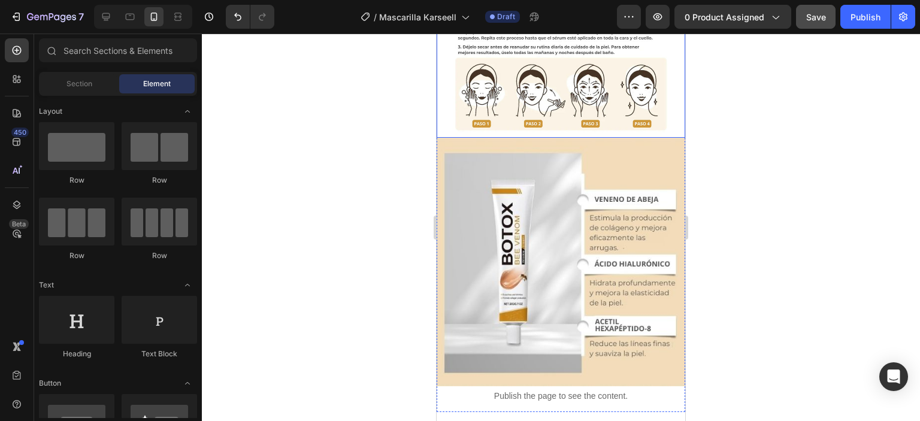
click at [560, 114] on img at bounding box center [561, 68] width 249 height 140
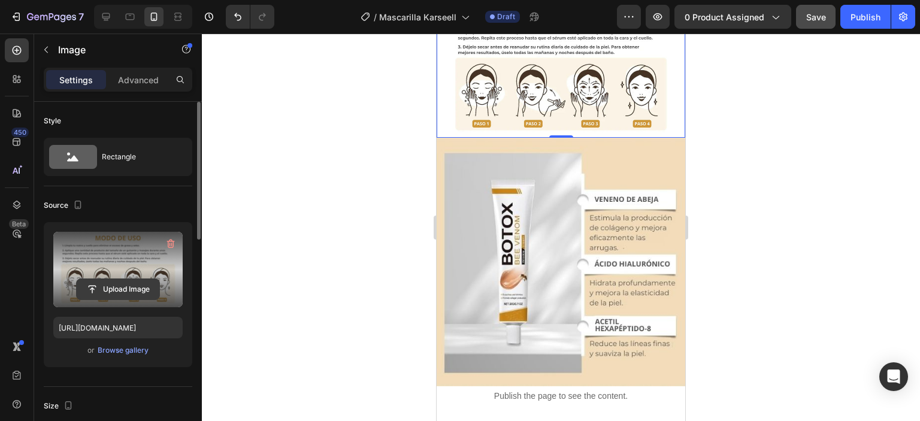
click at [102, 284] on input "file" at bounding box center [118, 289] width 83 height 20
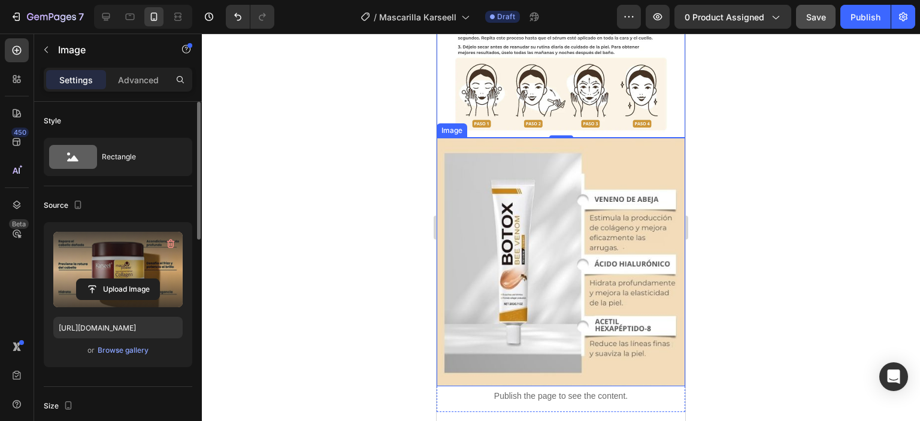
type input "https://cdn.shopify.com/s/files/1/0711/2091/2419/files/gempages_555272683223253…"
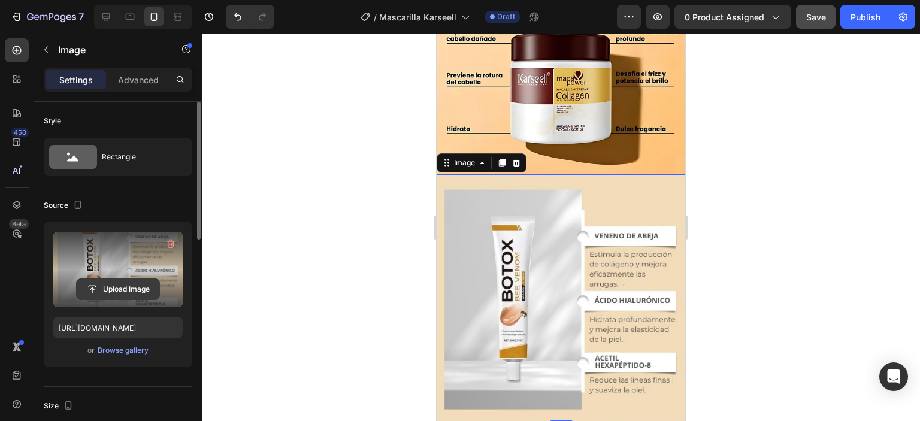
click at [116, 281] on input "file" at bounding box center [118, 289] width 83 height 20
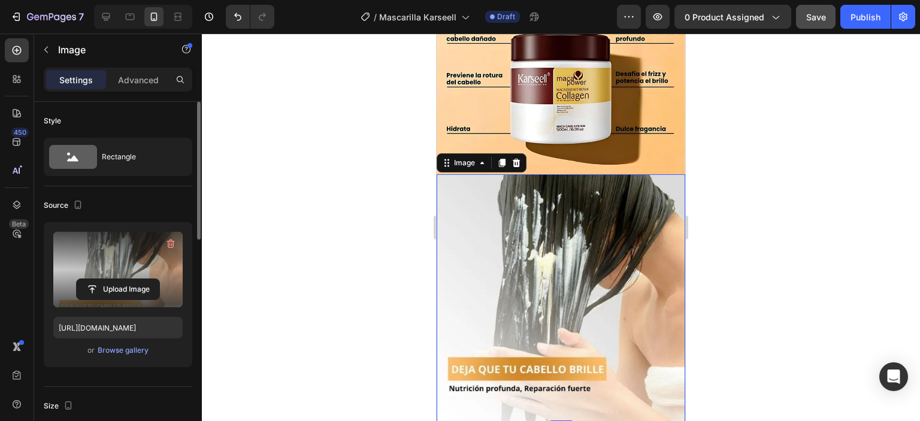
type input "https://cdn.shopify.com/s/files/1/0711/2091/2419/files/gempages_555272683223253…"
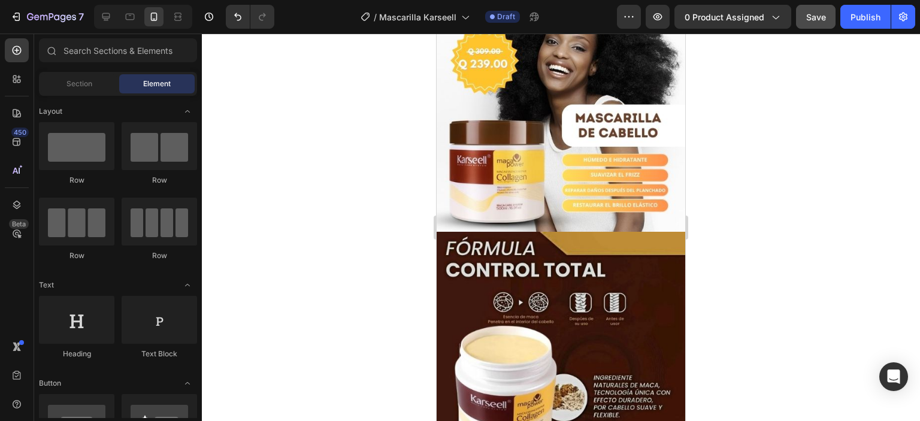
scroll to position [0, 0]
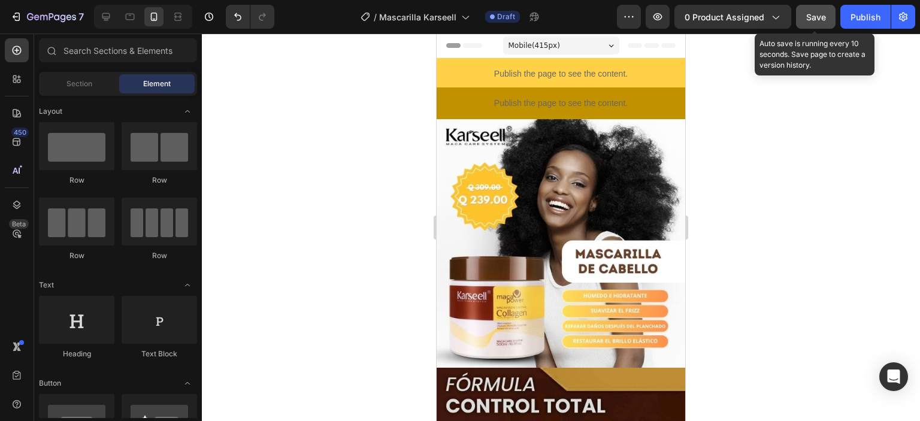
click at [813, 11] on div "Save" at bounding box center [817, 17] width 20 height 13
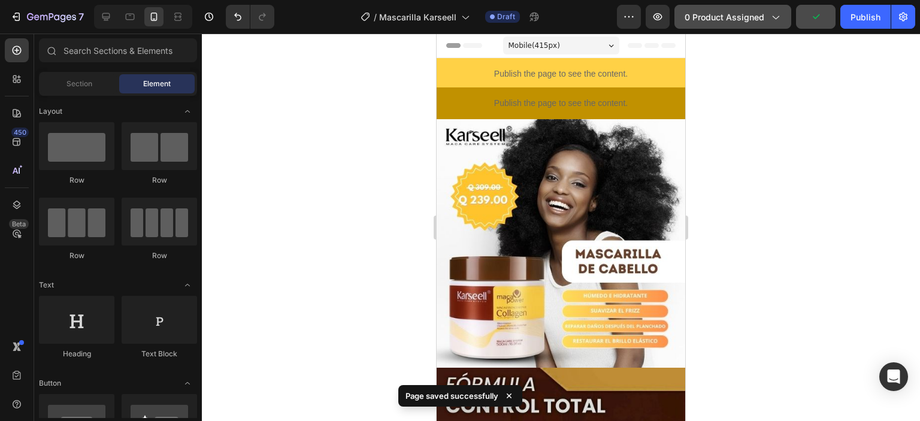
click at [736, 20] on span "0 product assigned" at bounding box center [725, 17] width 80 height 13
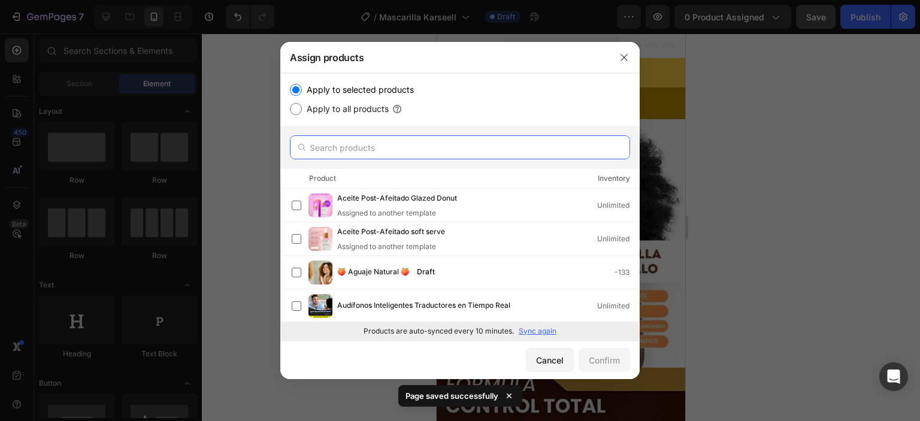
click at [375, 150] on input "text" at bounding box center [460, 147] width 340 height 24
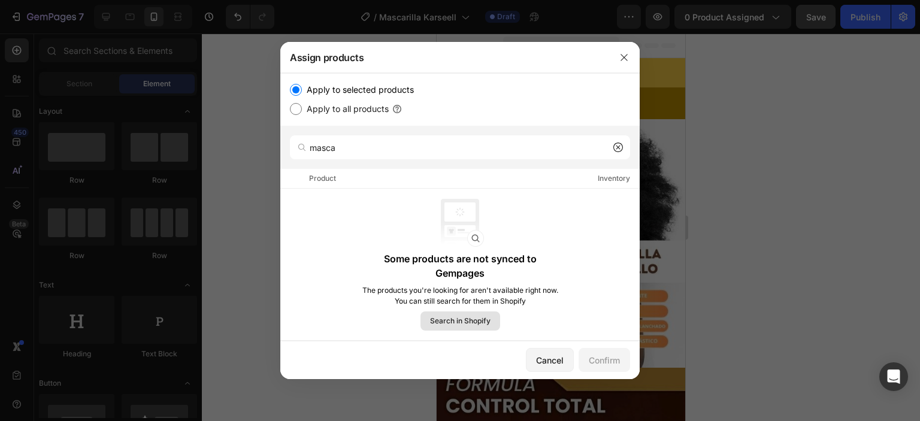
click at [462, 322] on span "Search in Shopify" at bounding box center [460, 321] width 61 height 11
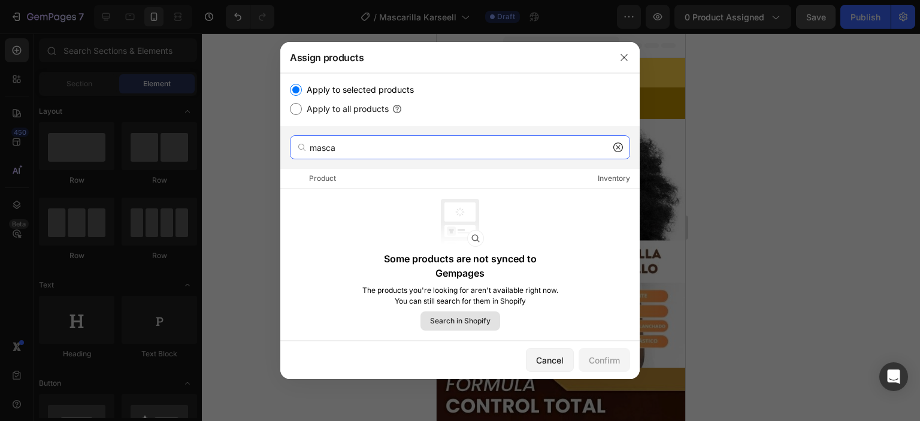
click at [346, 150] on input "masca" at bounding box center [460, 147] width 340 height 24
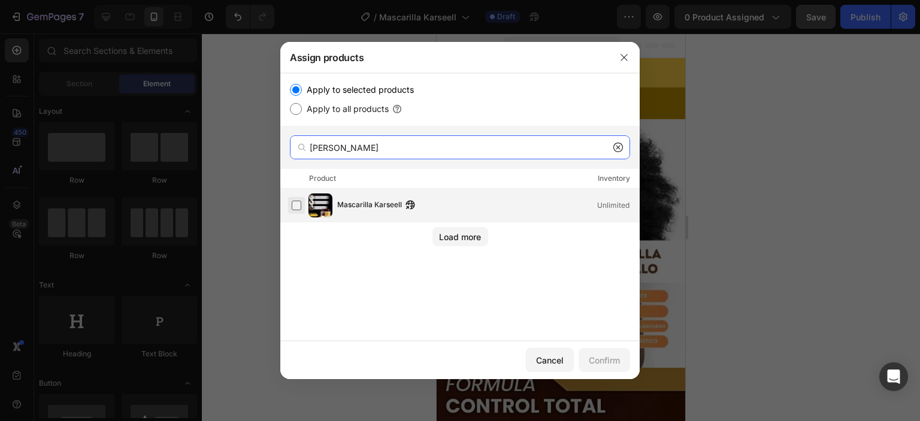
type input "mascari"
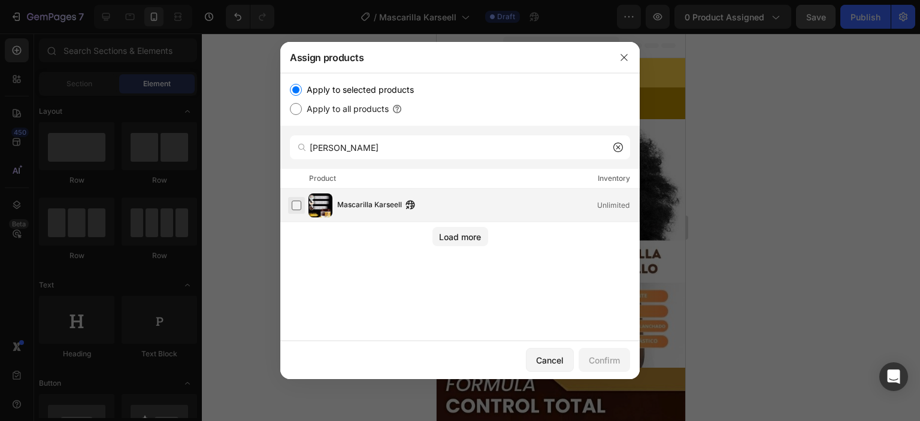
click at [301, 203] on label at bounding box center [297, 206] width 10 height 10
click at [599, 366] on div "Confirm" at bounding box center [604, 360] width 31 height 13
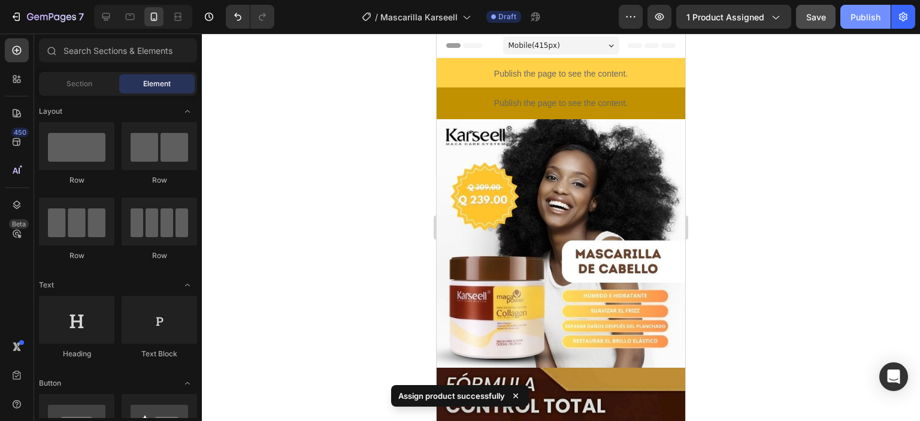
click at [856, 20] on div "Publish" at bounding box center [866, 17] width 30 height 13
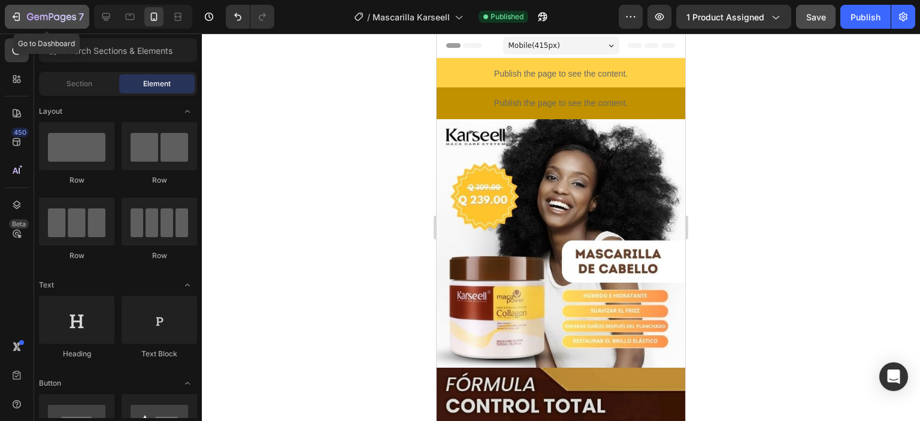
click at [17, 18] on icon "button" at bounding box center [16, 17] width 12 height 12
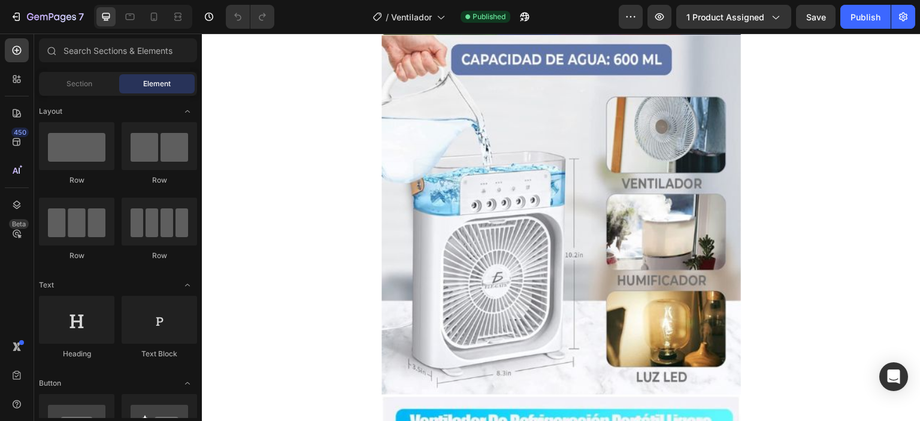
scroll to position [1152, 0]
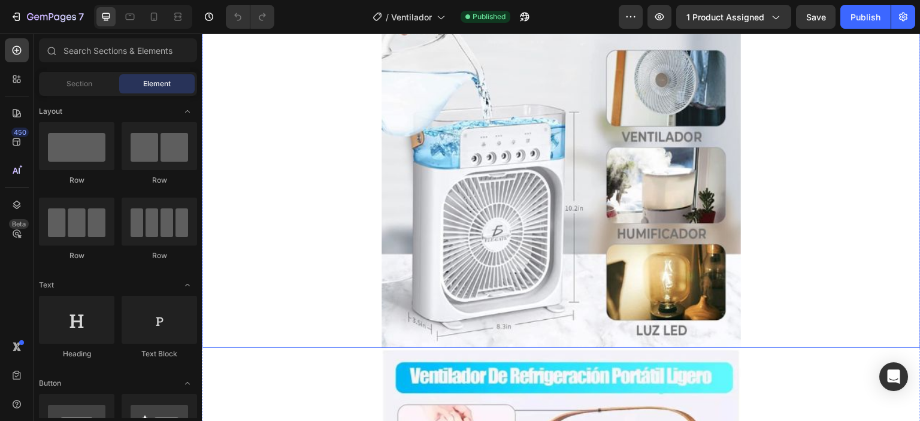
click at [583, 143] on img at bounding box center [562, 169] width 360 height 360
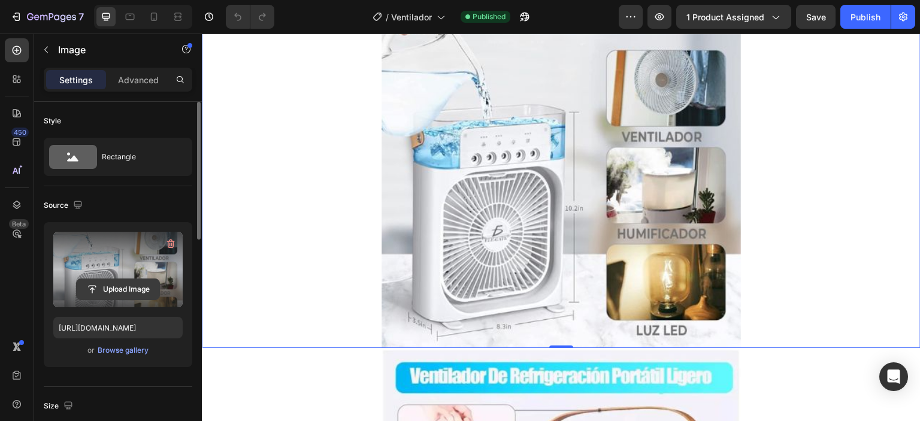
click at [116, 284] on input "file" at bounding box center [118, 289] width 83 height 20
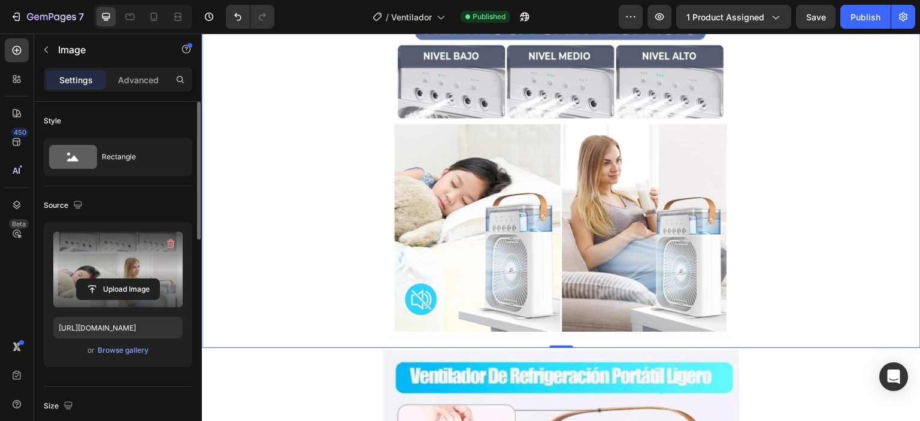
type input "[URL][DOMAIN_NAME]"
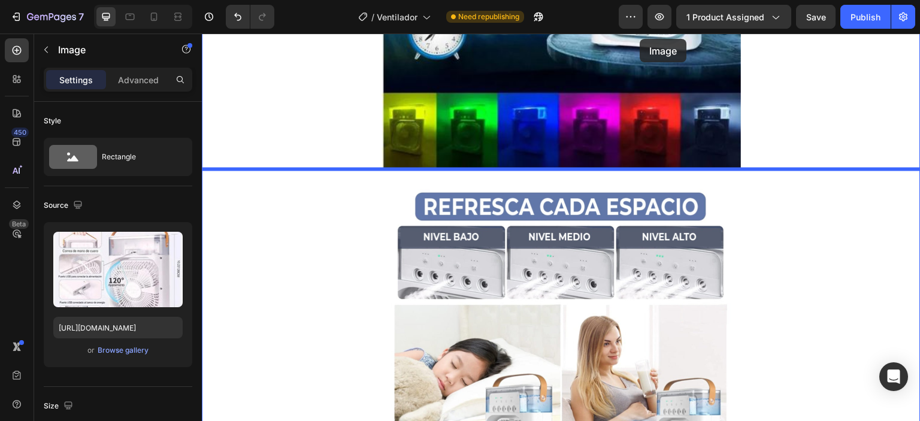
scroll to position [898, 0]
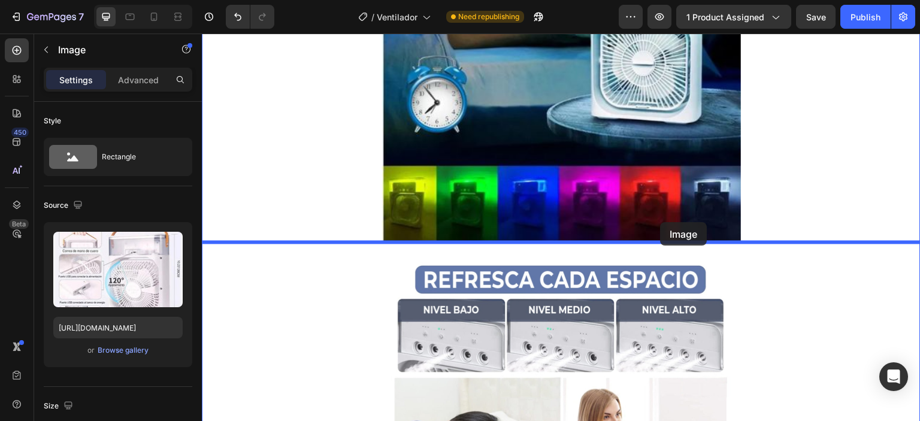
drag, startPoint x: 647, startPoint y: 264, endPoint x: 660, endPoint y: 222, distance: 43.4
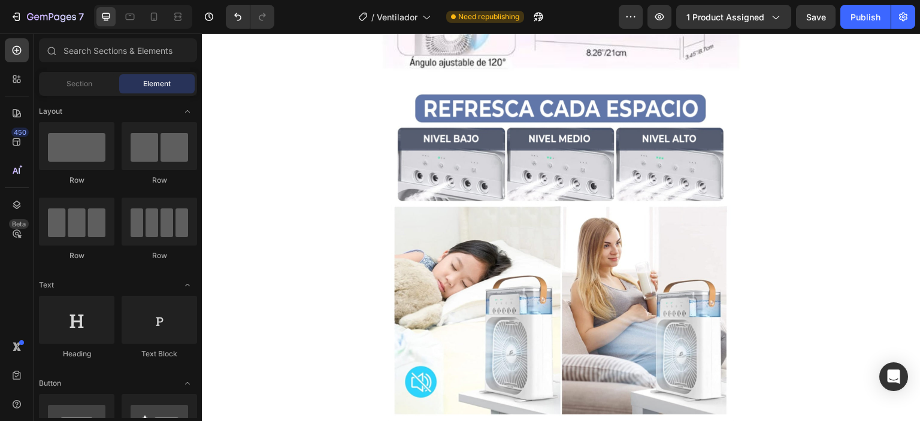
scroll to position [1322, 0]
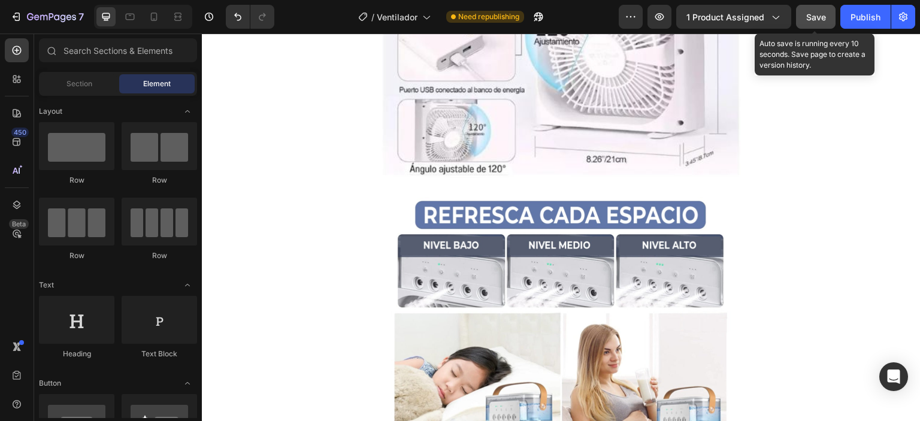
click at [801, 16] on button "Save" at bounding box center [816, 17] width 40 height 24
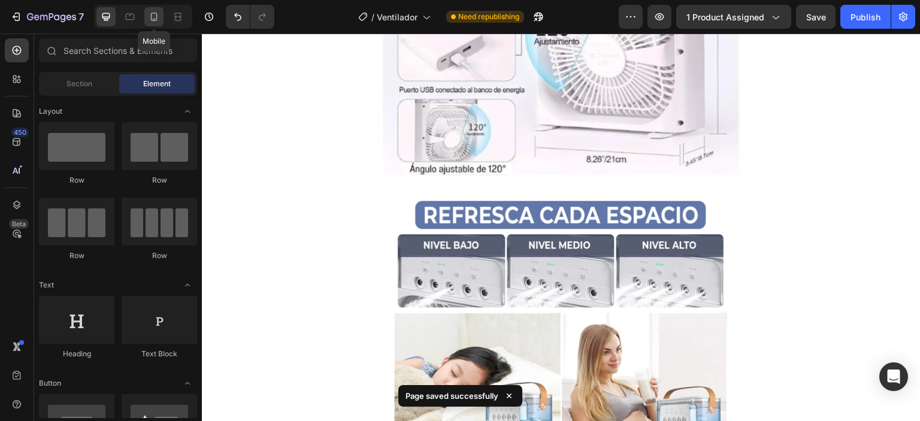
click at [147, 15] on div at bounding box center [153, 16] width 19 height 19
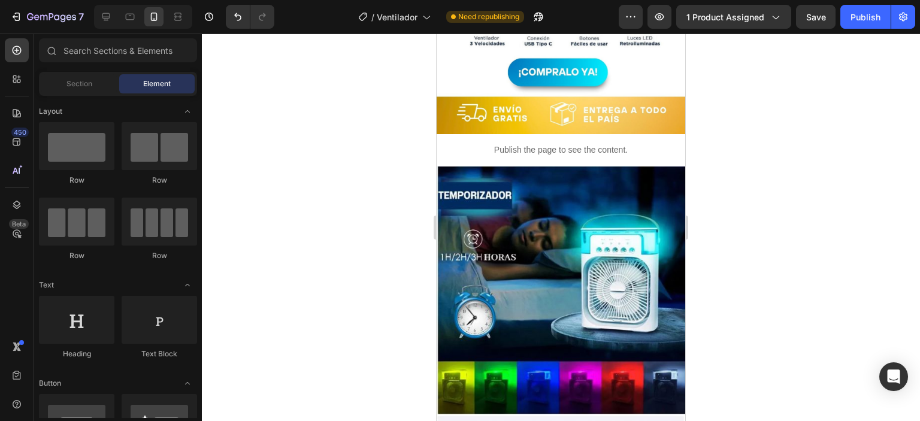
scroll to position [424, 0]
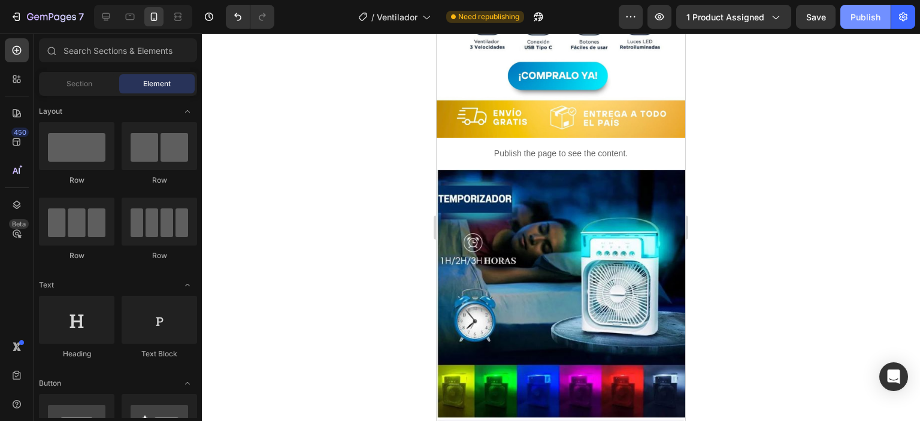
click at [859, 23] on div "Publish" at bounding box center [866, 17] width 30 height 13
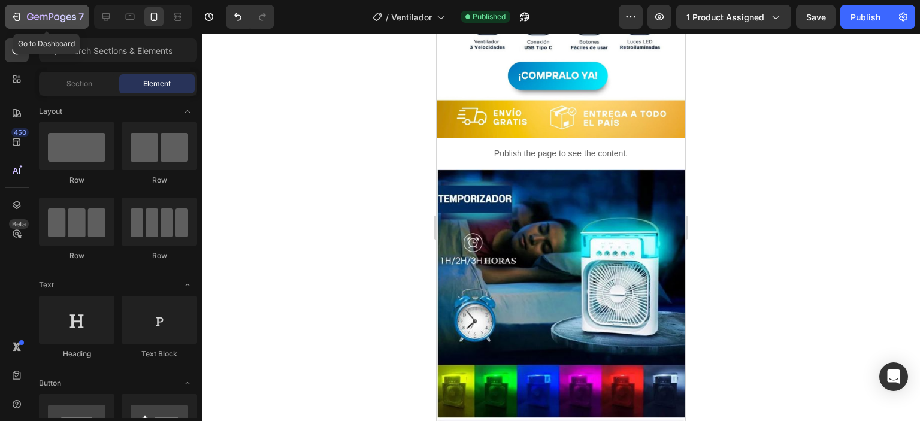
click at [13, 10] on div "7" at bounding box center [47, 17] width 74 height 14
